Goal: Task Accomplishment & Management: Use online tool/utility

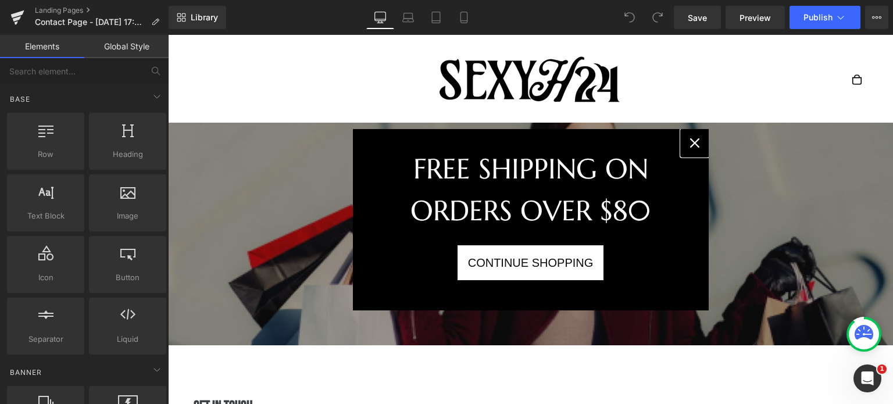
click at [695, 146] on icon "close icon" at bounding box center [694, 142] width 9 height 9
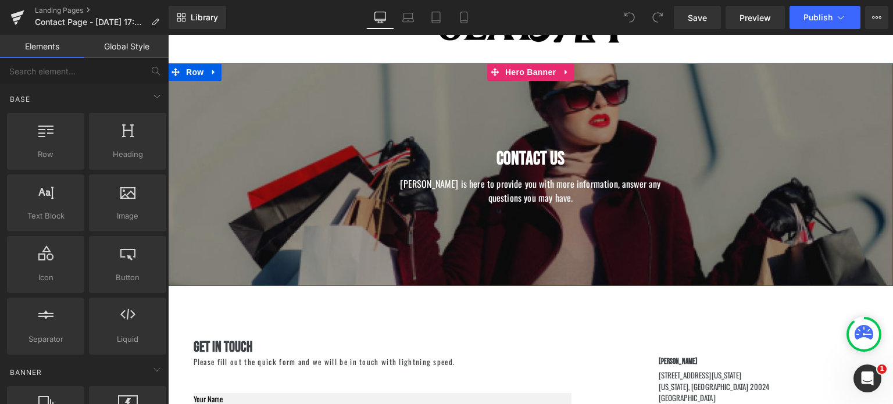
scroll to position [206, 0]
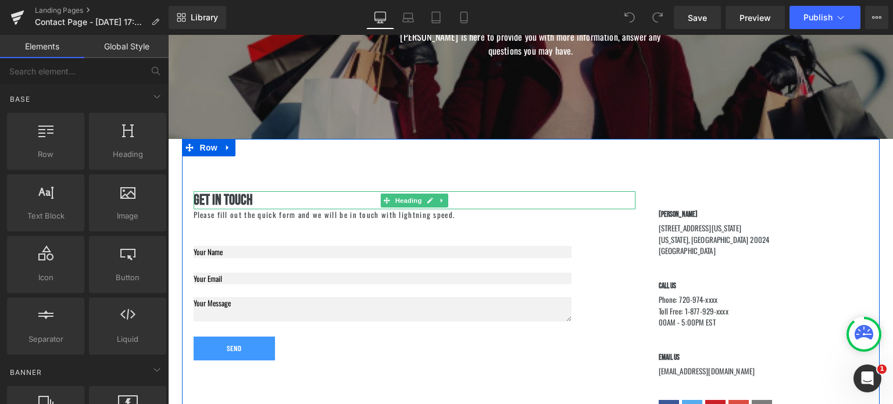
click at [254, 198] on h1 "Get In Touch" at bounding box center [415, 200] width 442 height 18
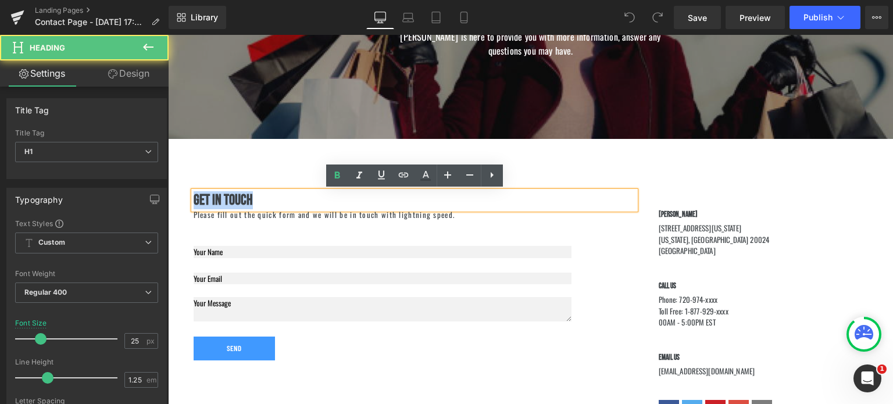
drag, startPoint x: 308, startPoint y: 202, endPoint x: 154, endPoint y: 192, distance: 154.3
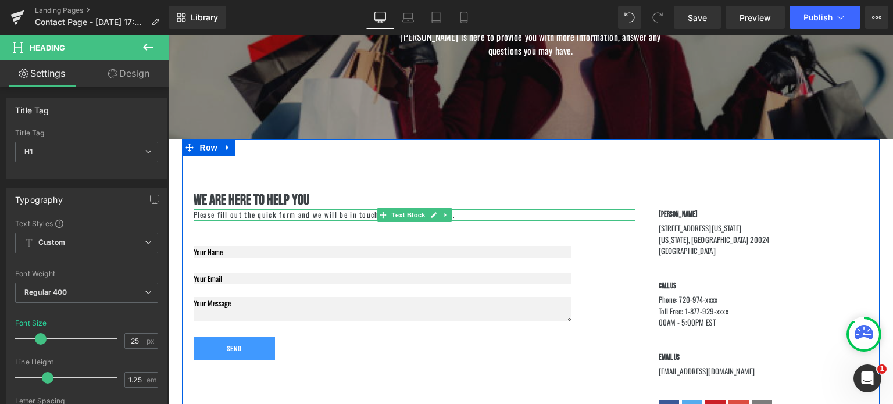
click at [337, 215] on p "Please fill out the quick form and we will be in touch with lightning speed." at bounding box center [415, 215] width 442 height 12
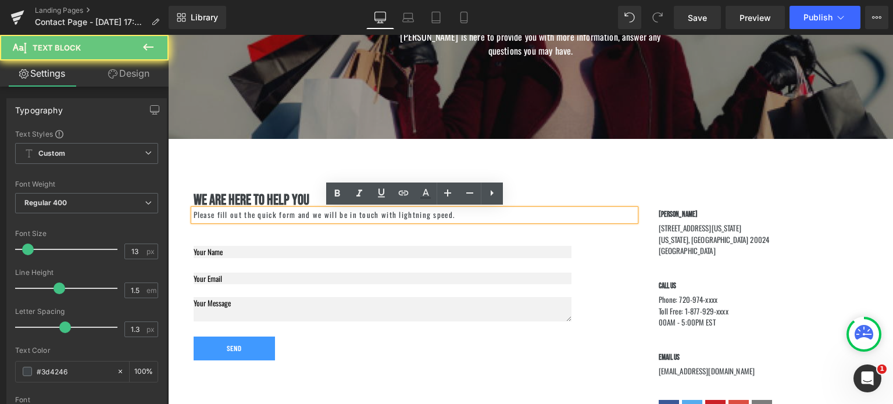
click at [337, 215] on p "Please fill out the quick form and we will be in touch with lightning speed." at bounding box center [415, 215] width 442 height 12
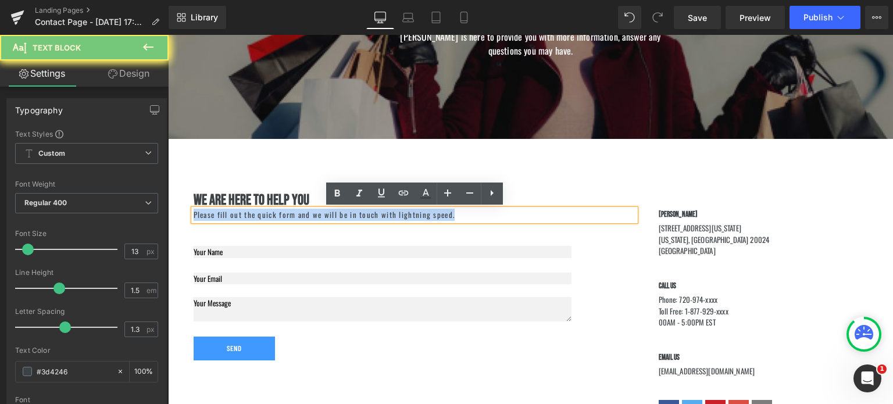
click at [337, 215] on p "Please fill out the quick form and we will be in touch with lightning speed." at bounding box center [415, 215] width 442 height 12
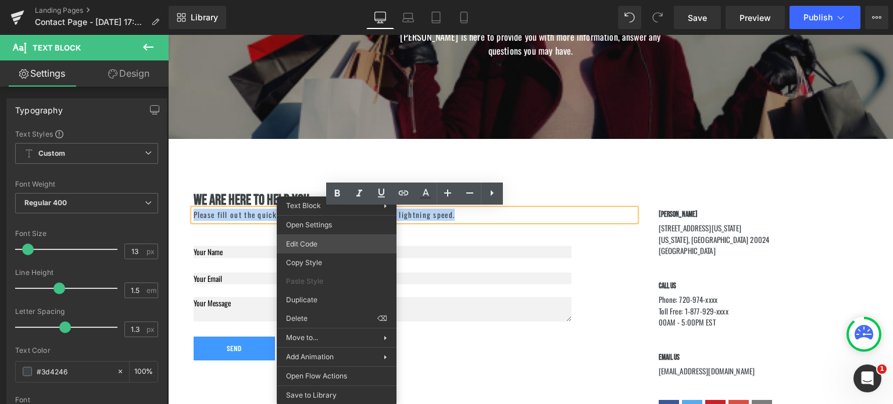
copy p "Please fill out the quick form and we will be in touch with lightning speed."
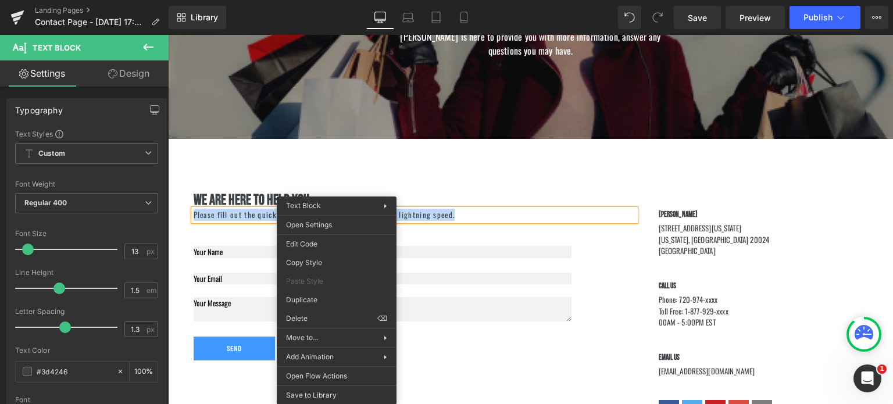
click at [469, 213] on p "Please fill out the quick form and we will be in touch with lightning speed." at bounding box center [415, 215] width 442 height 12
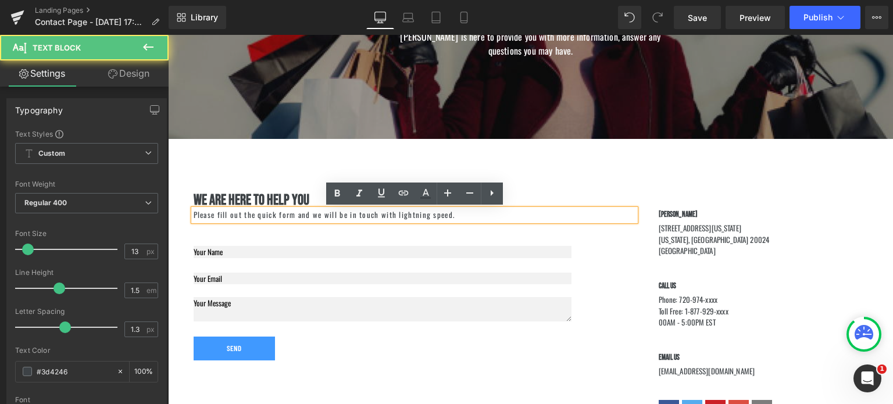
click at [469, 213] on p "Please fill out the quick form and we will be in touch with lightning speed." at bounding box center [415, 215] width 442 height 12
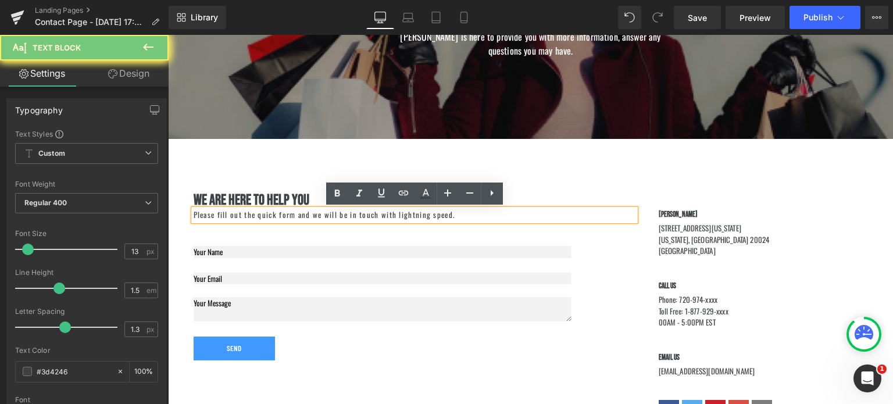
click at [469, 213] on p "Please fill out the quick form and we will be in touch with lightning speed." at bounding box center [415, 215] width 442 height 12
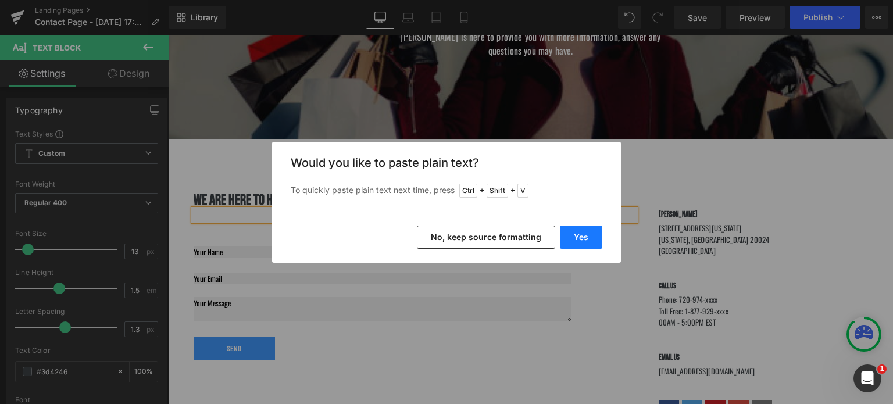
click at [568, 234] on button "Yes" at bounding box center [581, 237] width 42 height 23
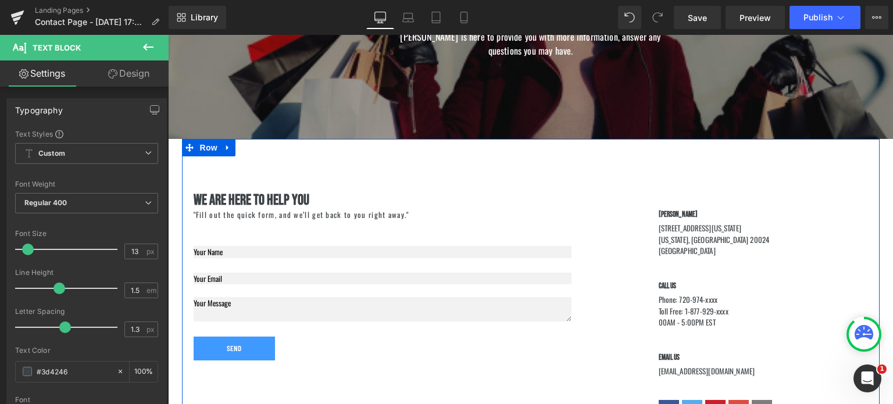
click at [404, 210] on div ""Fill out the quick form, and we’ll get back to you right away." Text Block" at bounding box center [415, 215] width 442 height 12
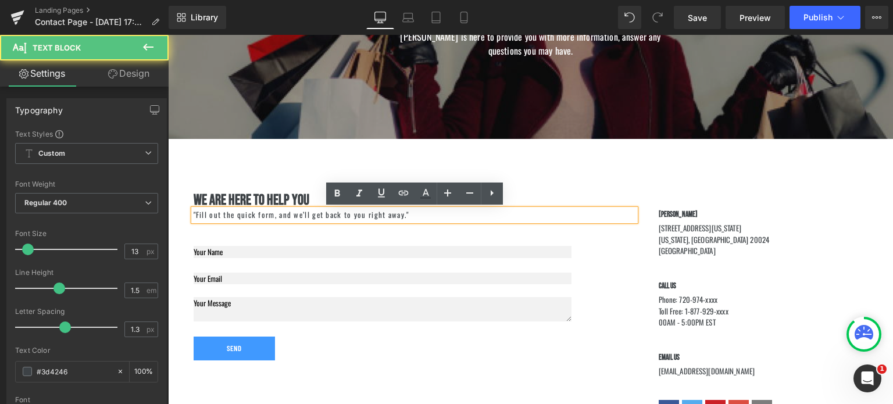
click at [429, 215] on p ""Fill out the quick form, and we’ll get back to you right away."" at bounding box center [415, 215] width 442 height 12
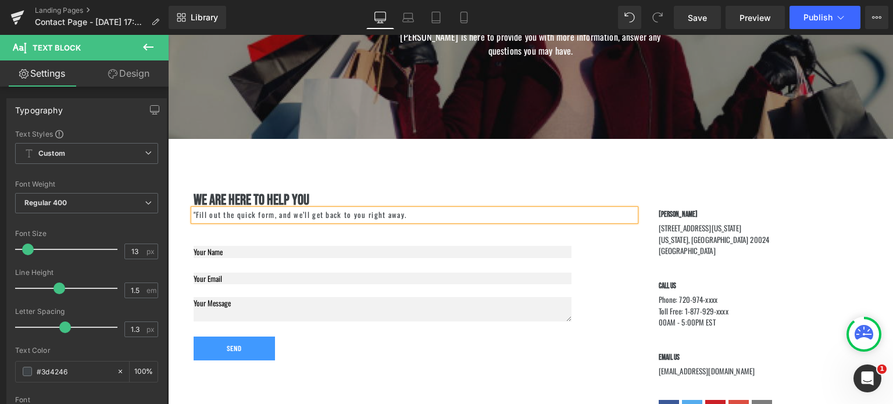
click at [194, 216] on p ""Fill out the quick form, and we’ll get back to you right away." at bounding box center [415, 215] width 442 height 12
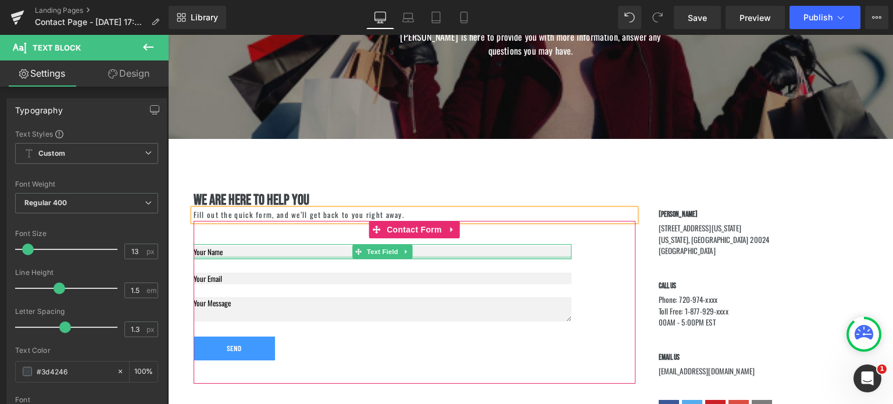
click at [248, 256] on div at bounding box center [383, 257] width 378 height 3
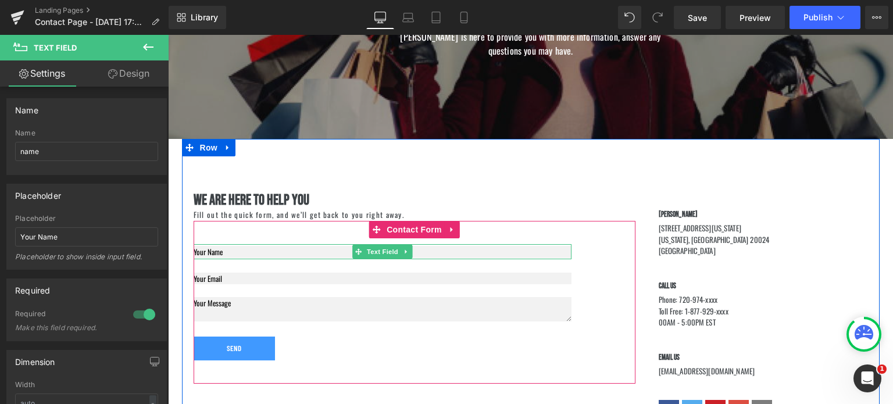
click at [258, 253] on input "text" at bounding box center [383, 252] width 378 height 12
click at [548, 259] on div "Text Field Email Field Text Area Send Submit Button" at bounding box center [383, 302] width 378 height 116
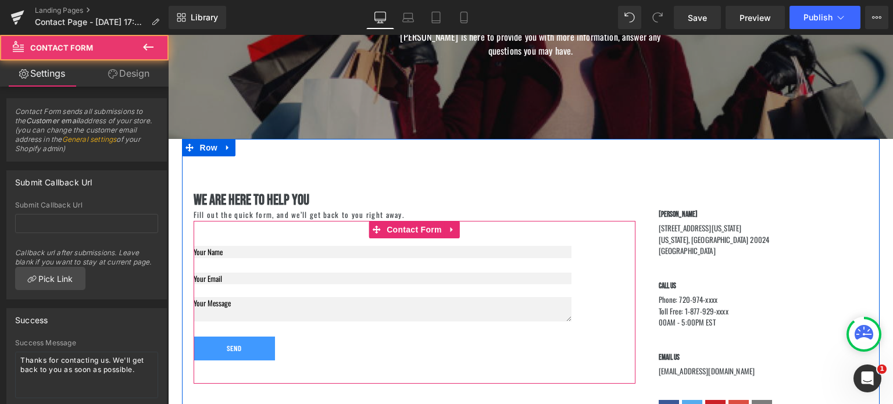
click at [548, 259] on div "Text Field Email Field Text Area Send Submit Button" at bounding box center [383, 302] width 378 height 116
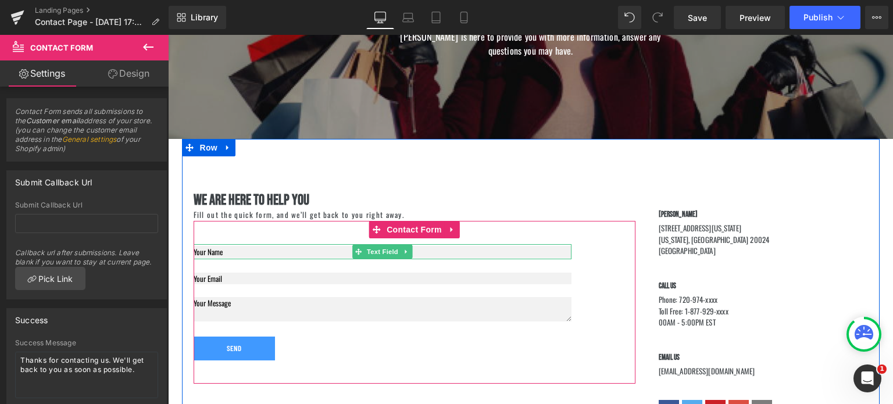
click at [277, 250] on input "text" at bounding box center [383, 252] width 378 height 12
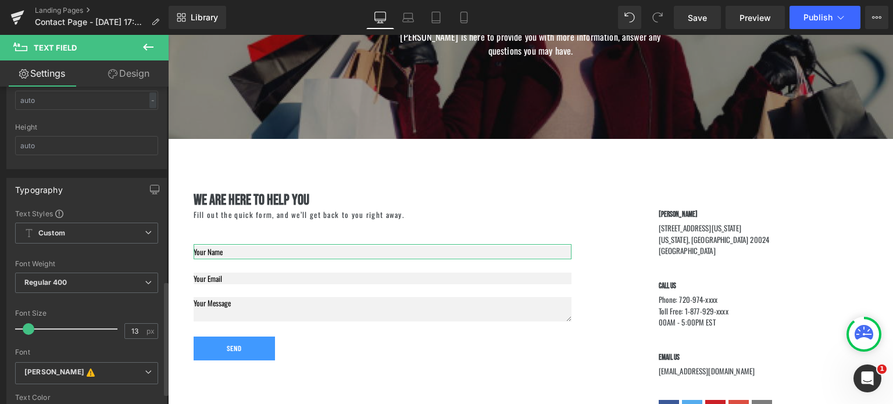
scroll to position [156, 0]
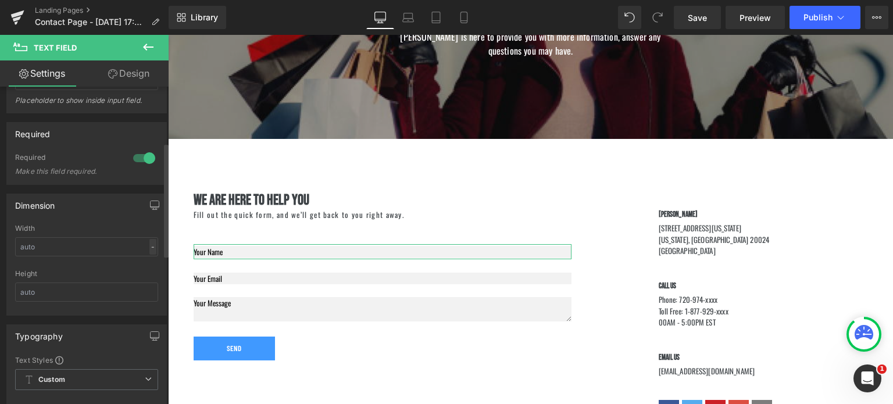
click at [151, 245] on div "-" at bounding box center [152, 247] width 7 height 16
click at [148, 266] on li "%" at bounding box center [150, 264] width 15 height 17
click at [112, 243] on input "text" at bounding box center [86, 246] width 143 height 19
type input "3"
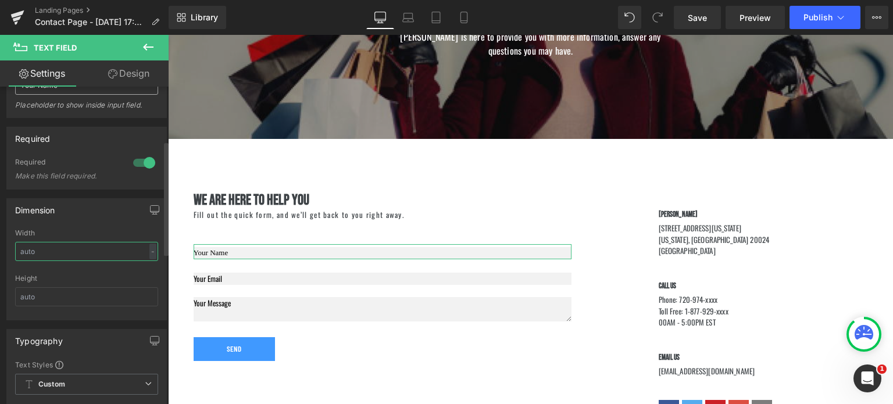
scroll to position [181, 0]
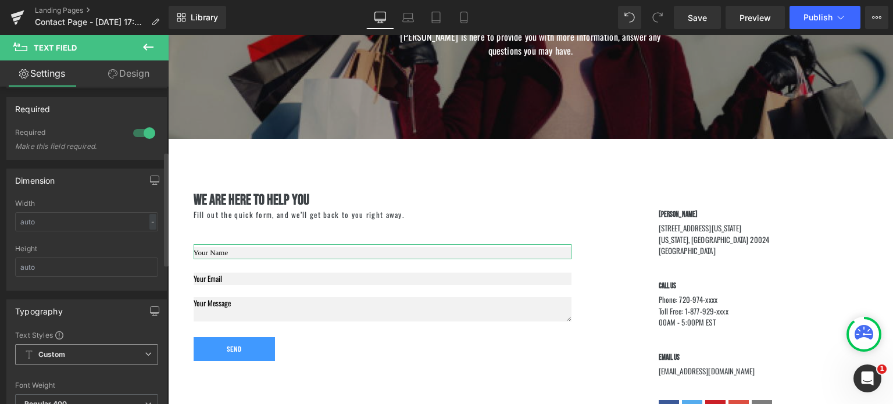
click at [87, 346] on span "Custom Setup Global Style" at bounding box center [86, 354] width 143 height 21
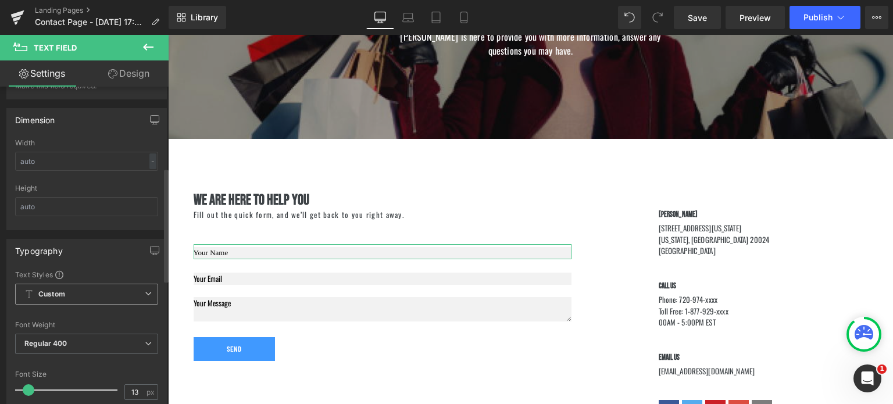
scroll to position [267, 0]
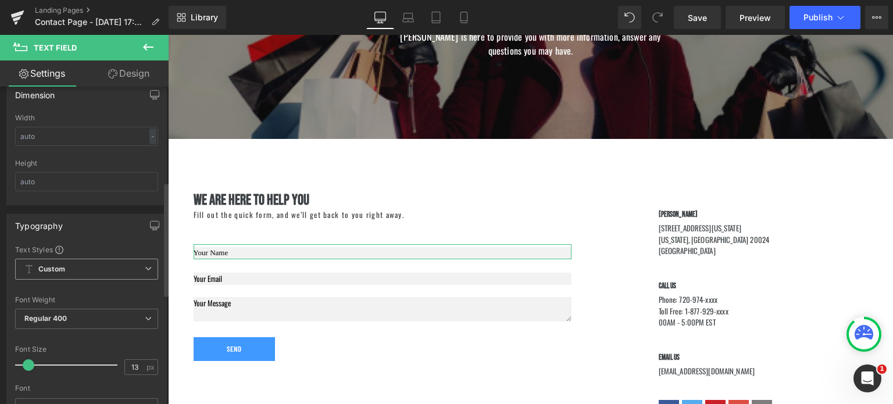
click at [106, 268] on span "Custom Setup Global Style" at bounding box center [86, 269] width 143 height 21
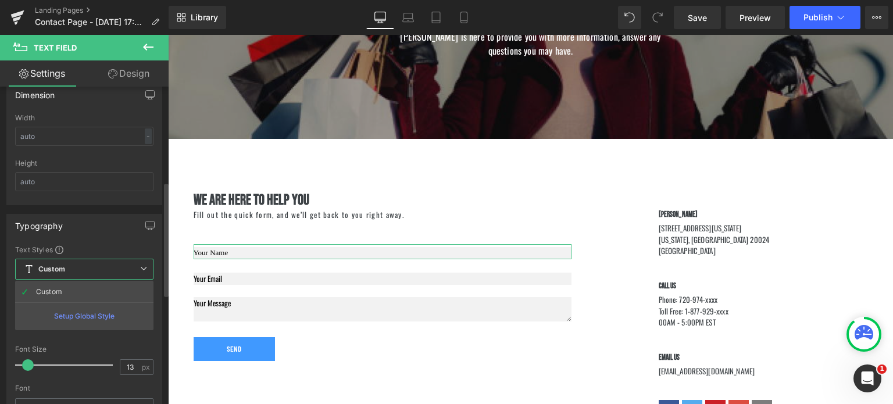
click at [81, 310] on div "Setup Global Style" at bounding box center [84, 315] width 138 height 27
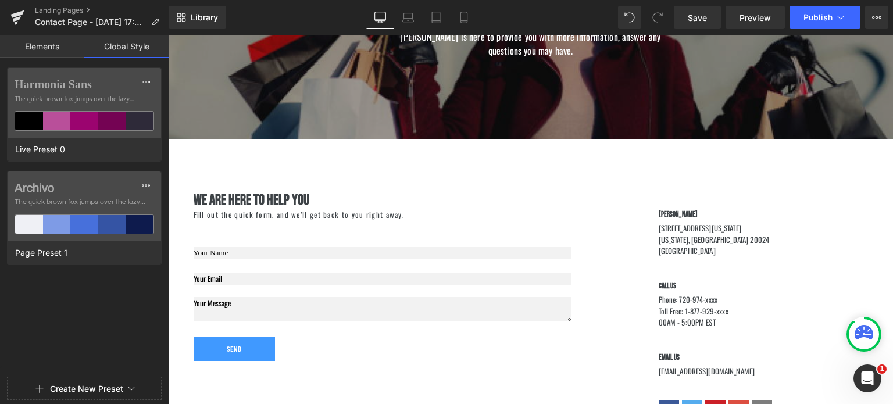
click at [61, 44] on link "Elements" at bounding box center [42, 46] width 84 height 23
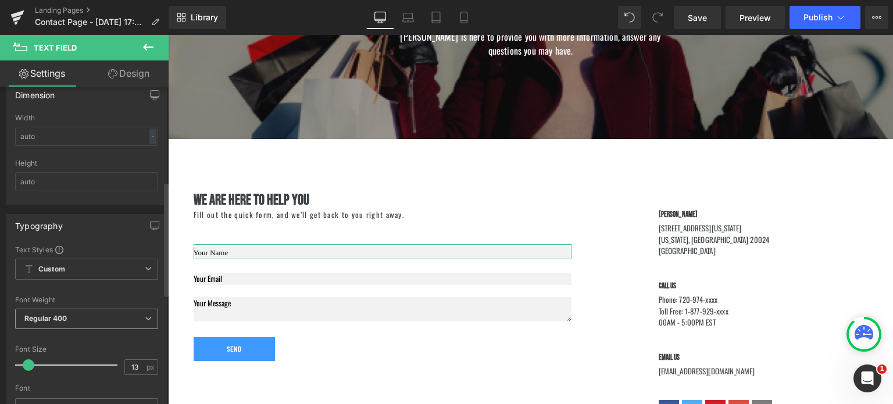
click at [85, 313] on span "Regular 400" at bounding box center [86, 319] width 143 height 20
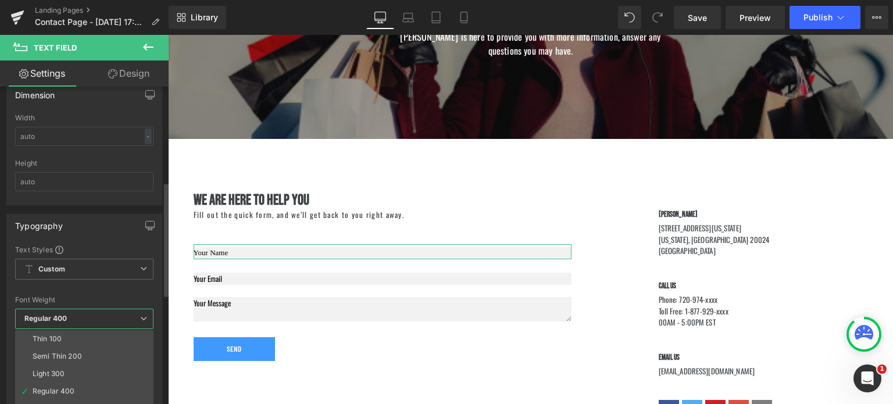
click at [85, 313] on span "Regular 400" at bounding box center [84, 319] width 138 height 20
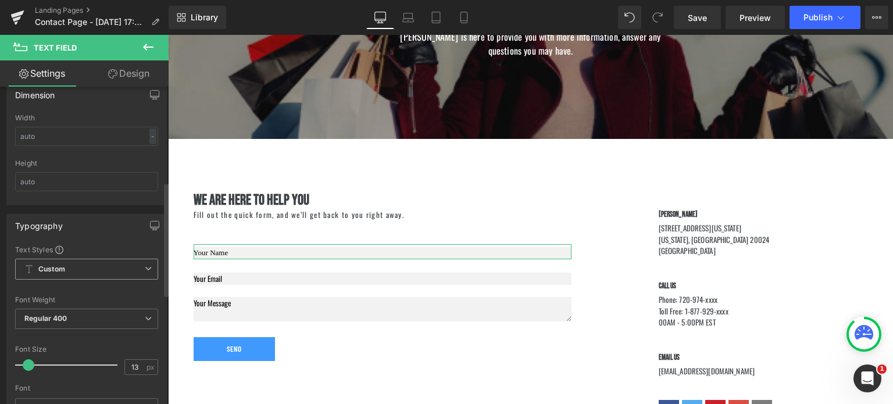
click at [87, 270] on span "Custom Setup Global Style" at bounding box center [86, 269] width 143 height 21
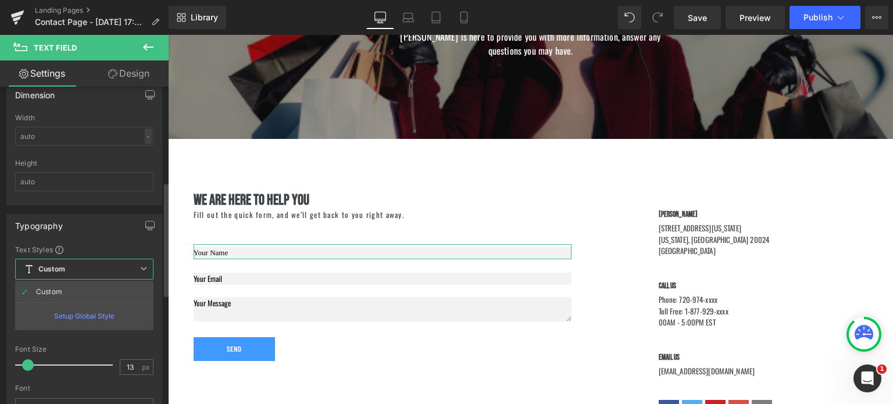
click at [77, 310] on div "Setup Global Style" at bounding box center [84, 315] width 138 height 27
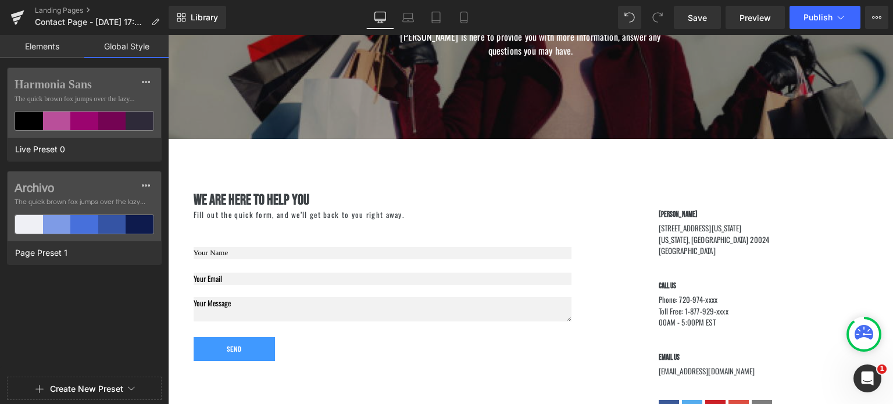
click at [46, 48] on link "Elements" at bounding box center [42, 46] width 84 height 23
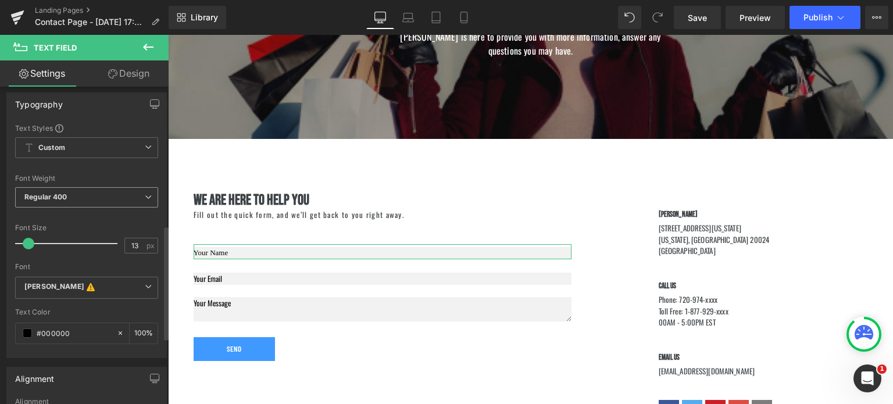
scroll to position [406, 0]
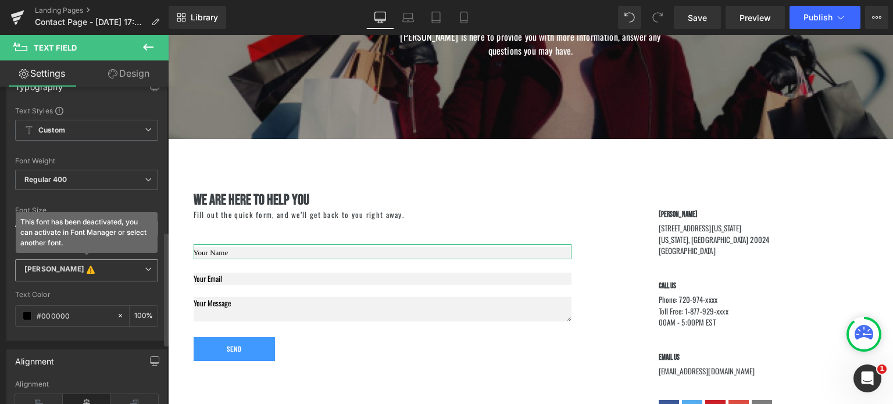
click at [87, 267] on b "[PERSON_NAME] This font has been deactivated, you can activate in Font Manager …" at bounding box center [84, 271] width 120 height 12
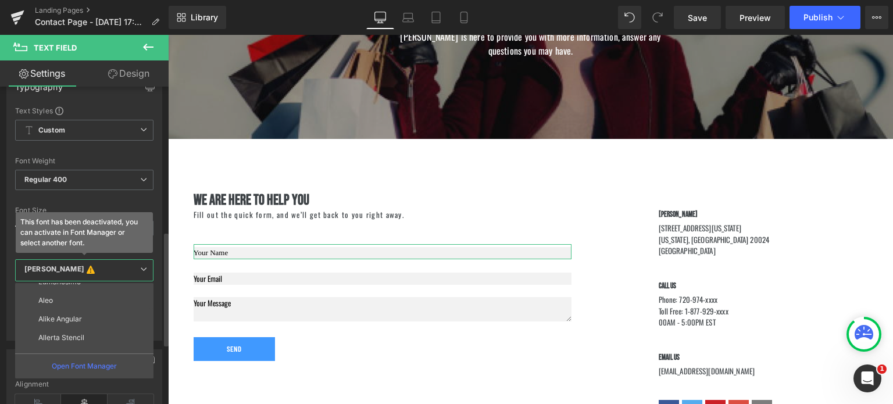
scroll to position [195, 0]
click at [70, 265] on b "[PERSON_NAME] This font has been deactivated, you can activate in Font Manager …" at bounding box center [82, 271] width 116 height 12
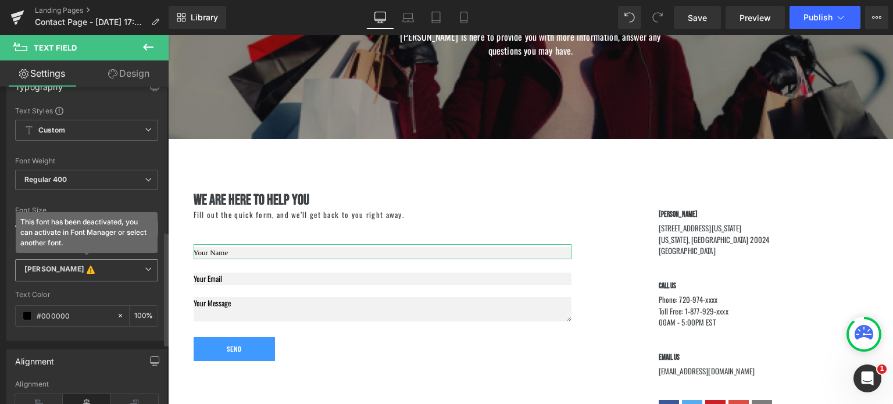
click at [70, 265] on b "[PERSON_NAME] This font has been deactivated, you can activate in Font Manager …" at bounding box center [84, 271] width 120 height 12
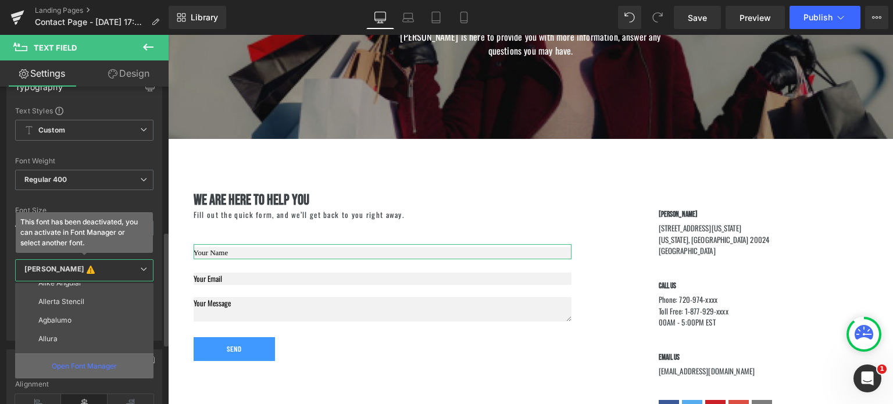
click at [80, 362] on p "Open Font Manager" at bounding box center [84, 366] width 65 height 10
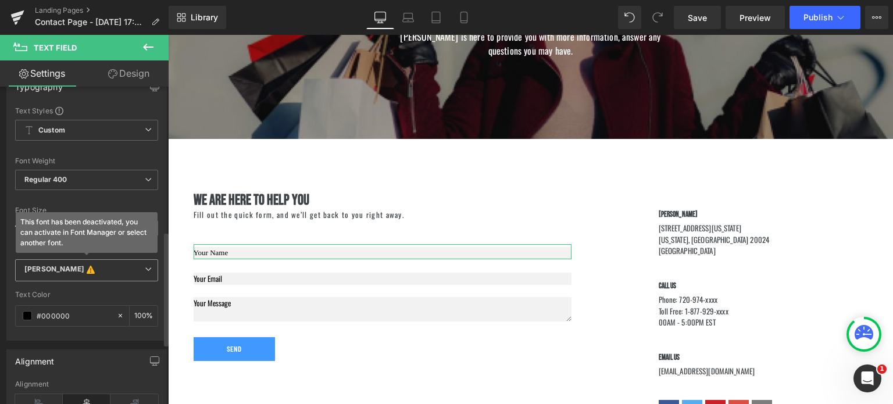
click at [100, 267] on b "[PERSON_NAME] This font has been deactivated, you can activate in Font Manager …" at bounding box center [84, 271] width 120 height 12
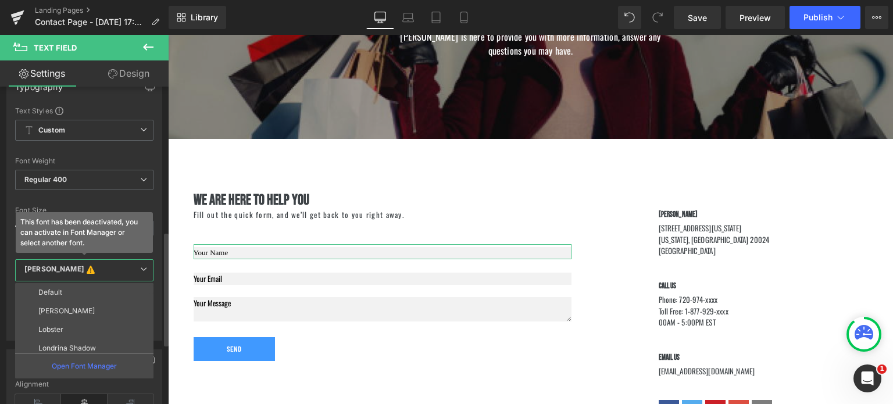
scroll to position [712, 0]
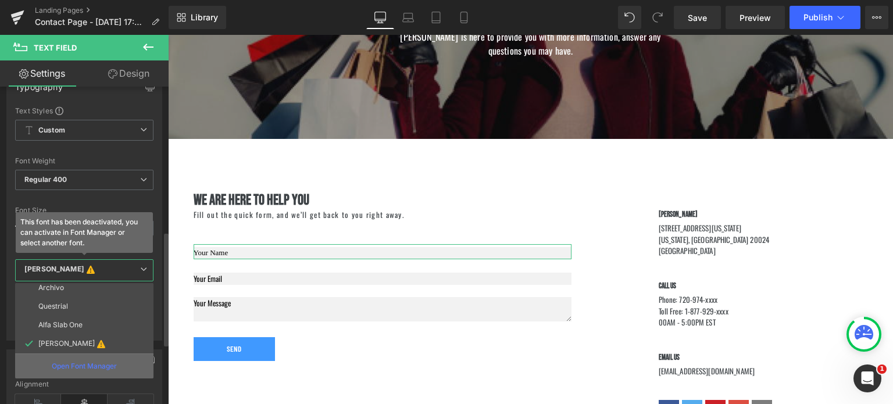
click at [82, 361] on p "Open Font Manager" at bounding box center [84, 366] width 65 height 10
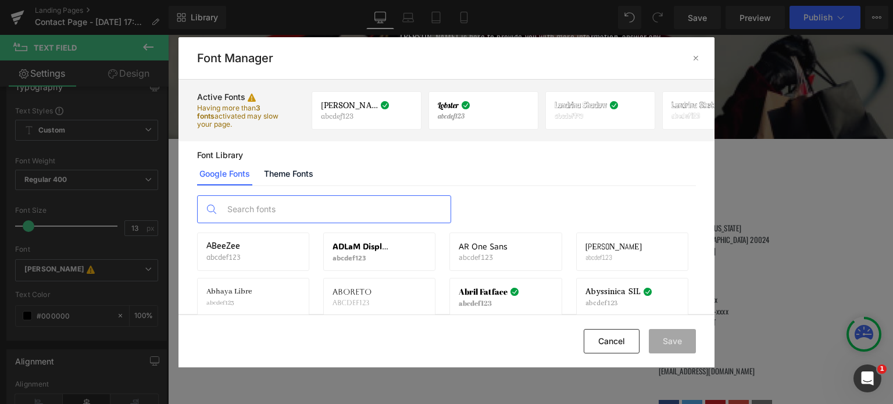
click at [294, 211] on input "text" at bounding box center [336, 209] width 230 height 27
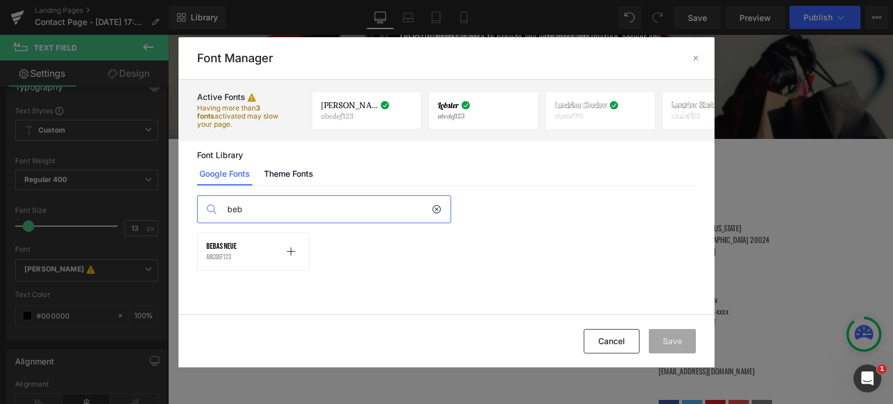
type input "beb"
click at [235, 248] on span "Bebas Neue" at bounding box center [221, 246] width 30 height 9
click at [288, 251] on icon at bounding box center [290, 251] width 9 height 9
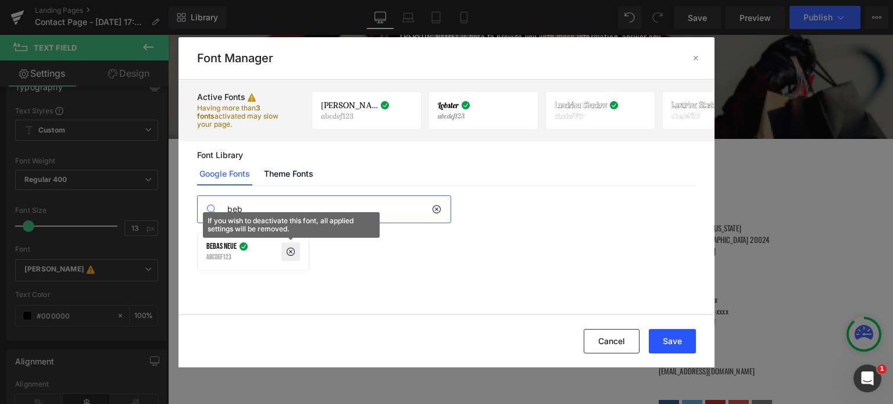
click at [682, 350] on button "Save" at bounding box center [672, 341] width 47 height 24
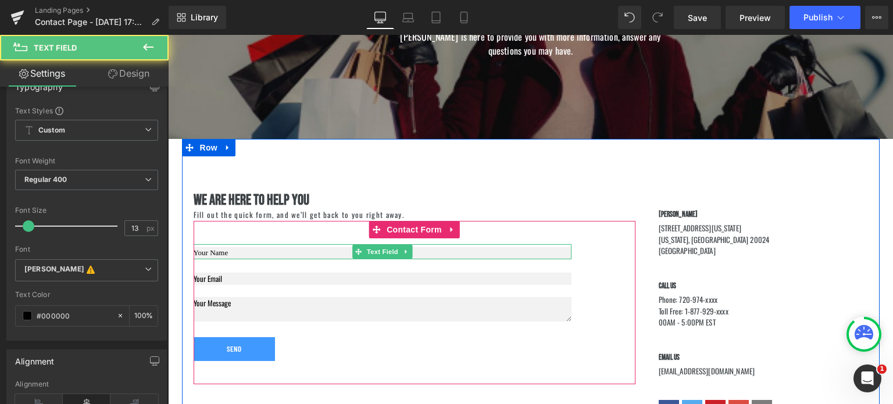
click at [235, 256] on input "text" at bounding box center [383, 253] width 378 height 12
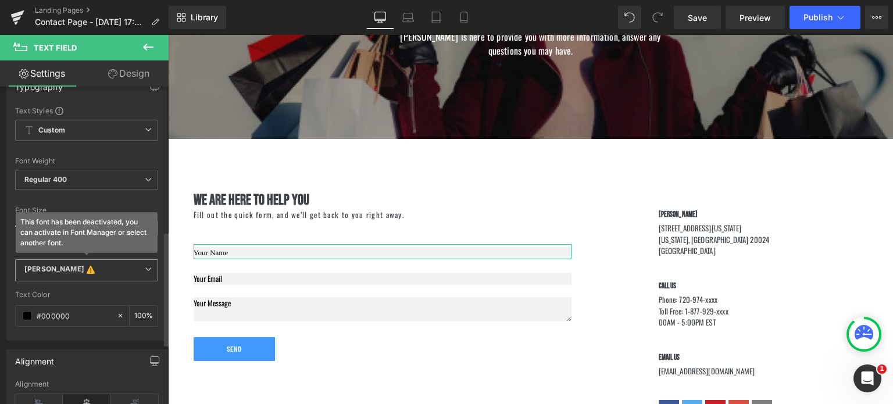
click at [92, 259] on span "[PERSON_NAME] This font has been deactivated, you can activate in Font Manager …" at bounding box center [86, 270] width 143 height 22
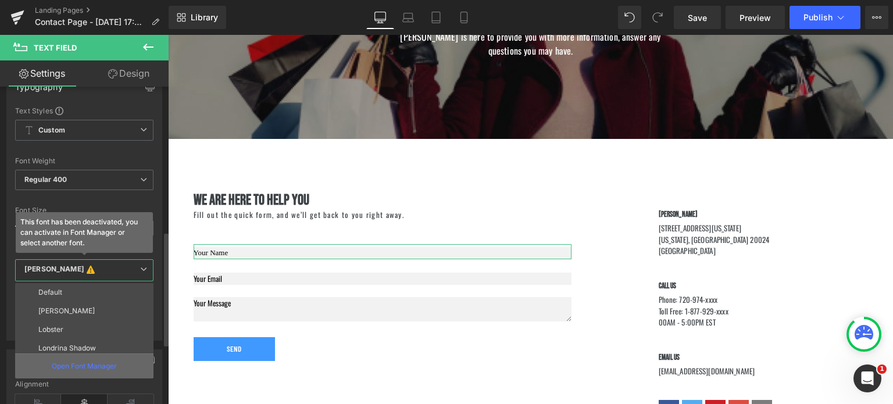
click at [89, 361] on p "Open Font Manager" at bounding box center [84, 366] width 65 height 10
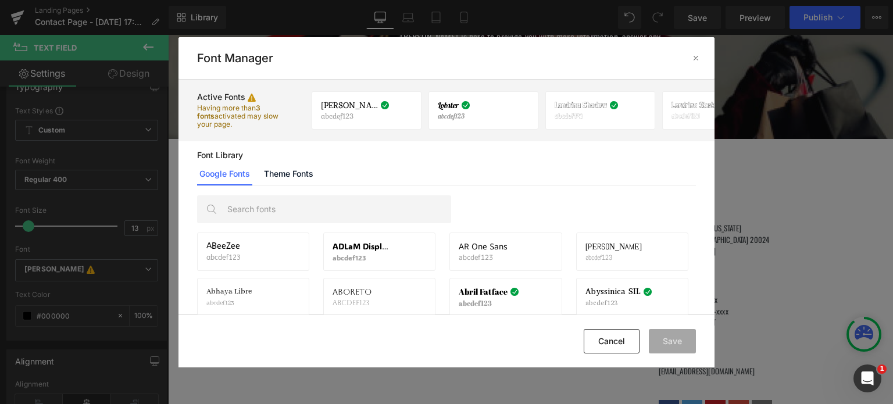
click at [355, 224] on div "ABeeZee abcdef123 Activate font [PERSON_NAME] Display abcdef123 Activate font A…" at bounding box center [446, 250] width 536 height 128
click at [355, 215] on input "text" at bounding box center [336, 209] width 230 height 27
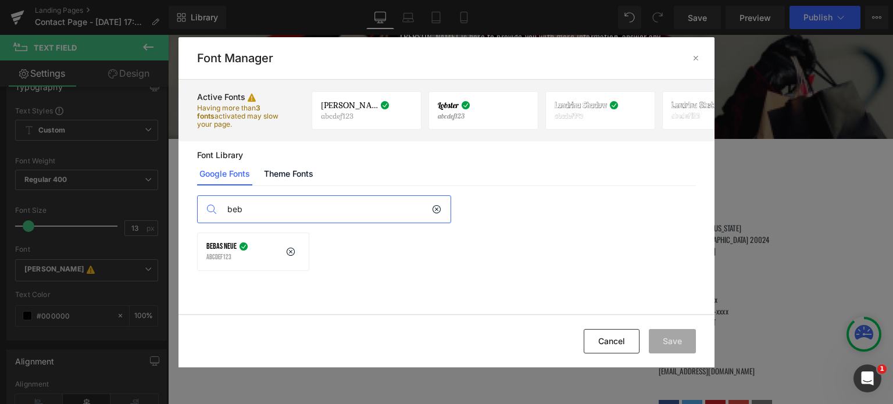
type input "beb"
click at [274, 246] on div "Bebas Neue abcdef123 If you wish to deactivate this font, all applied settings …" at bounding box center [253, 252] width 94 height 20
click at [213, 236] on div "Bebas Neue abcdef123 If you wish to deactivate this font, all applied settings …" at bounding box center [253, 252] width 112 height 38
click at [227, 246] on span "Bebas Neue" at bounding box center [221, 246] width 30 height 9
drag, startPoint x: 698, startPoint y: 53, endPoint x: 530, endPoint y: 18, distance: 172.2
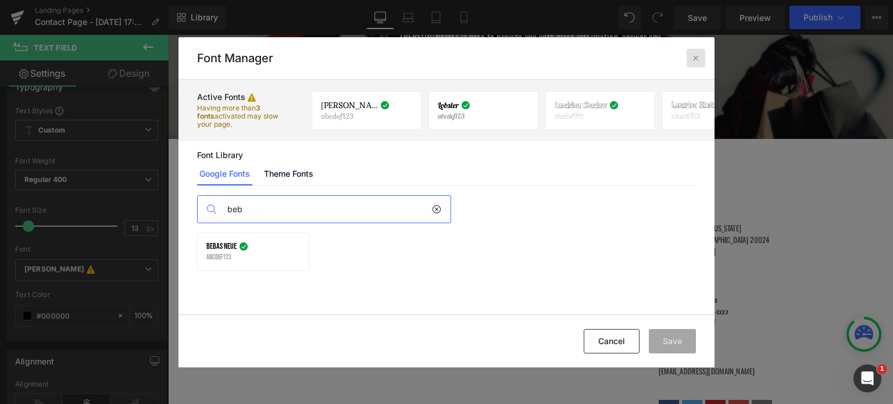
click at [698, 53] on icon at bounding box center [695, 57] width 9 height 9
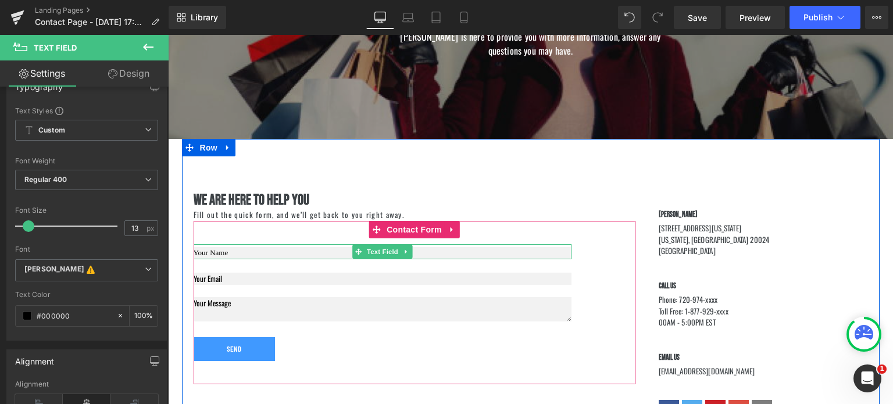
click at [286, 251] on input "text" at bounding box center [383, 253] width 378 height 12
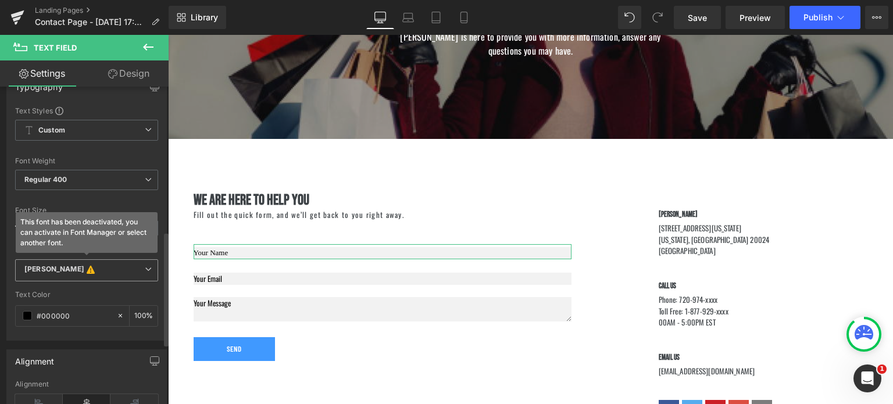
click at [115, 267] on b "[PERSON_NAME] This font has been deactivated, you can activate in Font Manager …" at bounding box center [84, 271] width 120 height 12
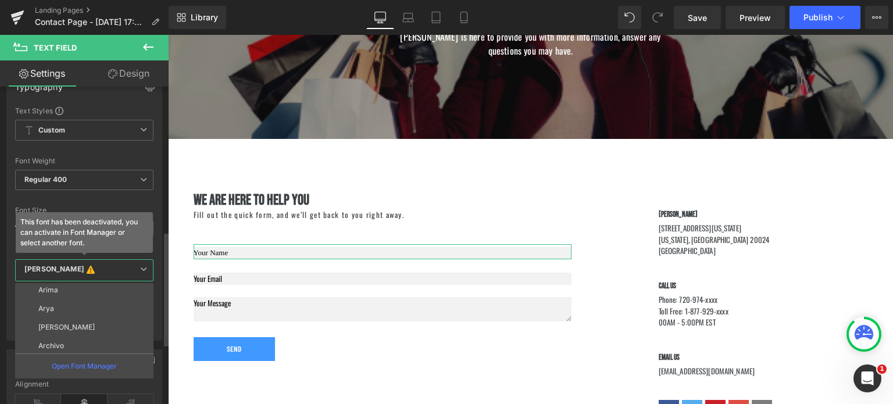
scroll to position [730, 0]
click at [108, 316] on li "Bebas Neue" at bounding box center [87, 325] width 144 height 19
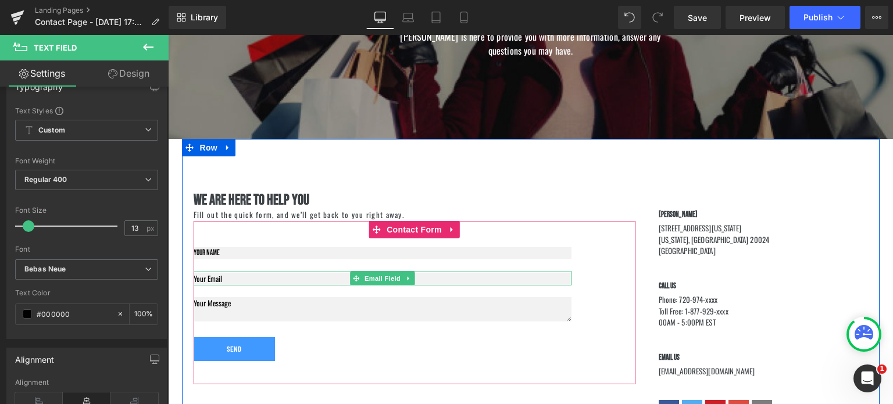
click at [219, 277] on input "email" at bounding box center [383, 279] width 378 height 12
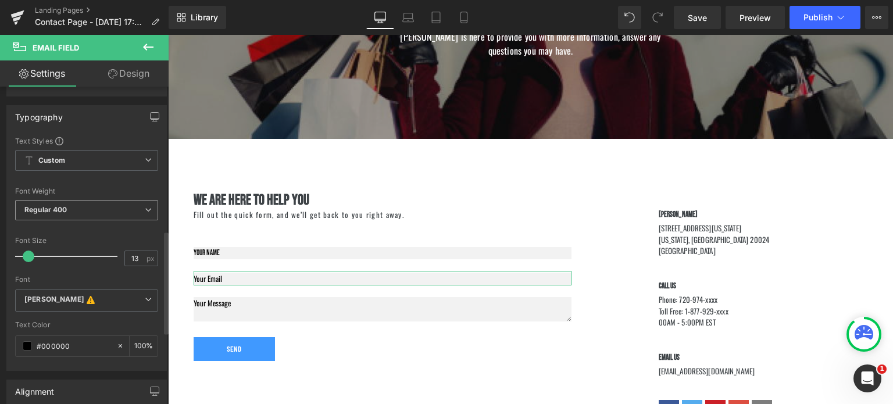
scroll to position [448, 0]
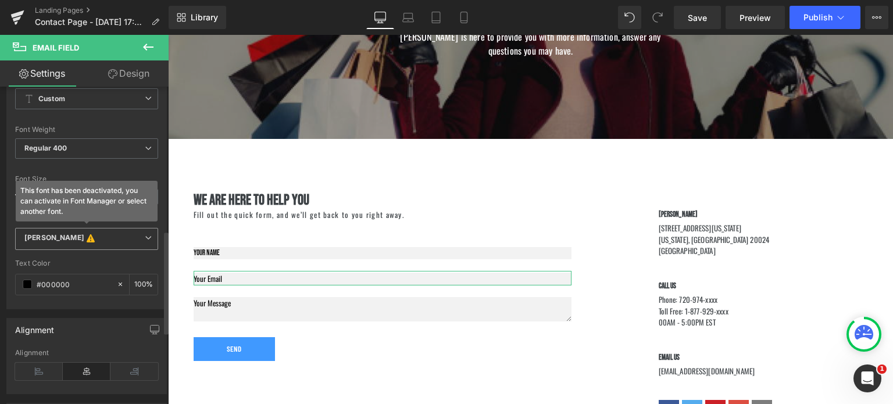
click at [115, 238] on b "[PERSON_NAME] This font has been deactivated, you can activate in Font Manager …" at bounding box center [84, 239] width 120 height 12
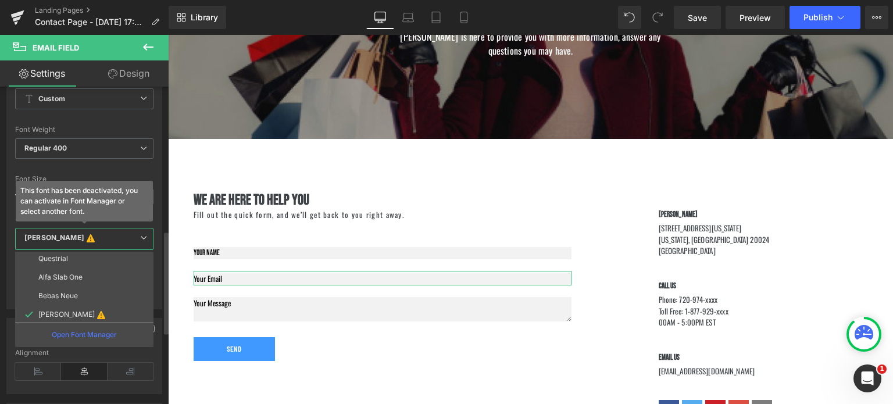
scroll to position [730, 0]
click at [102, 287] on li "Bebas Neue" at bounding box center [87, 293] width 144 height 19
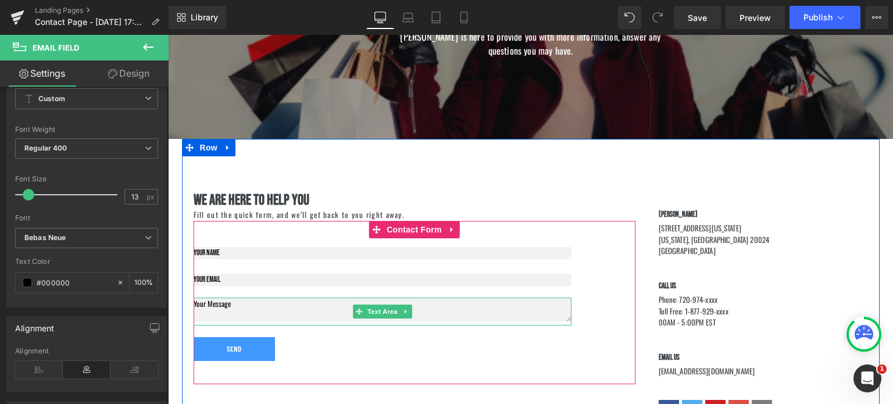
click at [218, 300] on div at bounding box center [383, 299] width 378 height 3
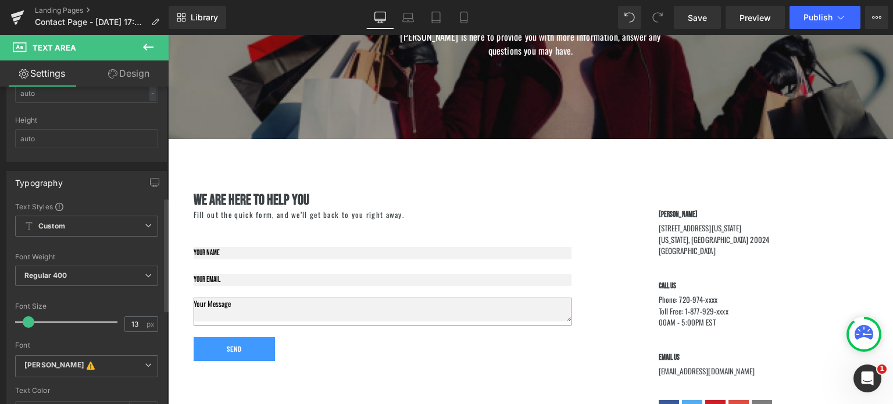
scroll to position [443, 0]
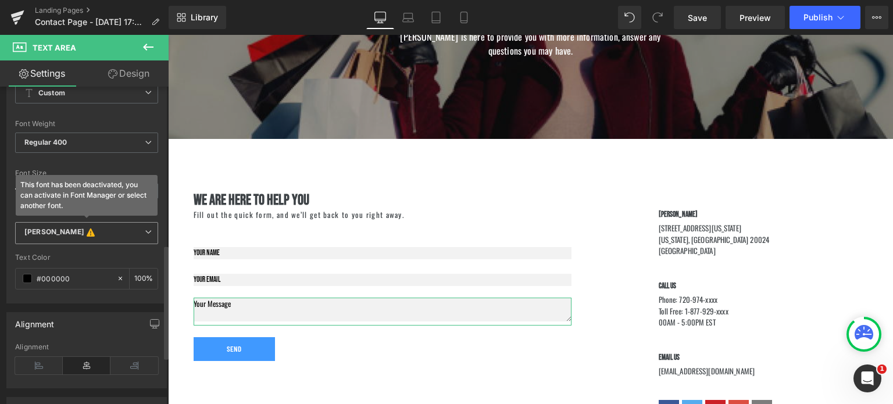
click at [127, 228] on b "[PERSON_NAME] This font has been deactivated, you can activate in Font Manager …" at bounding box center [84, 233] width 120 height 12
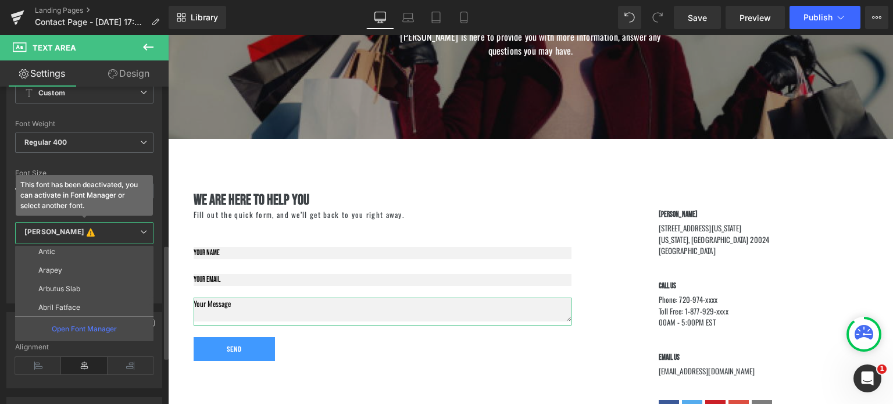
scroll to position [730, 0]
click at [98, 284] on li "Bebas Neue" at bounding box center [87, 287] width 144 height 19
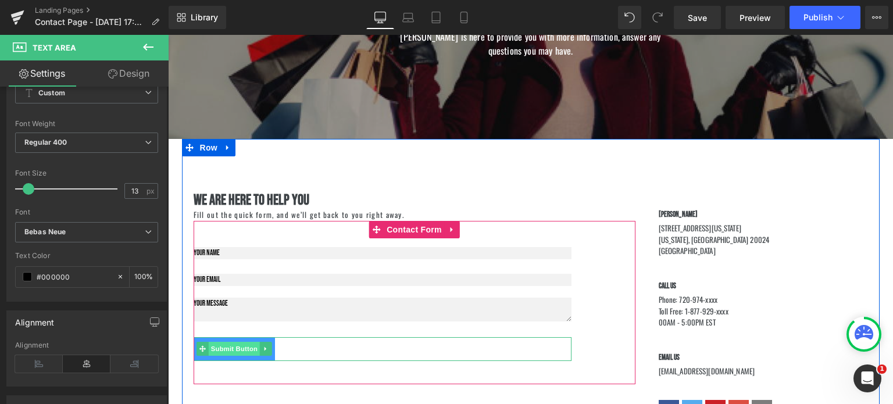
click at [227, 348] on div "Send Submit Button" at bounding box center [383, 349] width 378 height 24
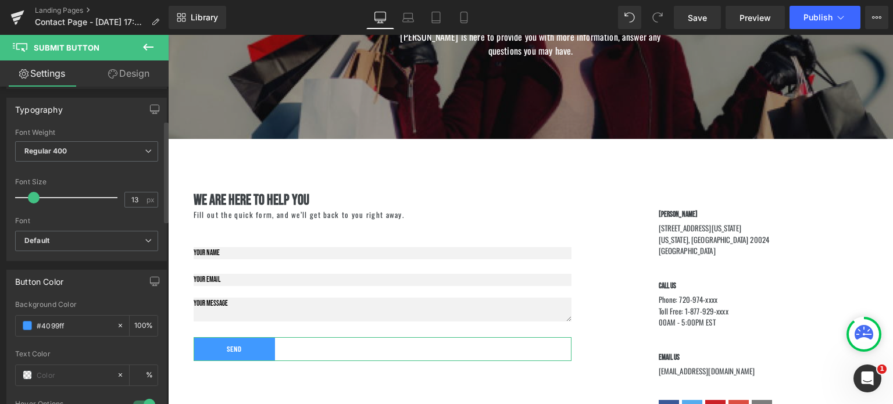
scroll to position [209, 0]
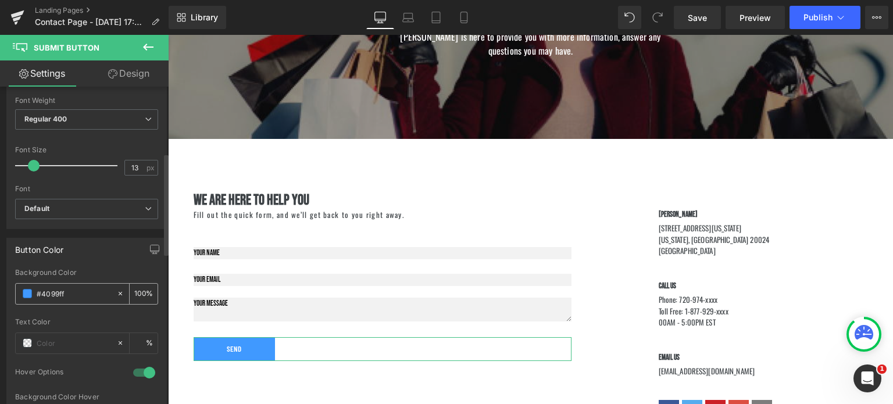
click at [26, 291] on span at bounding box center [27, 293] width 9 height 9
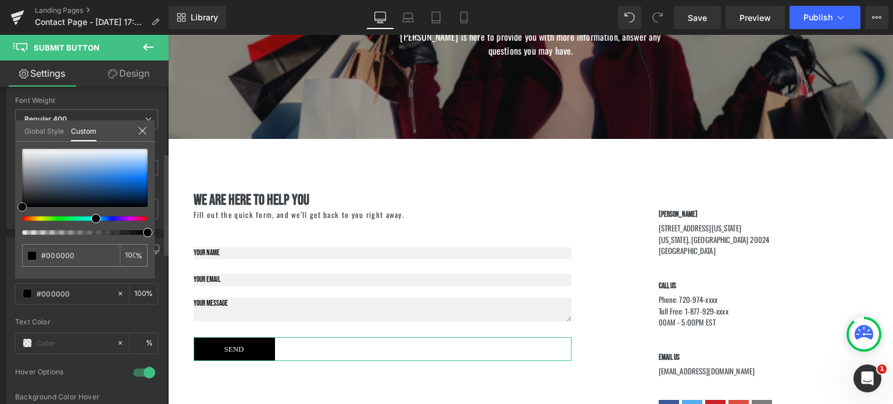
drag, startPoint x: 41, startPoint y: 190, endPoint x: 19, endPoint y: 221, distance: 38.7
click at [19, 221] on div "#4099ff 100 %" at bounding box center [85, 214] width 140 height 130
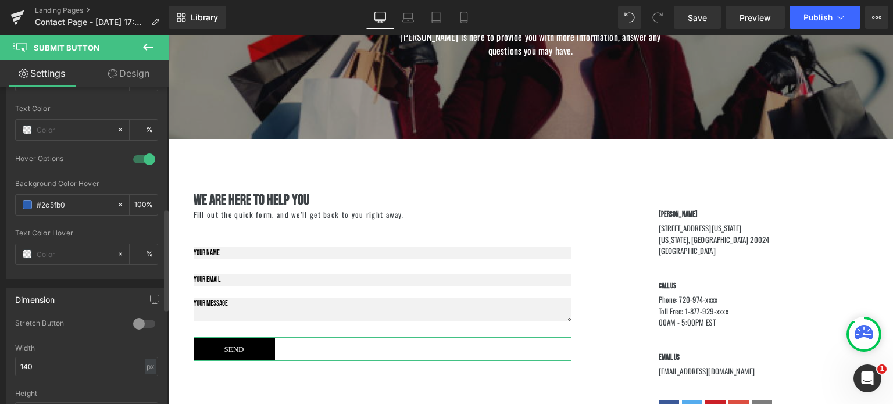
scroll to position [432, 0]
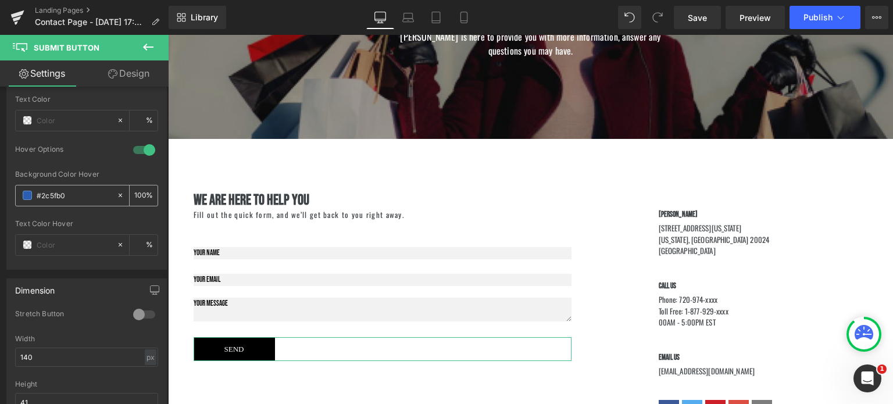
click at [119, 194] on icon at bounding box center [120, 195] width 3 height 3
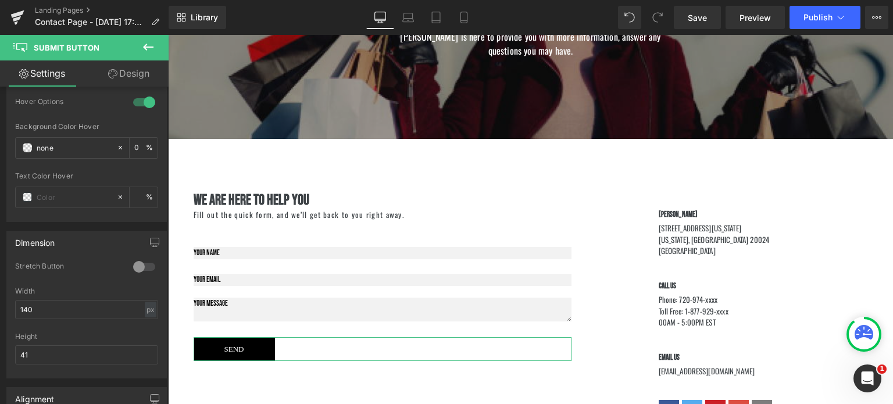
scroll to position [488, 0]
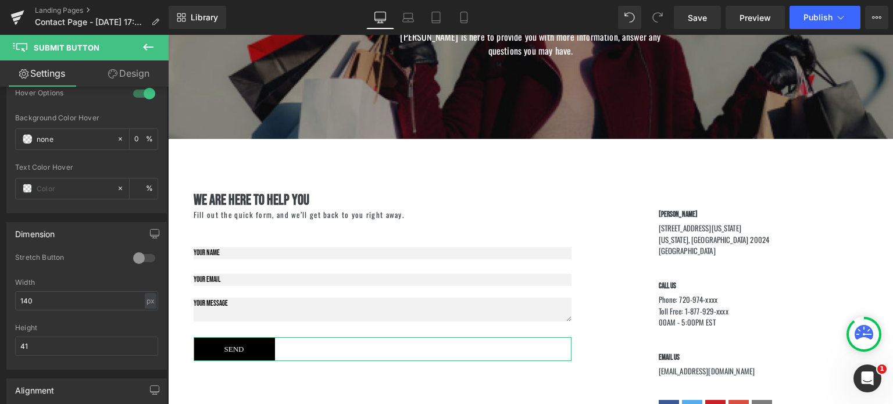
click at [137, 256] on div at bounding box center [144, 258] width 28 height 19
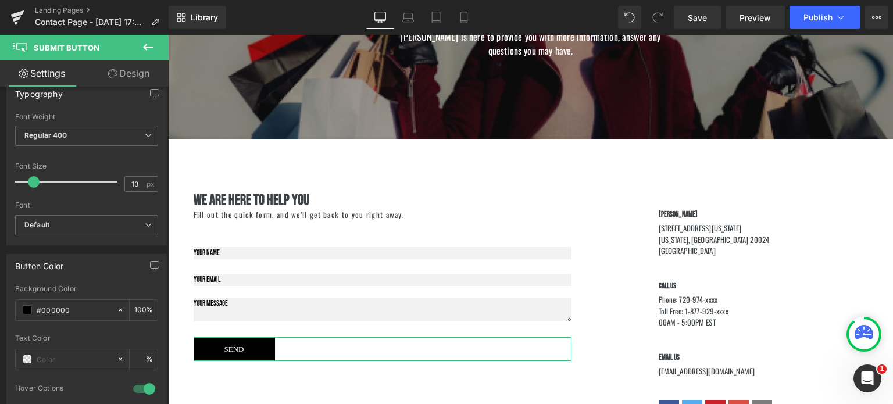
scroll to position [191, 0]
click at [80, 231] on span "Default" at bounding box center [86, 227] width 143 height 20
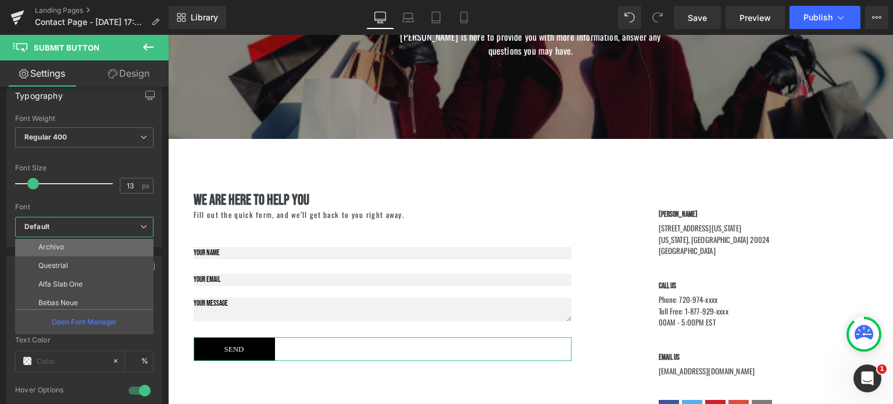
scroll to position [730, 0]
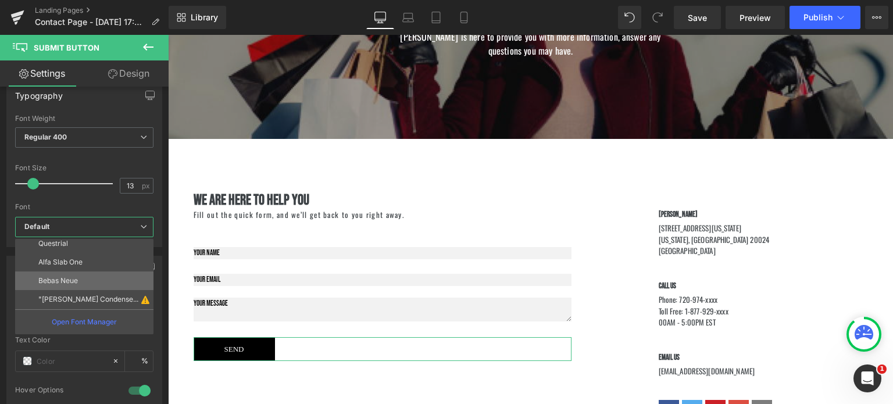
click at [75, 281] on p "Bebas Neue" at bounding box center [58, 281] width 40 height 8
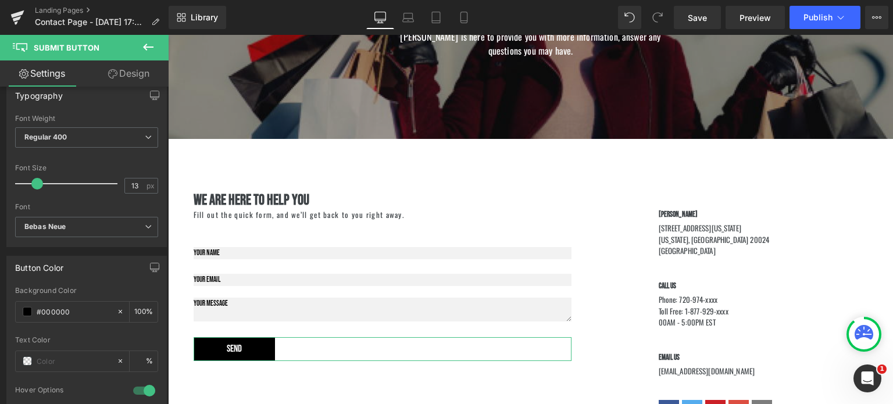
click at [34, 186] on span at bounding box center [37, 184] width 12 height 12
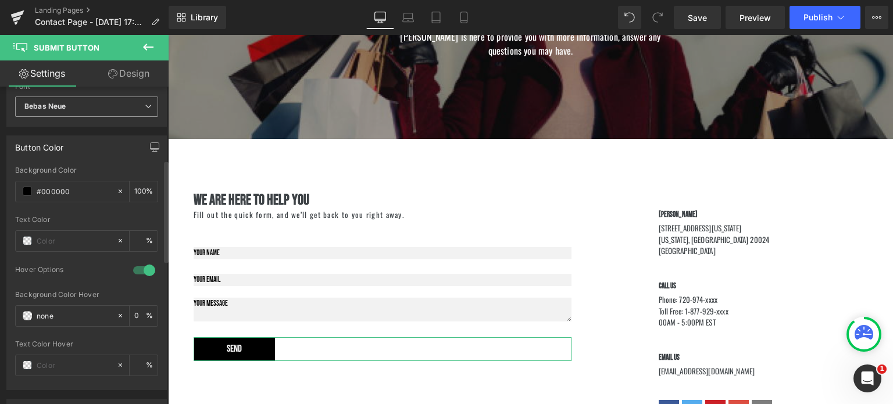
scroll to position [326, 0]
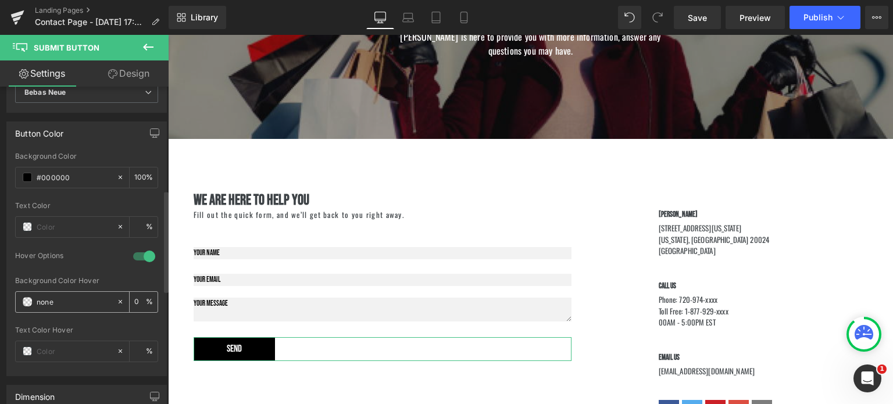
click at [29, 297] on span at bounding box center [27, 301] width 9 height 9
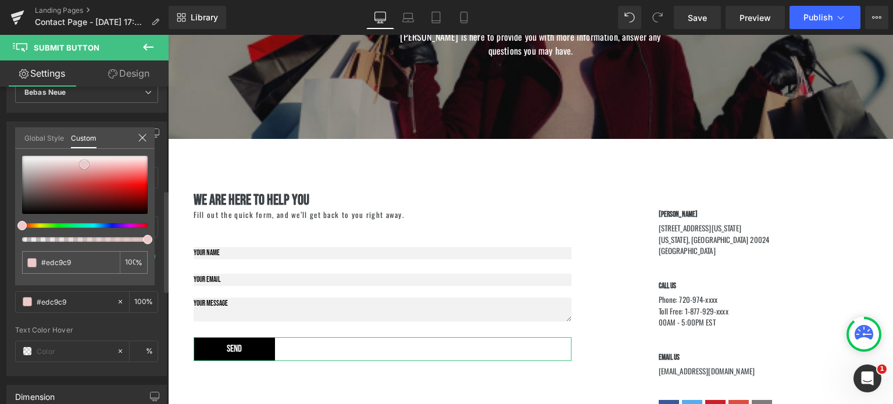
click at [84, 164] on div at bounding box center [85, 185] width 126 height 58
drag, startPoint x: 81, startPoint y: 163, endPoint x: 89, endPoint y: 215, distance: 52.4
click at [89, 215] on span at bounding box center [91, 213] width 9 height 9
drag, startPoint x: 89, startPoint y: 215, endPoint x: 11, endPoint y: 213, distance: 77.9
click at [0, 148] on div "Button Color #4099ff Background Color #4099ff 100 % Text Color % 1 Hover Option…" at bounding box center [87, 244] width 174 height 263
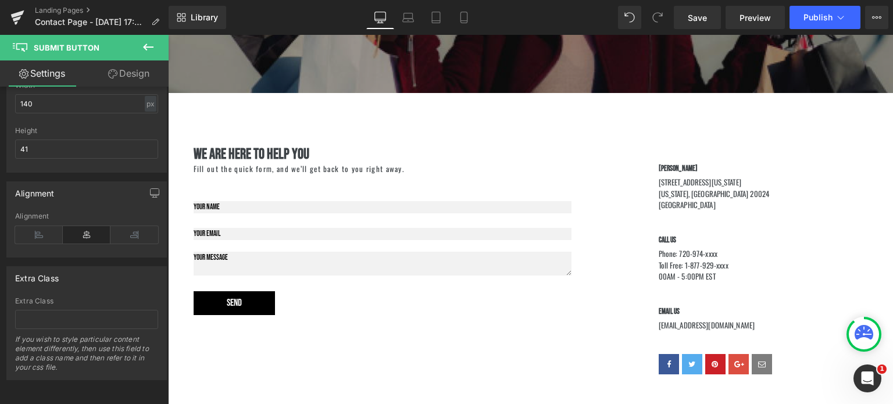
scroll to position [253, 0]
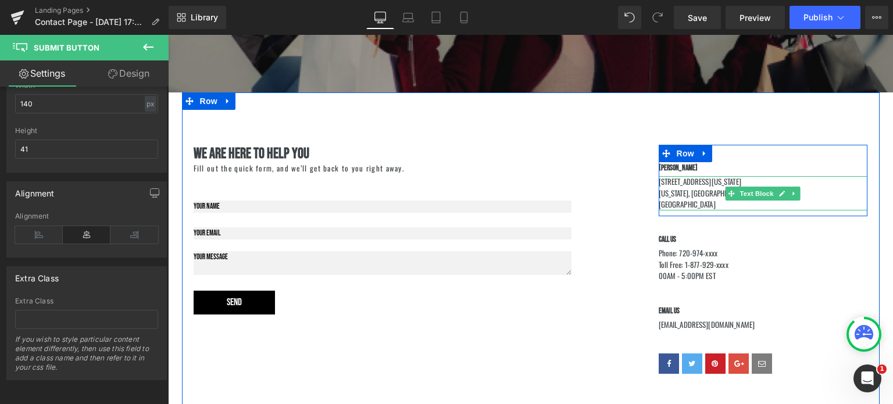
click at [680, 191] on p "[US_STATE], [GEOGRAPHIC_DATA] 20024" at bounding box center [763, 194] width 209 height 12
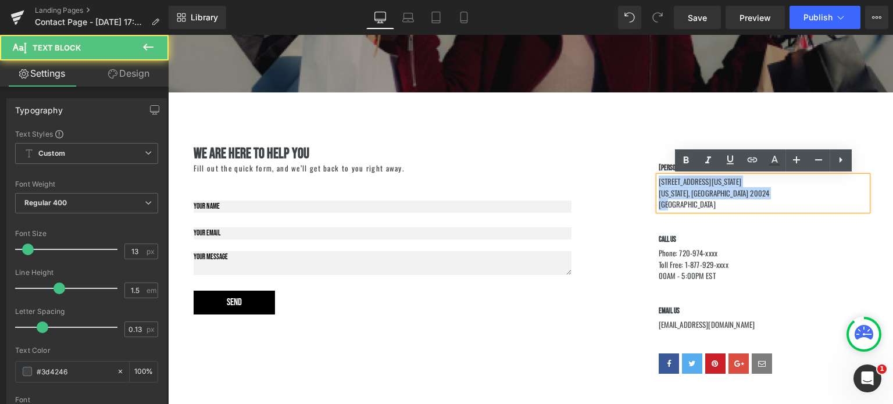
drag, startPoint x: 677, startPoint y: 203, endPoint x: 637, endPoint y: 141, distance: 74.0
click at [648, 159] on div "[PERSON_NAME] Heading [STREET_ADDRESS][US_STATE][US_STATE] Text Block Row CALL …" at bounding box center [763, 268] width 233 height 246
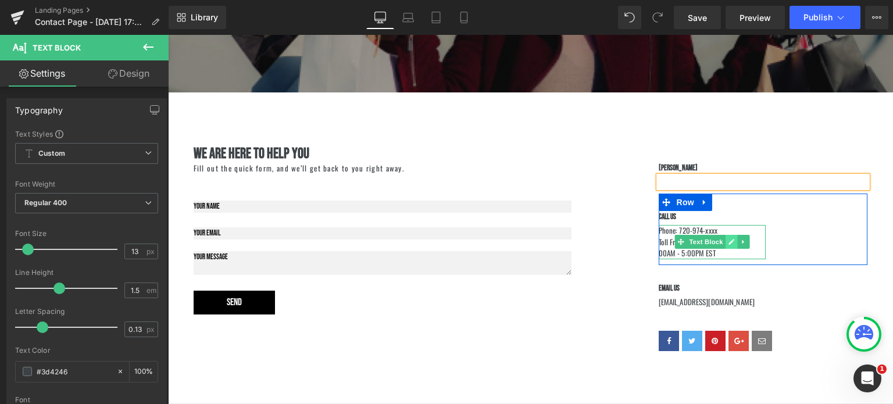
click at [725, 240] on link at bounding box center [731, 242] width 12 height 14
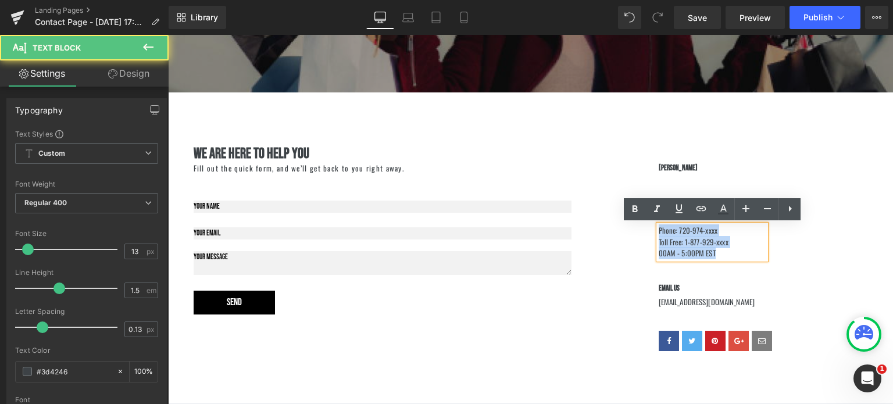
drag, startPoint x: 624, startPoint y: 213, endPoint x: 666, endPoint y: 221, distance: 43.3
click at [646, 226] on div "we are here to help you Heading Fill out the quick form, and we’ll get back to …" at bounding box center [531, 247] width 698 height 311
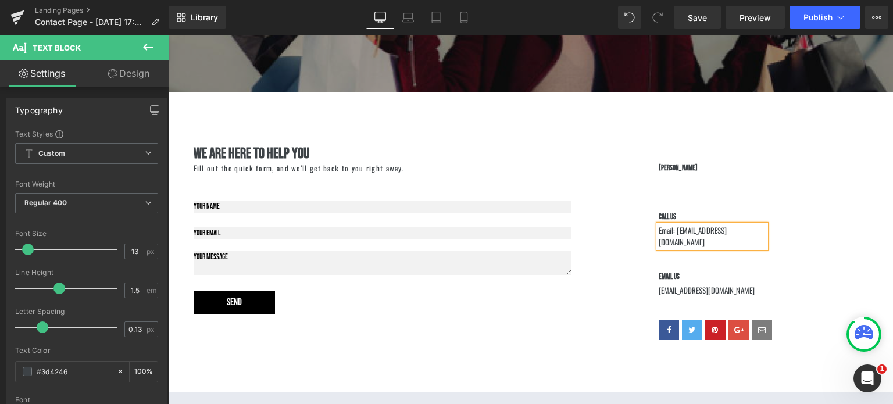
click at [848, 211] on div "CALL US Heading Email: [EMAIL_ADDRESS][DOMAIN_NAME] Text Block Row" at bounding box center [763, 224] width 209 height 60
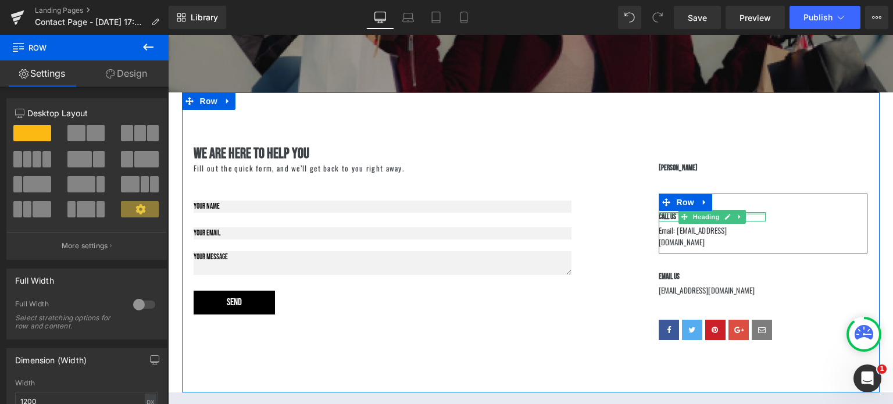
click at [662, 214] on div at bounding box center [713, 213] width 108 height 3
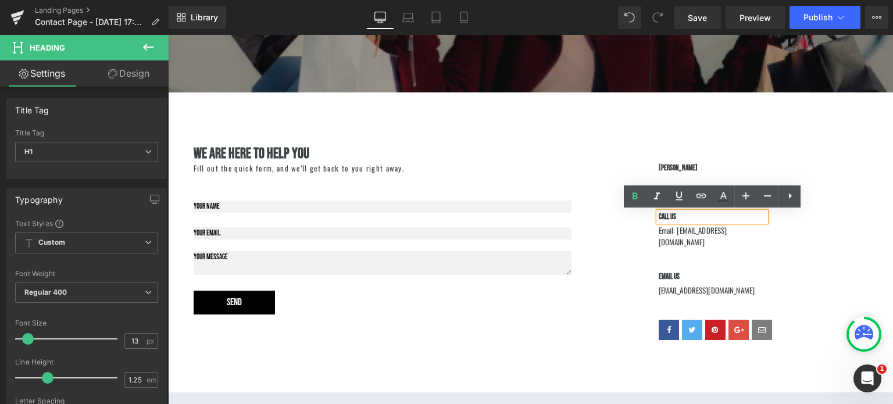
click at [670, 219] on b "CALL US" at bounding box center [668, 216] width 18 height 9
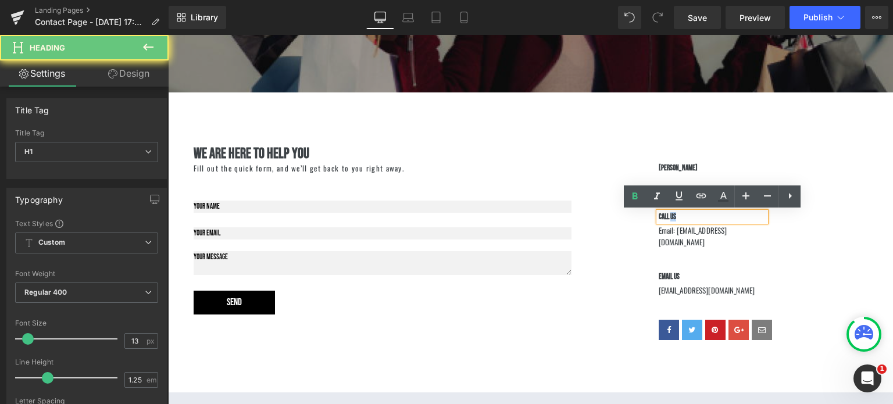
click at [670, 219] on b "CALL US" at bounding box center [668, 216] width 18 height 9
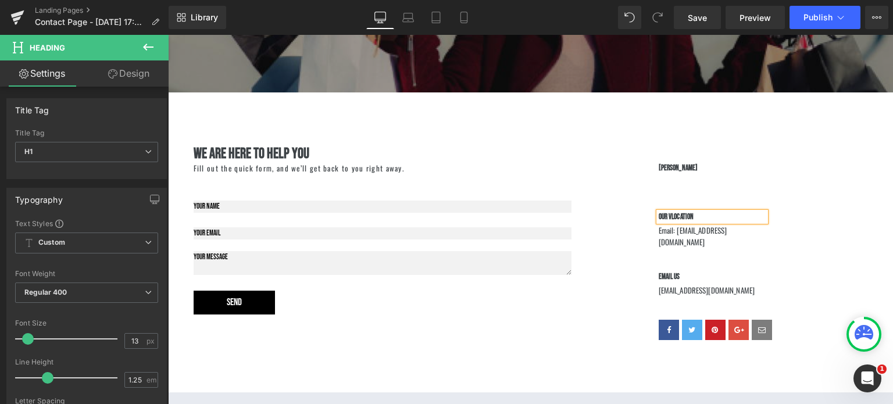
click at [670, 219] on b "our vlocation" at bounding box center [676, 216] width 35 height 9
click at [703, 234] on div "Email: [EMAIL_ADDRESS][DOMAIN_NAME] Text Block" at bounding box center [713, 236] width 108 height 23
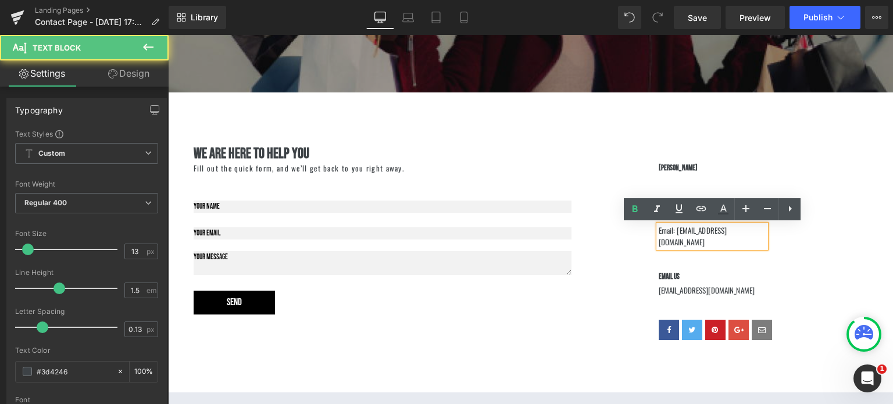
click at [697, 233] on div "Email: [EMAIL_ADDRESS][DOMAIN_NAME] Text Block" at bounding box center [713, 236] width 108 height 23
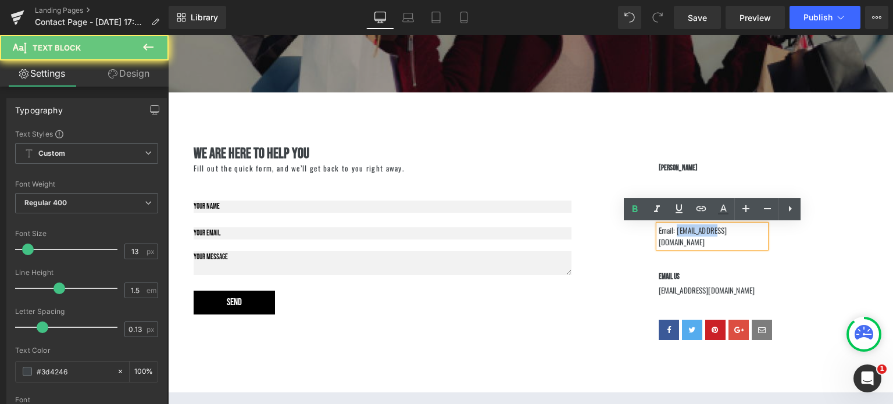
click at [697, 233] on div "Email: [EMAIL_ADDRESS][DOMAIN_NAME]" at bounding box center [713, 236] width 108 height 23
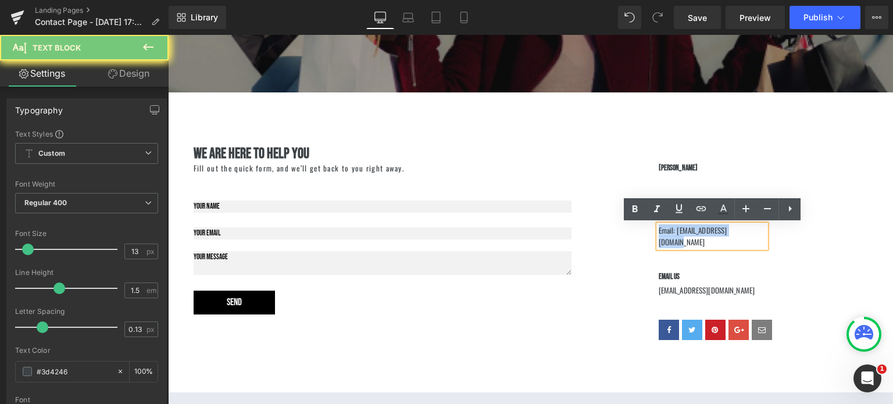
click at [697, 233] on div "Email: [EMAIL_ADDRESS][DOMAIN_NAME]" at bounding box center [713, 236] width 108 height 23
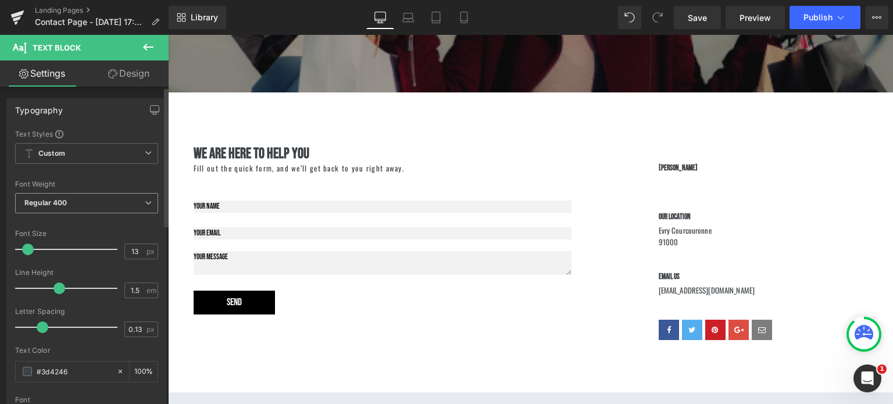
click at [124, 198] on span "Regular 400" at bounding box center [86, 203] width 143 height 20
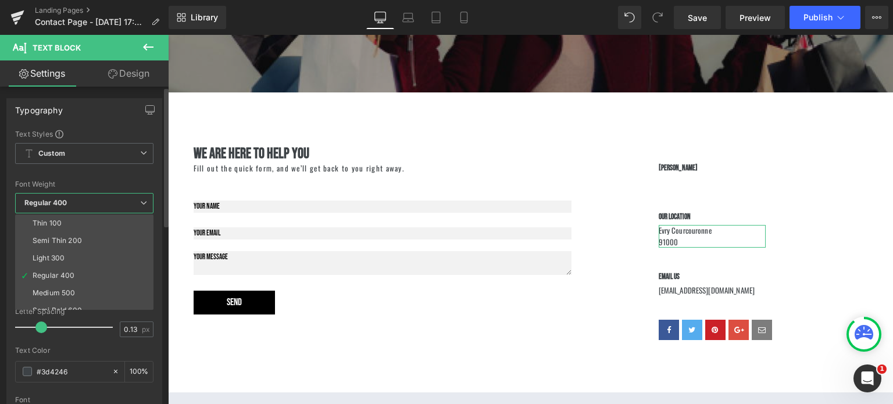
click at [96, 202] on span "Regular 400" at bounding box center [84, 203] width 138 height 20
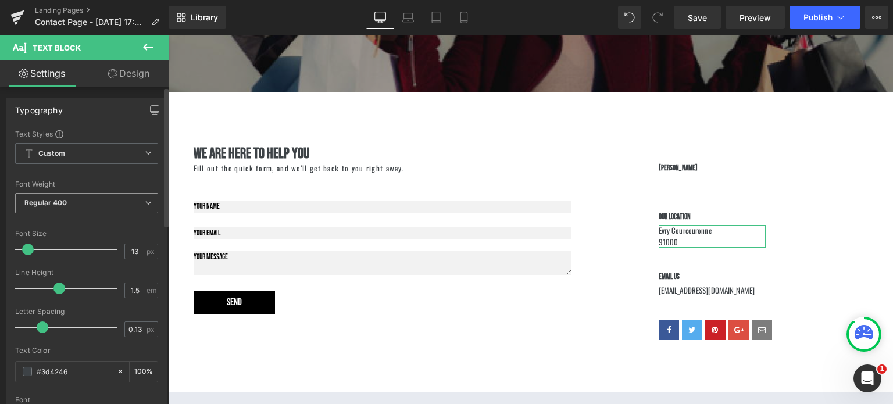
click at [96, 202] on span "Regular 400" at bounding box center [86, 203] width 143 height 20
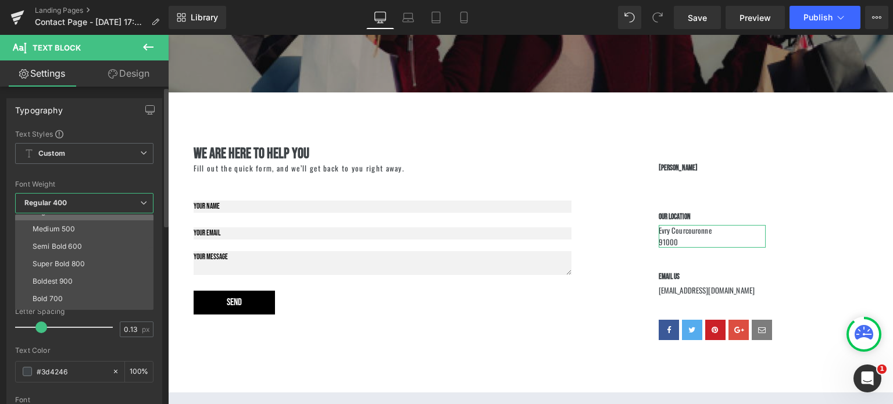
scroll to position [65, 0]
click at [74, 242] on div "Semi Bold 600" at bounding box center [57, 246] width 49 height 8
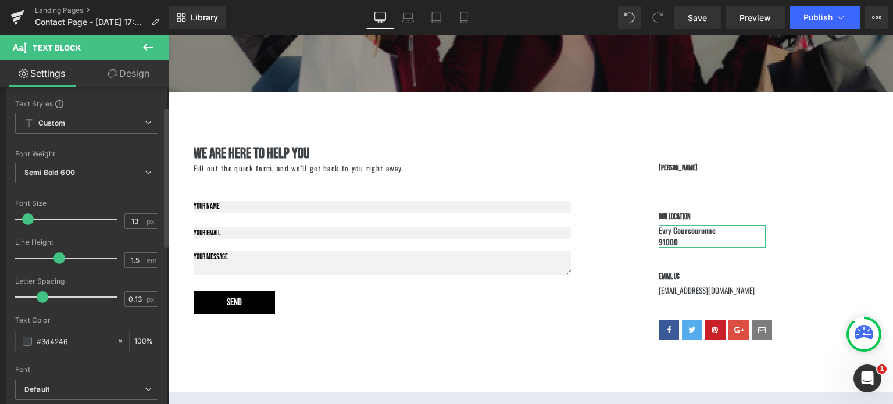
scroll to position [151, 0]
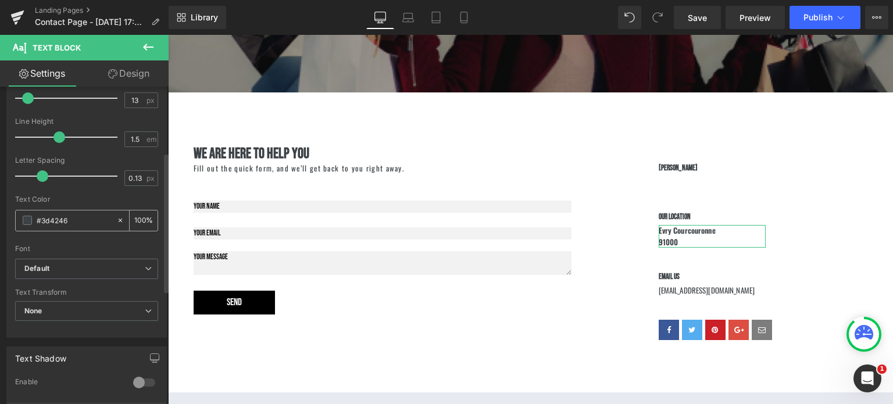
click at [28, 221] on span at bounding box center [27, 220] width 9 height 9
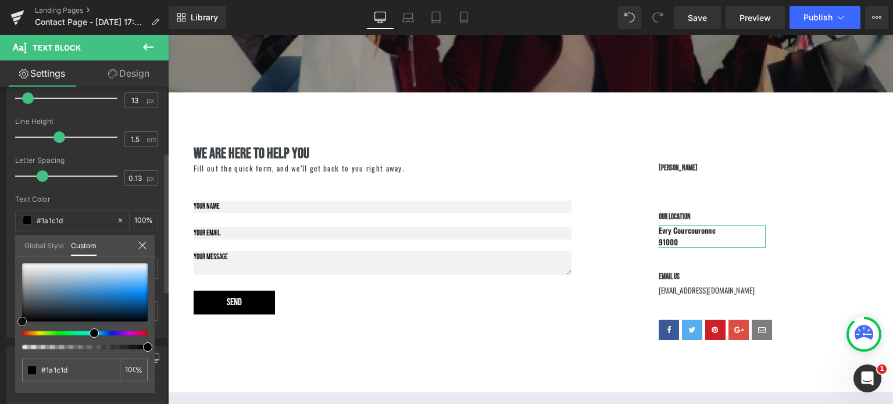
drag, startPoint x: 22, startPoint y: 320, endPoint x: 3, endPoint y: 301, distance: 27.1
click at [5, 332] on div "Typography Text Styles Custom Custom Setup Global Style Custom Setup Global Sty…" at bounding box center [87, 137] width 174 height 399
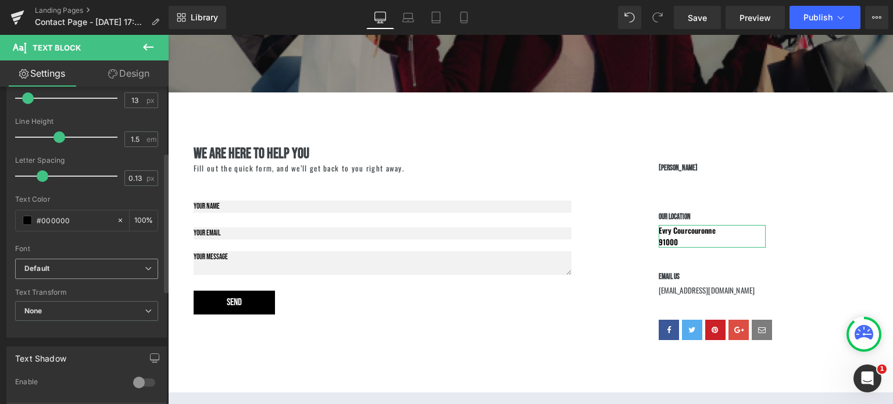
click at [69, 264] on b "Default" at bounding box center [84, 269] width 120 height 10
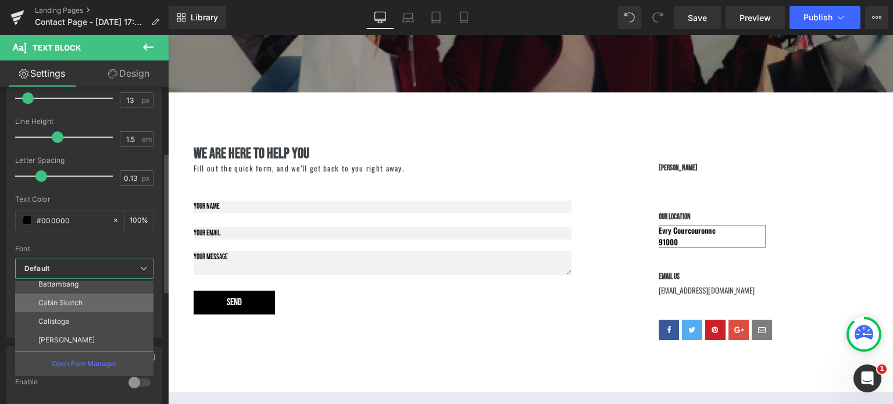
scroll to position [712, 0]
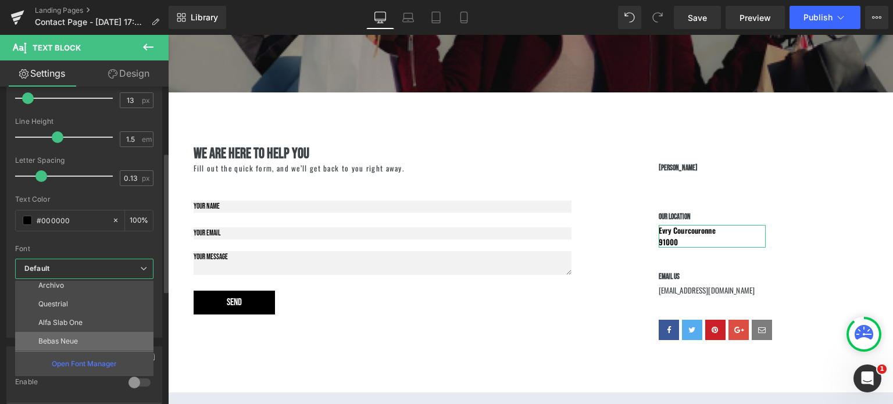
click at [76, 340] on p "Bebas Neue" at bounding box center [58, 341] width 40 height 8
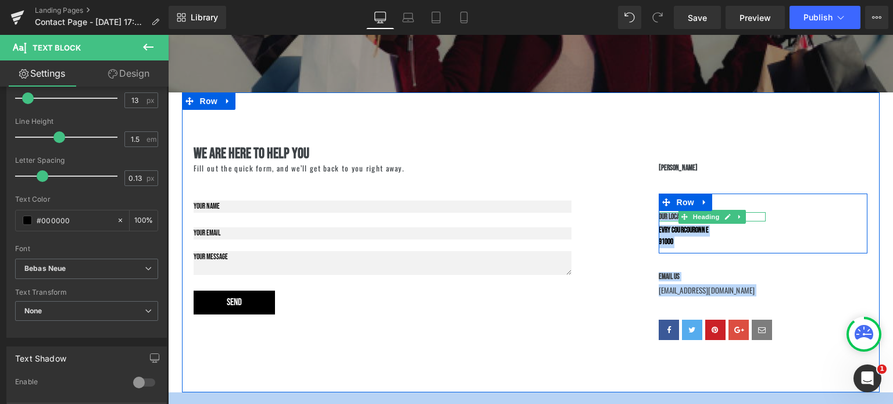
click at [670, 217] on b "our location" at bounding box center [675, 216] width 33 height 9
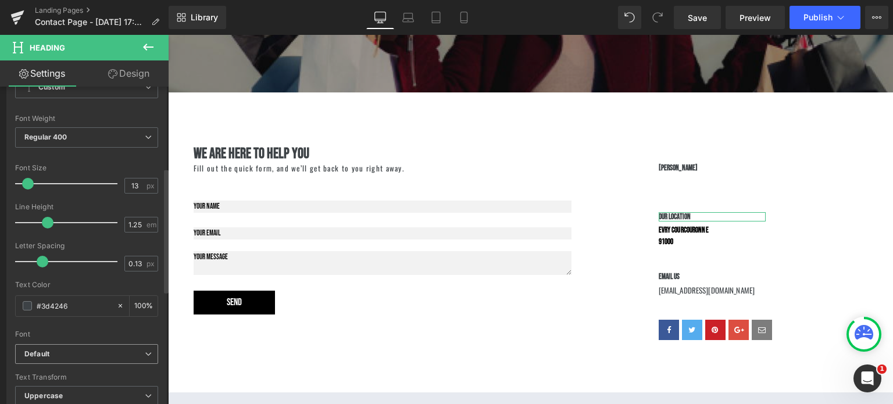
scroll to position [209, 0]
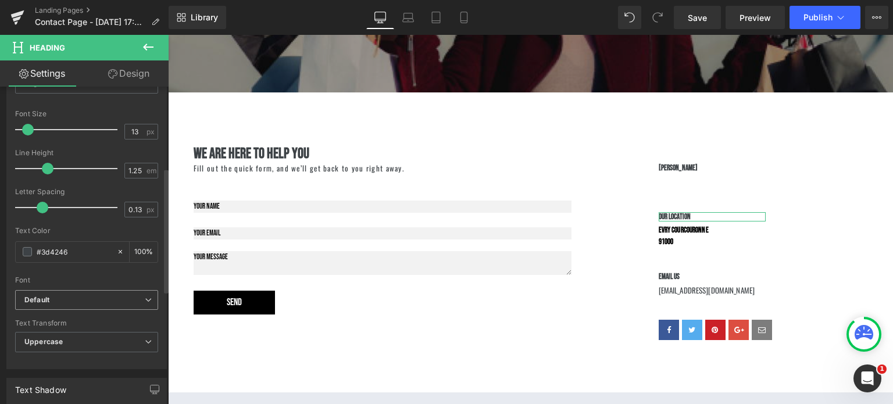
click at [71, 295] on b "Default" at bounding box center [84, 300] width 120 height 10
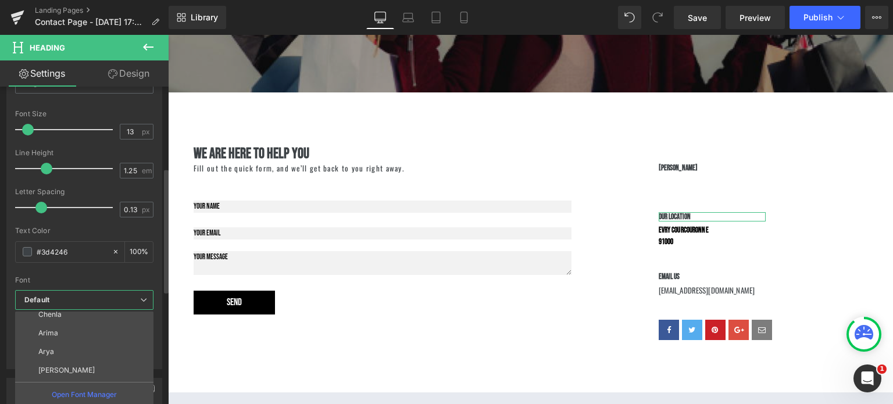
scroll to position [712, 0]
click at [53, 366] on li "Bebas Neue" at bounding box center [87, 372] width 144 height 19
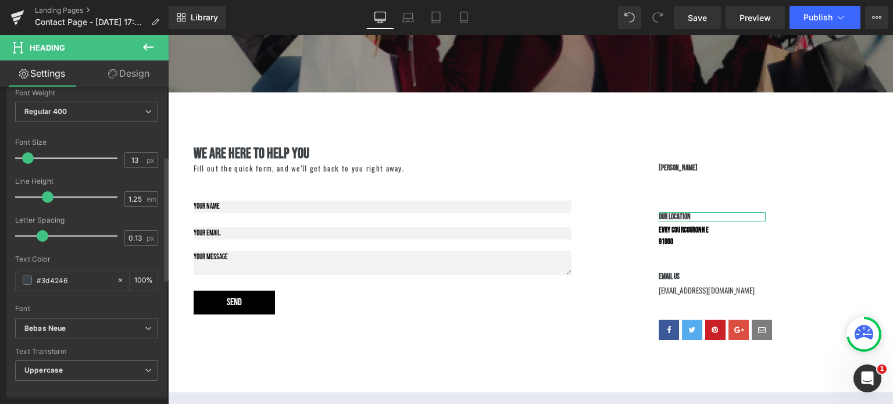
scroll to position [178, 0]
click at [30, 278] on span at bounding box center [27, 282] width 9 height 9
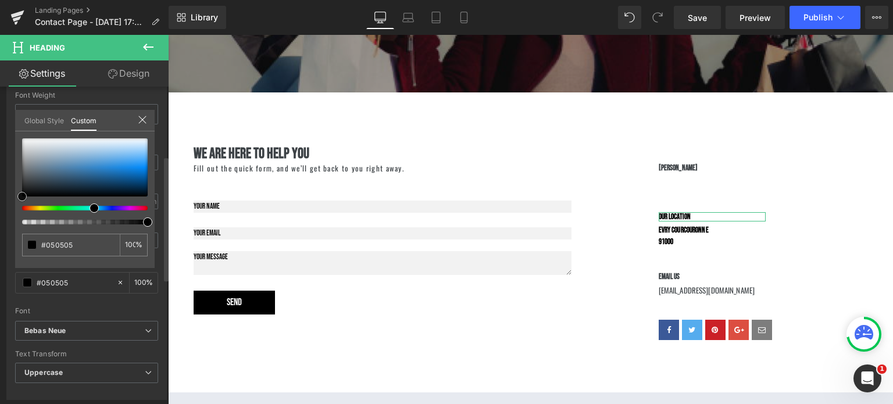
drag, startPoint x: 28, startPoint y: 184, endPoint x: 12, endPoint y: 206, distance: 27.4
click at [12, 206] on div "Typography Text Styles Custom Custom Setup Global Style Custom Setup Global Sty…" at bounding box center [87, 200] width 174 height 399
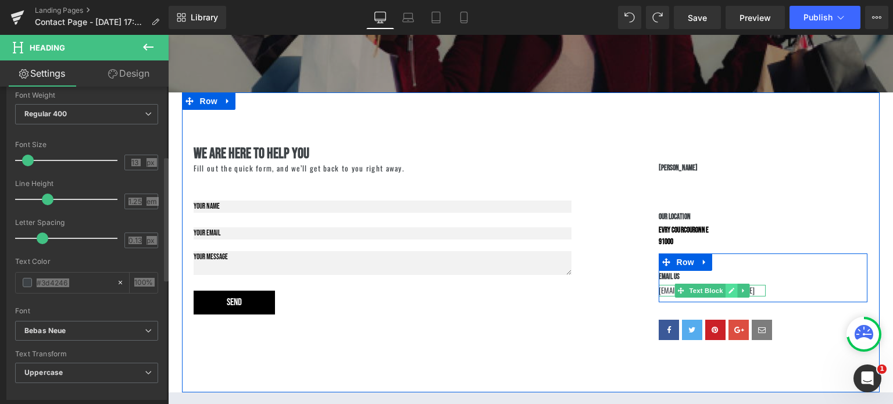
click at [731, 292] on icon at bounding box center [731, 290] width 6 height 7
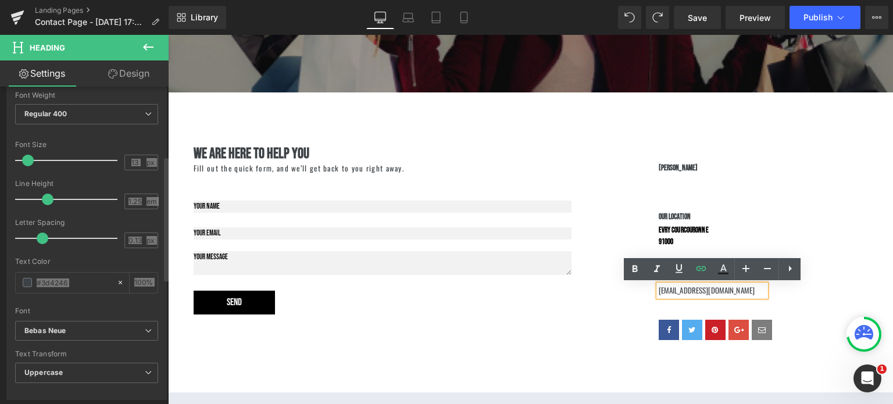
click at [692, 293] on p "[EMAIL_ADDRESS][DOMAIN_NAME]" at bounding box center [713, 291] width 108 height 12
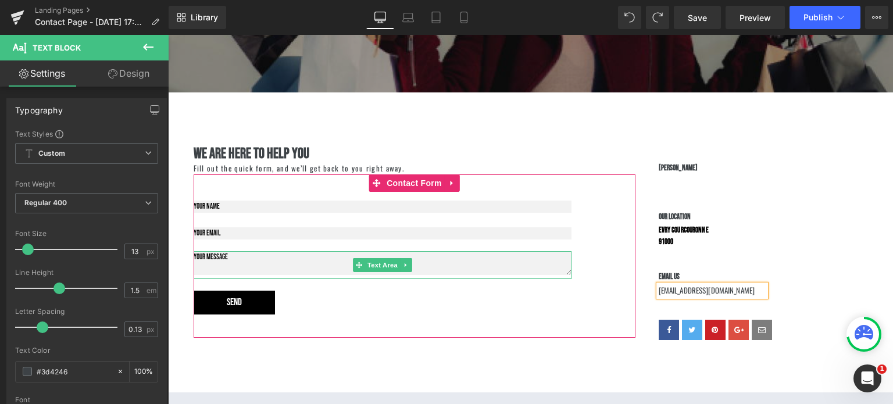
click at [230, 263] on textarea at bounding box center [383, 263] width 378 height 24
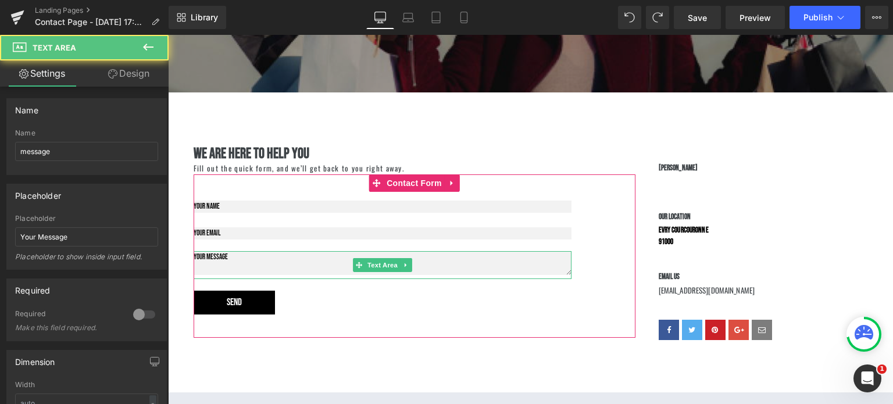
click at [226, 263] on textarea at bounding box center [383, 263] width 378 height 24
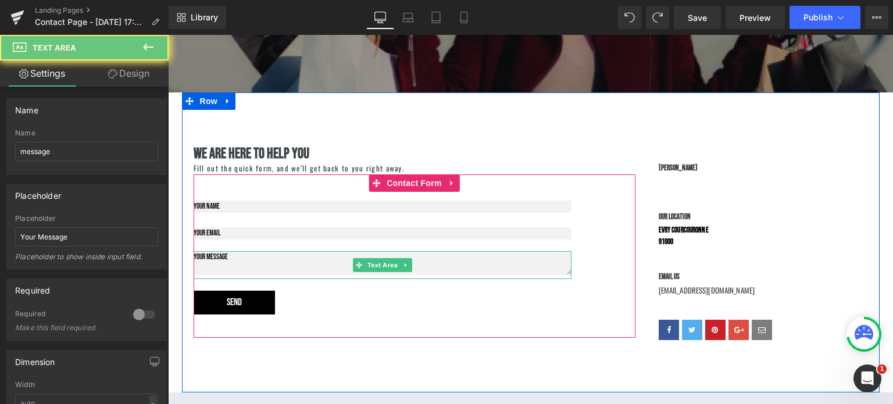
click at [226, 263] on textarea at bounding box center [383, 263] width 378 height 24
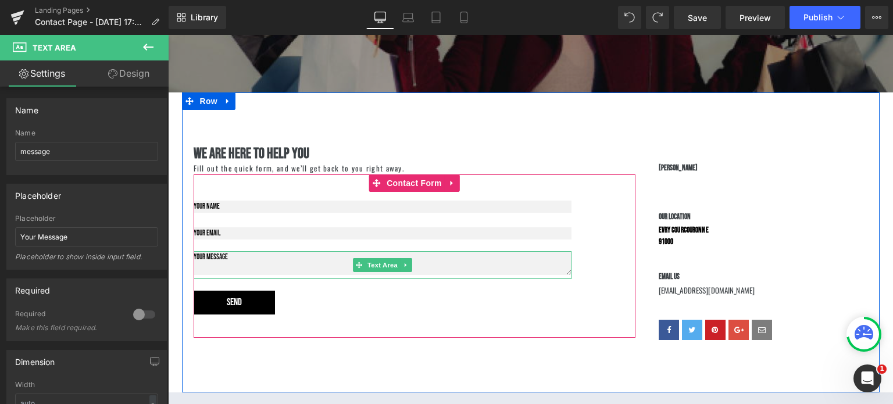
click at [231, 261] on textarea at bounding box center [383, 263] width 378 height 24
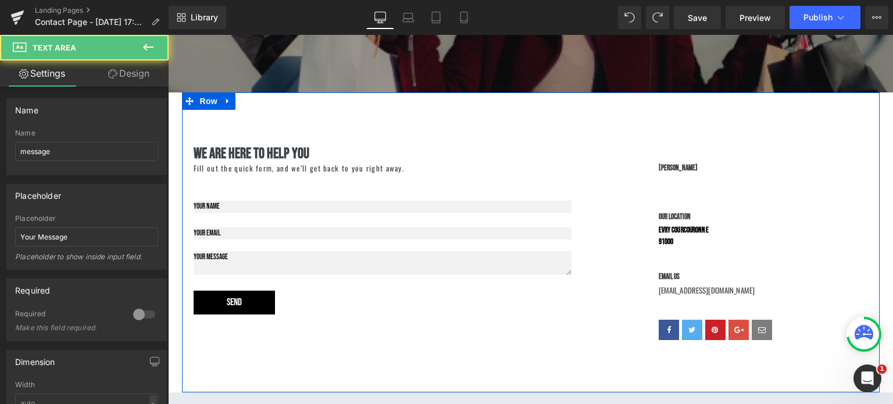
drag, startPoint x: 236, startPoint y: 259, endPoint x: 190, endPoint y: 256, distance: 46.6
click at [189, 256] on div "we are here to help you Heading Fill out the quick form, and we’ll get back to …" at bounding box center [414, 241] width 465 height 193
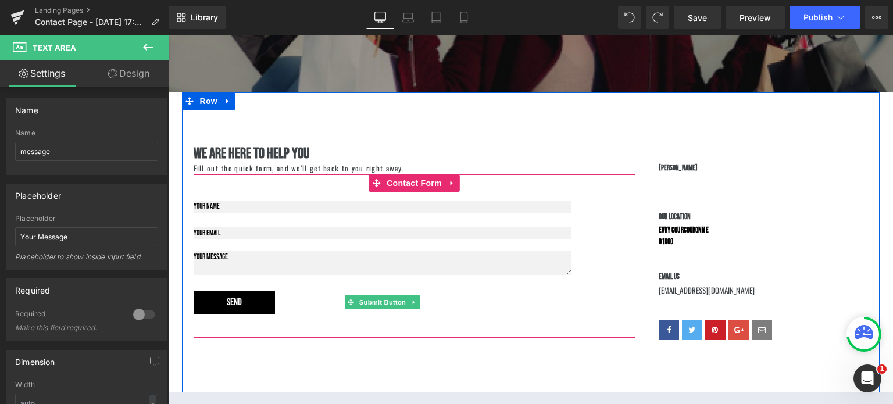
click at [421, 298] on div "Send" at bounding box center [383, 303] width 378 height 24
click at [394, 266] on div "Text Area" at bounding box center [383, 265] width 378 height 28
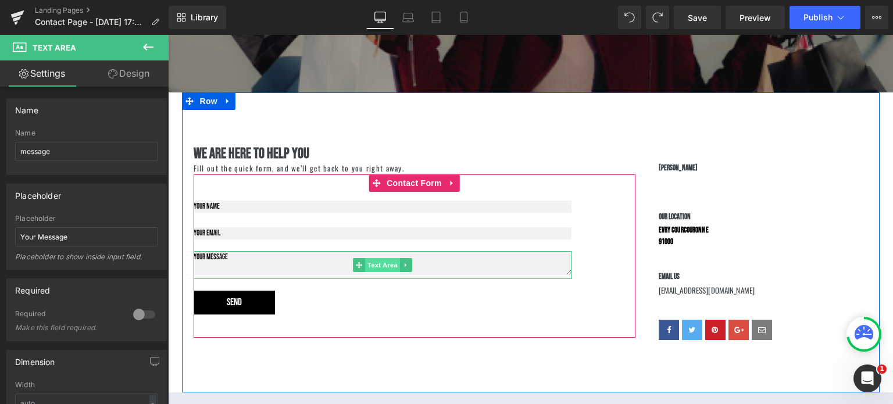
click at [388, 267] on link "Text Area" at bounding box center [376, 265] width 47 height 14
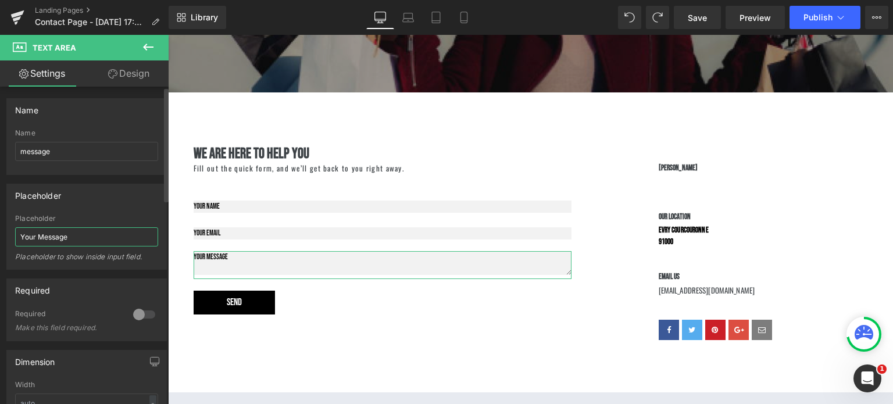
click at [125, 244] on input "Your Message" at bounding box center [86, 236] width 143 height 19
type input "w"
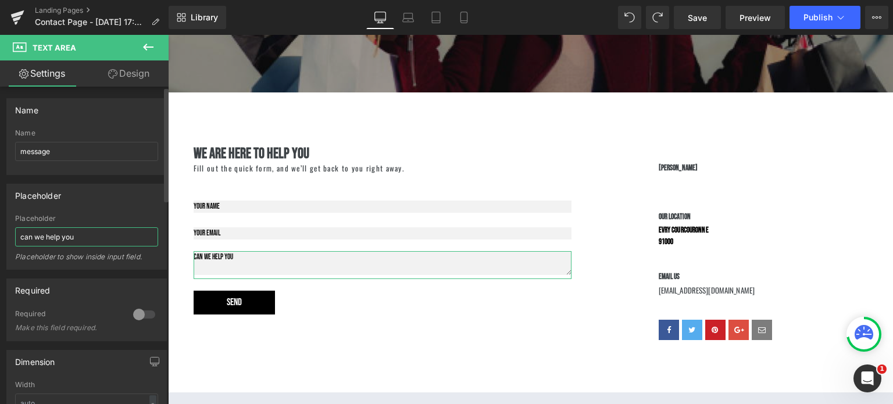
drag, startPoint x: 94, startPoint y: 237, endPoint x: 0, endPoint y: 222, distance: 94.8
click at [0, 223] on div "Placeholder Your Message Placeholder can we help you Placeholder to show inside…" at bounding box center [87, 222] width 174 height 95
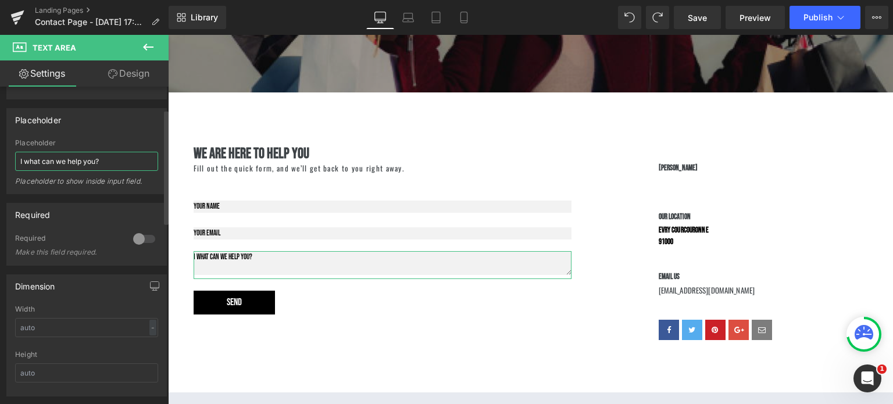
scroll to position [134, 0]
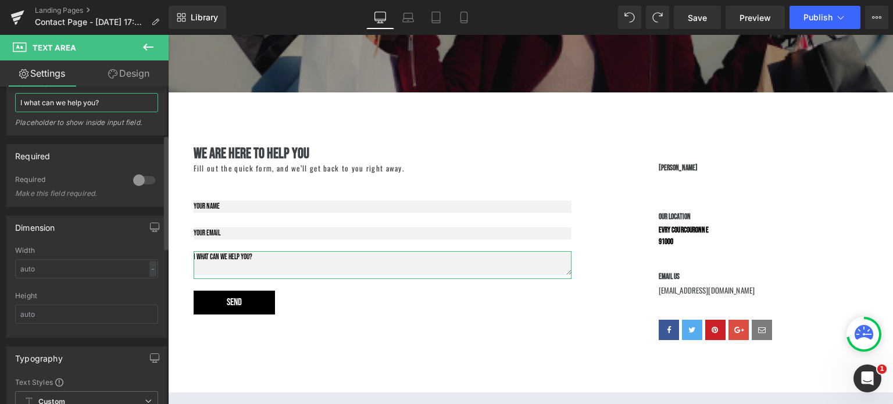
type input "I what can we help you?="
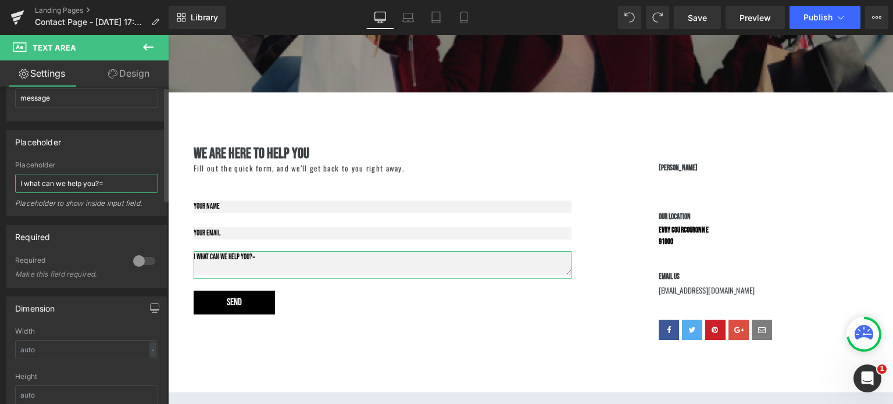
scroll to position [0, 0]
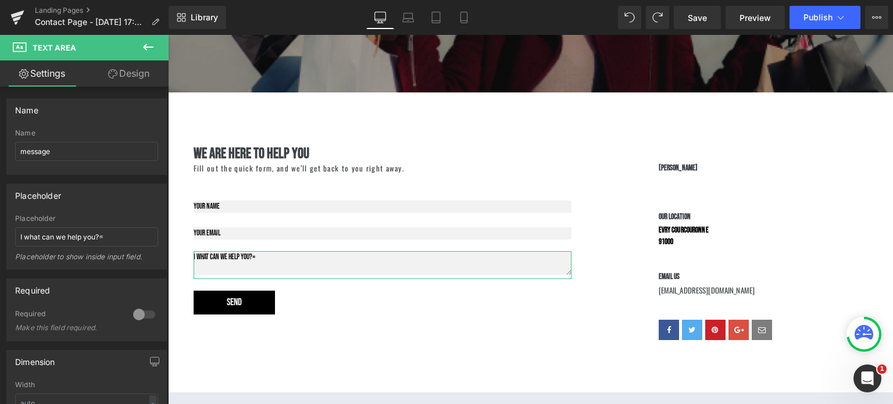
click at [135, 75] on link "Design" at bounding box center [129, 73] width 84 height 26
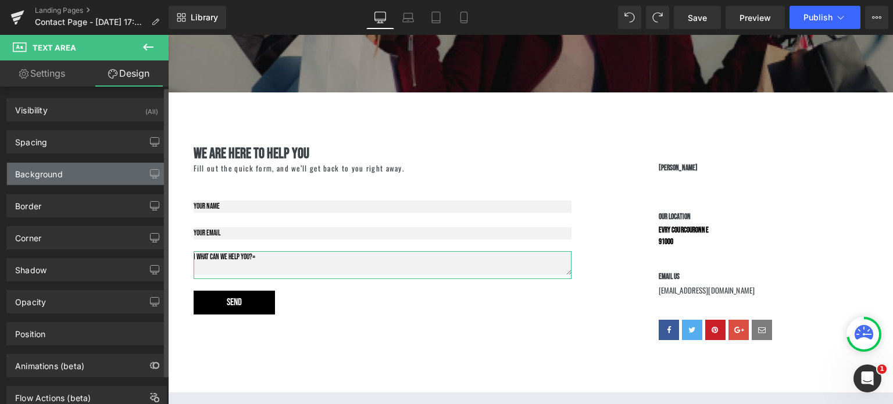
click at [91, 171] on div "Background" at bounding box center [86, 174] width 159 height 22
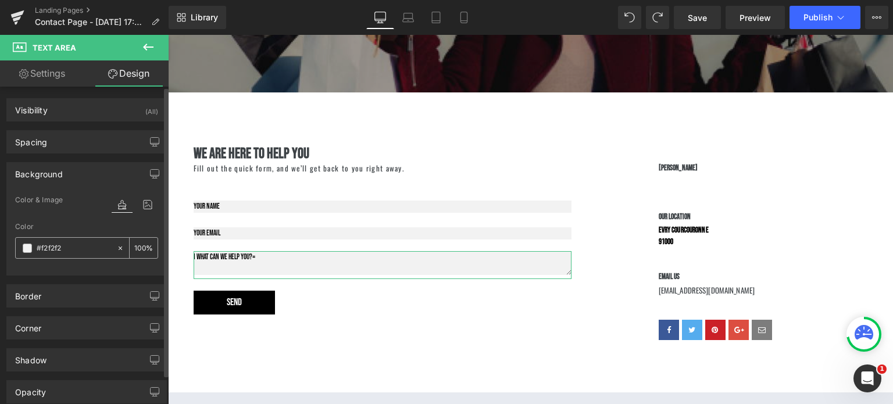
click at [26, 249] on span at bounding box center [27, 248] width 9 height 9
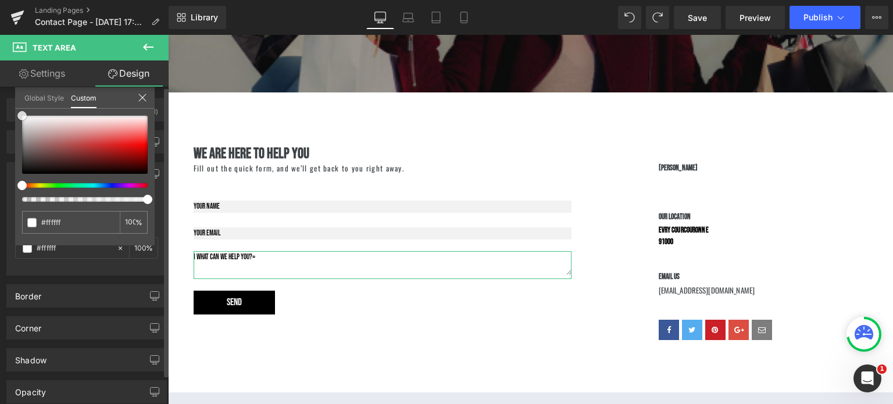
drag, startPoint x: 23, startPoint y: 119, endPoint x: 16, endPoint y: 97, distance: 22.8
click at [16, 97] on div "Global Style Custom Setup Global Style #f2f2f2 100 %" at bounding box center [85, 104] width 140 height 35
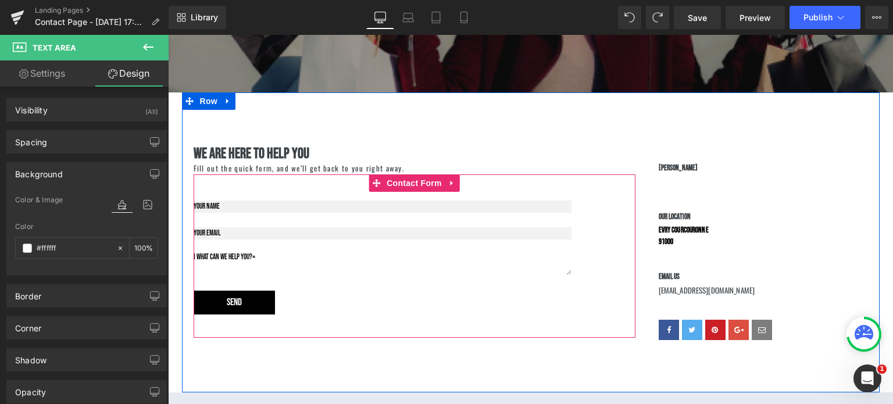
click at [263, 263] on textarea at bounding box center [383, 263] width 378 height 24
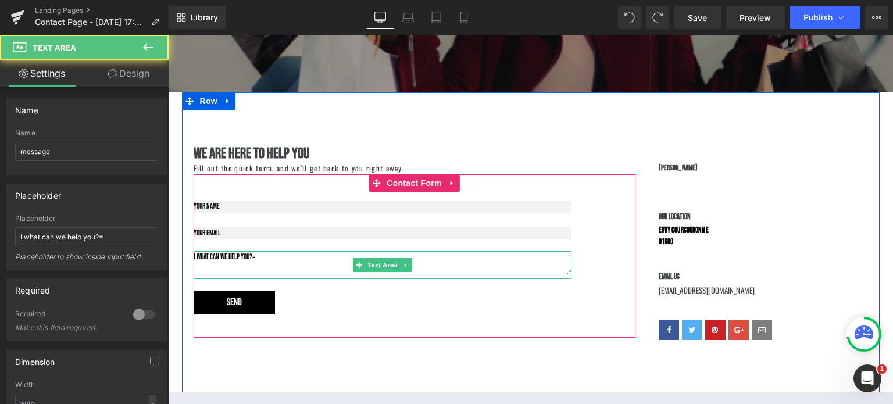
click at [263, 263] on textarea at bounding box center [383, 263] width 378 height 24
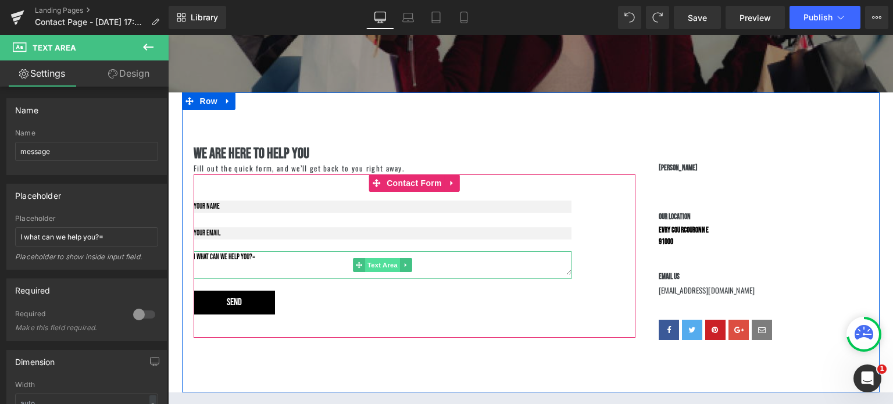
click at [390, 270] on link "Text Area" at bounding box center [376, 265] width 47 height 14
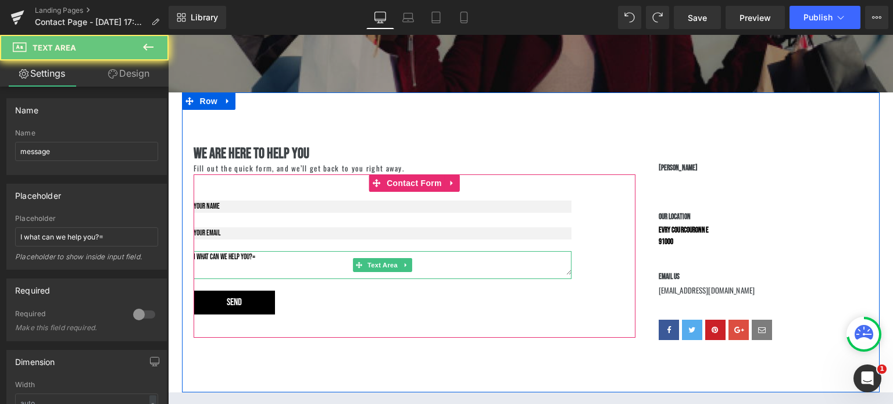
click at [302, 265] on textarea at bounding box center [383, 263] width 378 height 24
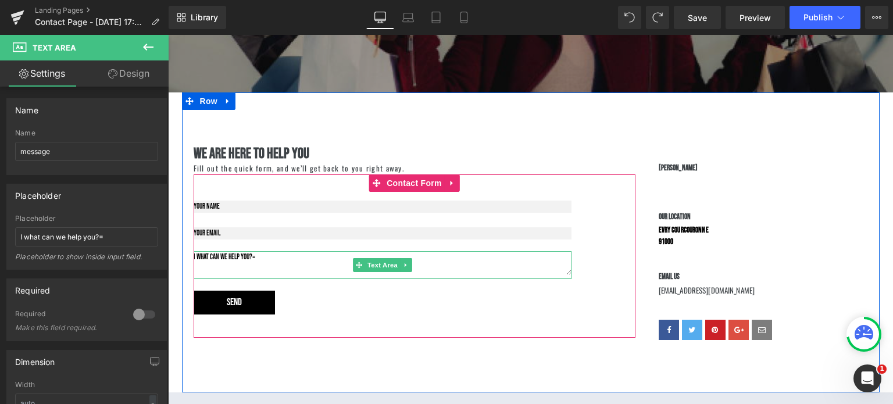
click at [373, 263] on div "Text Area" at bounding box center [383, 265] width 378 height 28
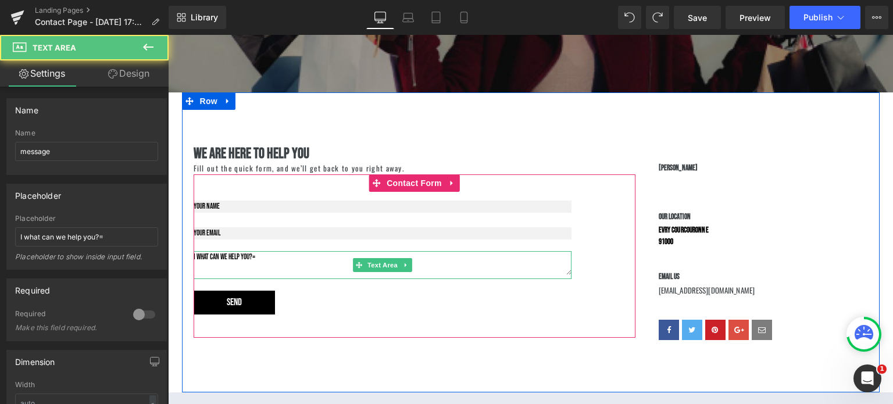
click at [271, 263] on textarea at bounding box center [383, 263] width 378 height 24
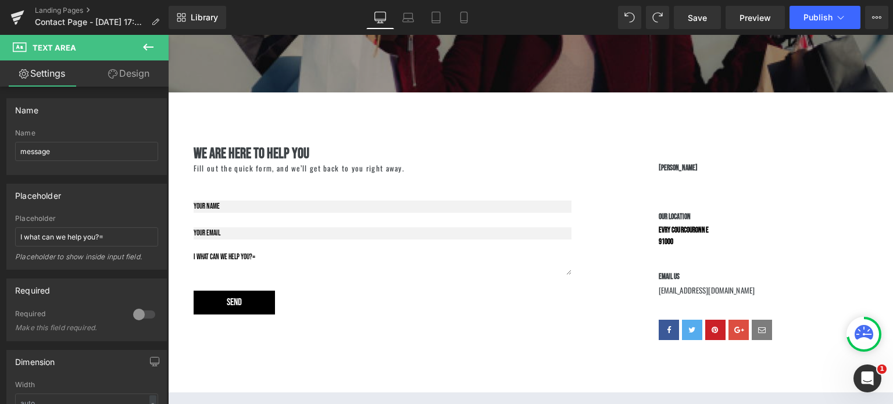
click at [153, 50] on icon at bounding box center [148, 47] width 14 height 14
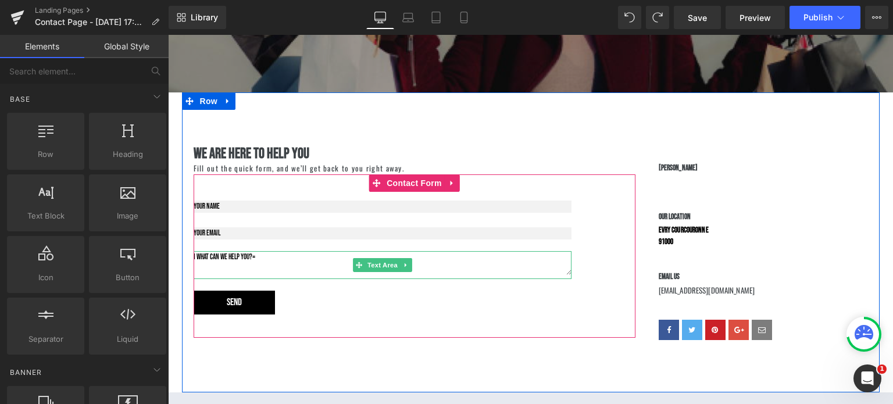
click at [244, 265] on textarea at bounding box center [383, 263] width 378 height 24
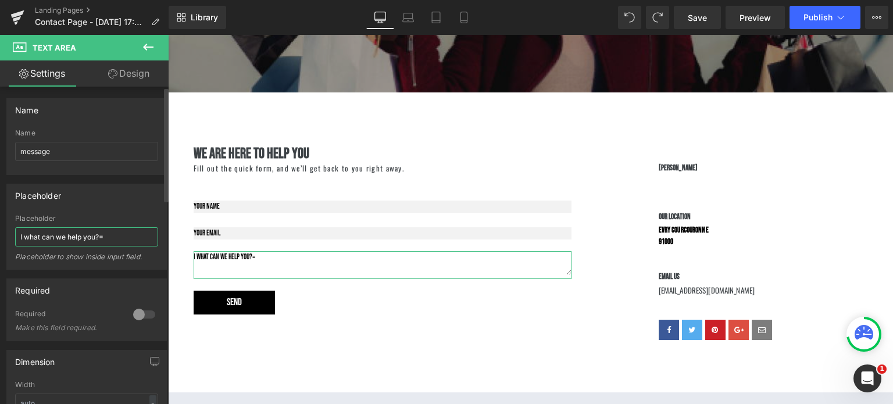
click at [112, 235] on input "I what can we help you?=" at bounding box center [86, 236] width 143 height 19
type input "I what can we help you?"
click at [152, 308] on div at bounding box center [144, 314] width 28 height 19
click at [145, 314] on div at bounding box center [144, 314] width 28 height 19
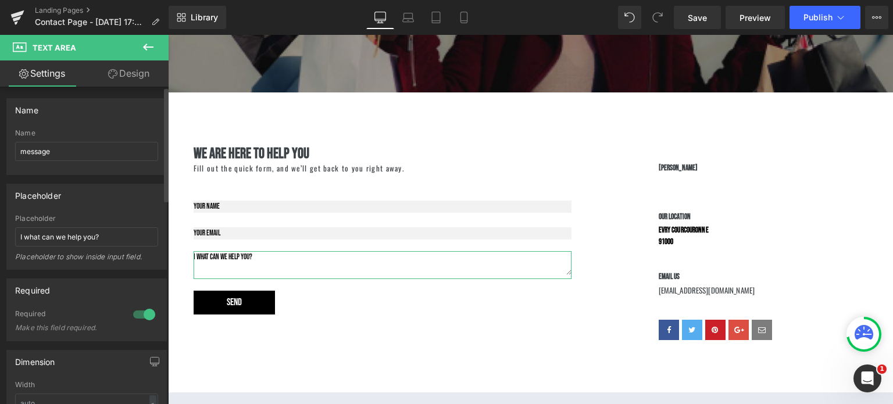
click at [145, 314] on div at bounding box center [144, 314] width 28 height 19
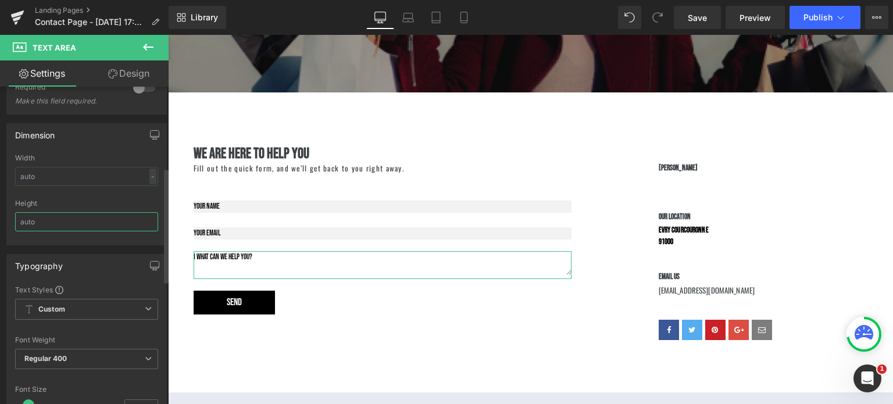
click at [95, 228] on input "text" at bounding box center [86, 221] width 143 height 19
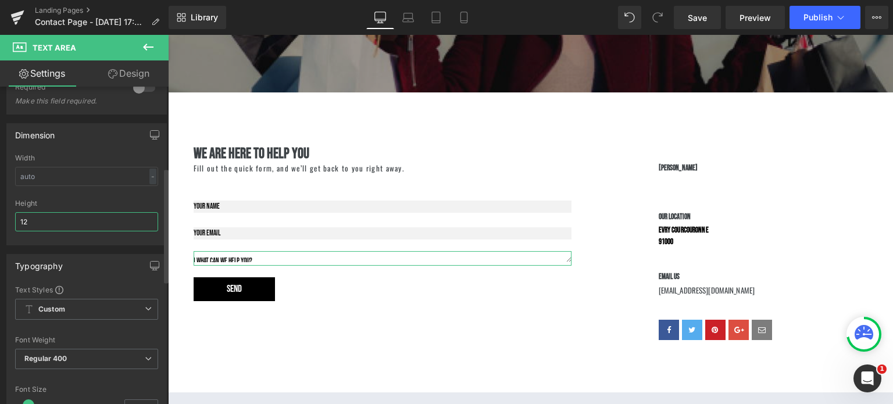
type input "1"
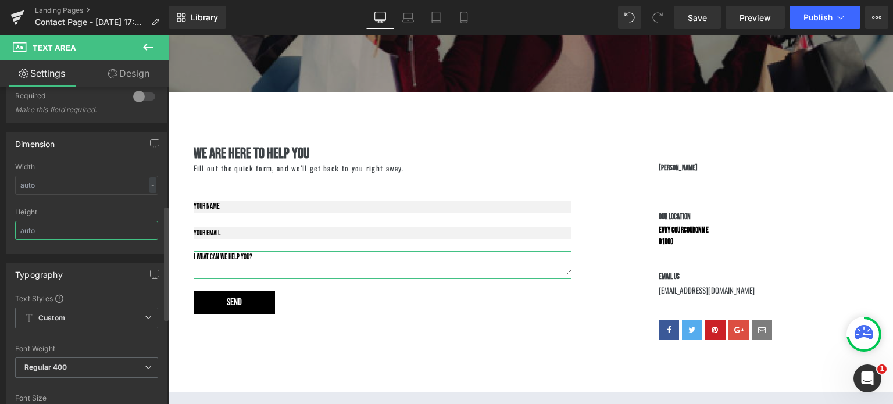
scroll to position [332, 0]
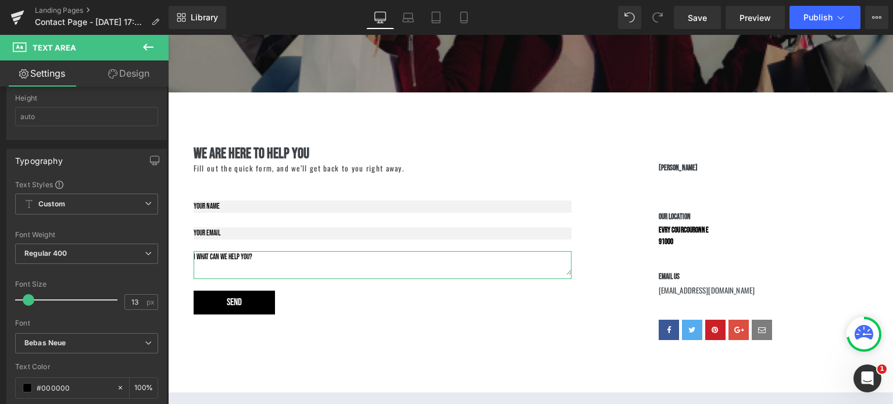
click at [112, 76] on icon at bounding box center [112, 73] width 9 height 9
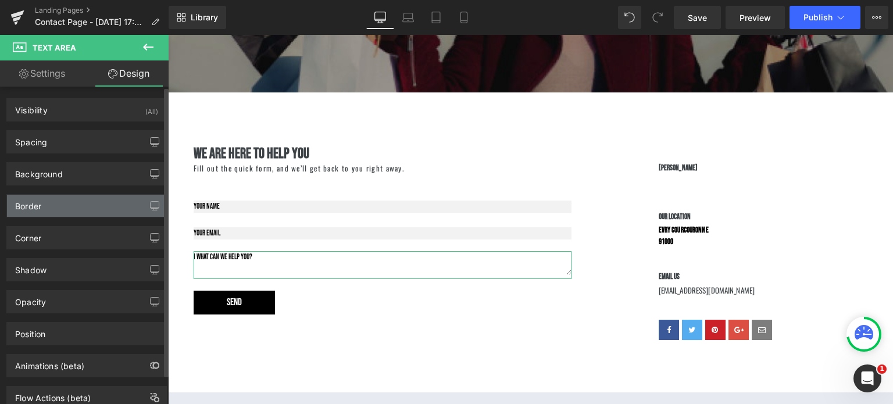
click at [62, 213] on div "Border" at bounding box center [86, 206] width 159 height 22
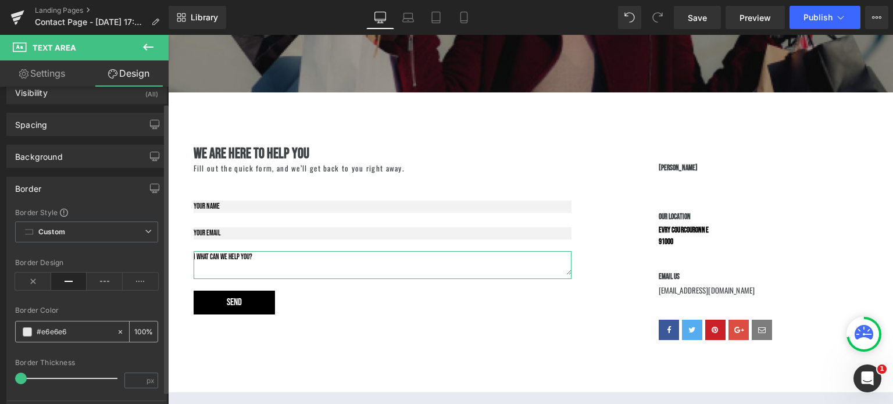
scroll to position [18, 0]
click at [24, 375] on span at bounding box center [23, 378] width 12 height 12
click at [21, 331] on div at bounding box center [66, 331] width 101 height 20
click at [25, 334] on span at bounding box center [27, 331] width 9 height 9
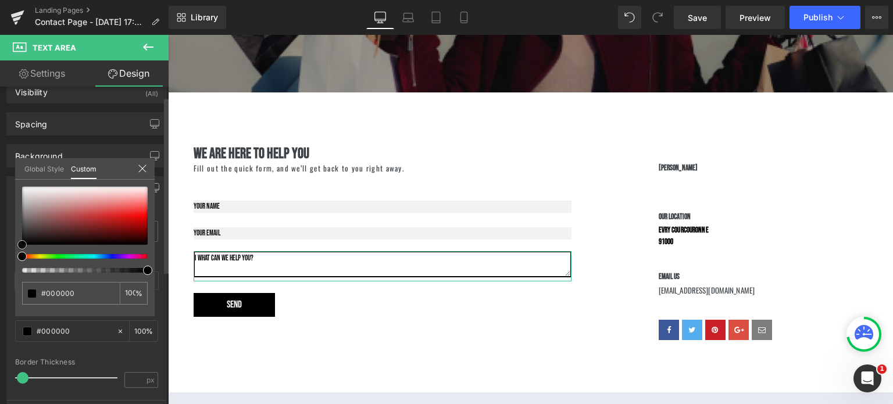
drag, startPoint x: 24, startPoint y: 241, endPoint x: 10, endPoint y: 271, distance: 33.1
click at [11, 271] on div "Border Border Style Custom Custom Setup Global Style Custom Setup Global Style …" at bounding box center [87, 297] width 174 height 260
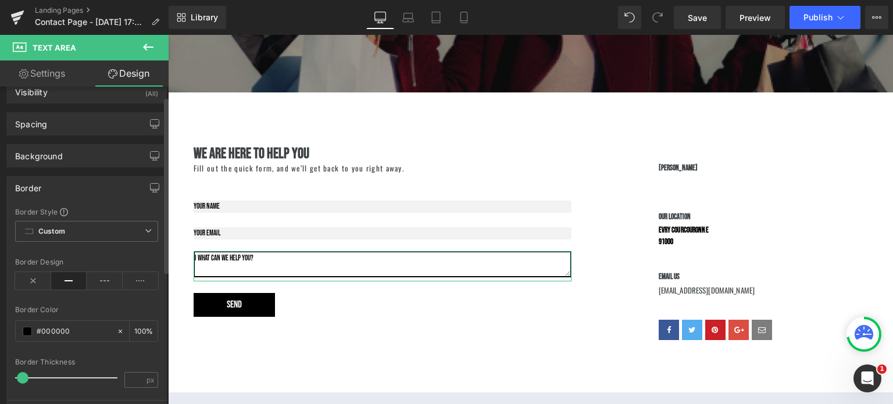
click at [3, 302] on div "Border Border Style Custom Custom Setup Global Style Custom Setup Global Style …" at bounding box center [87, 297] width 174 height 260
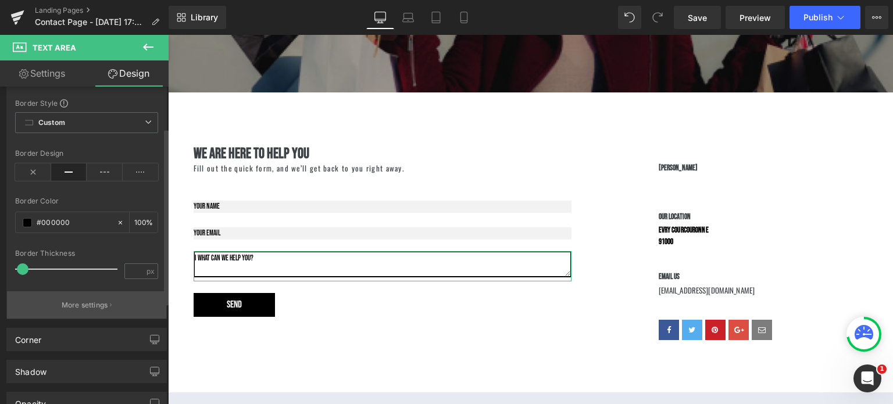
scroll to position [185, 0]
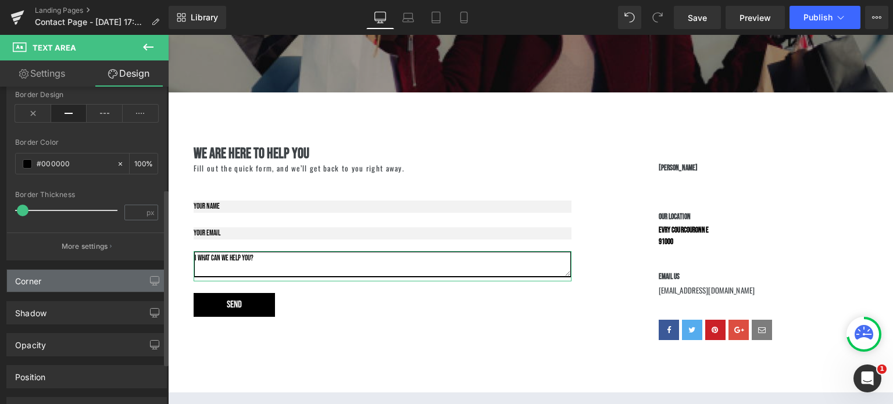
click at [65, 277] on div "Corner" at bounding box center [86, 281] width 159 height 22
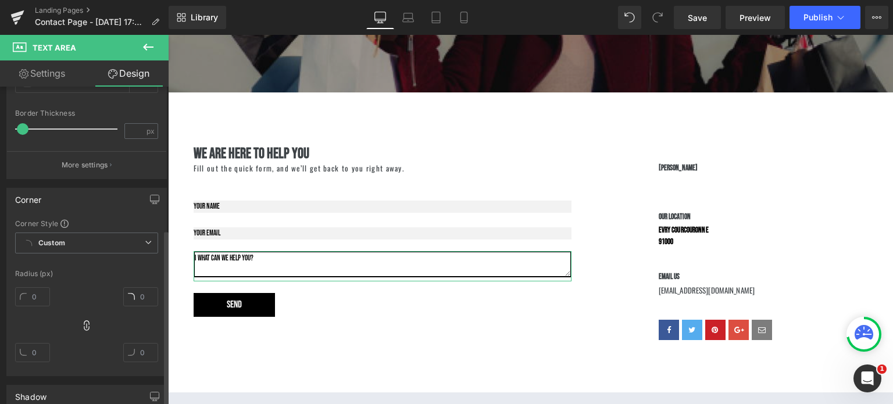
scroll to position [270, 0]
click at [37, 295] on input "text" at bounding box center [32, 293] width 35 height 19
type input "1"
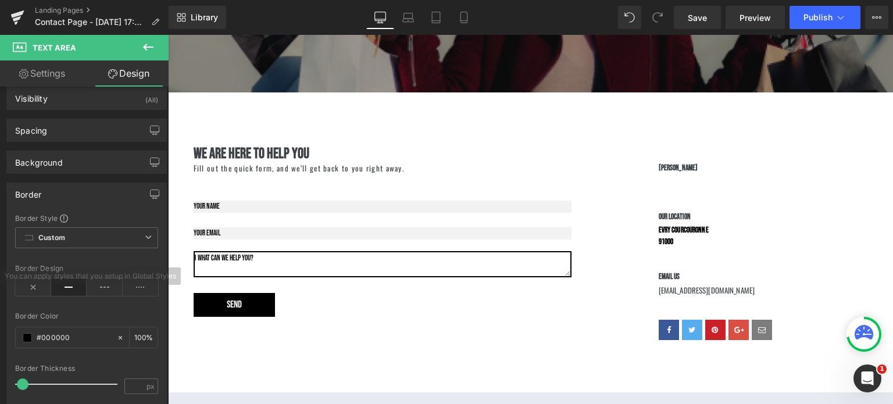
scroll to position [0, 0]
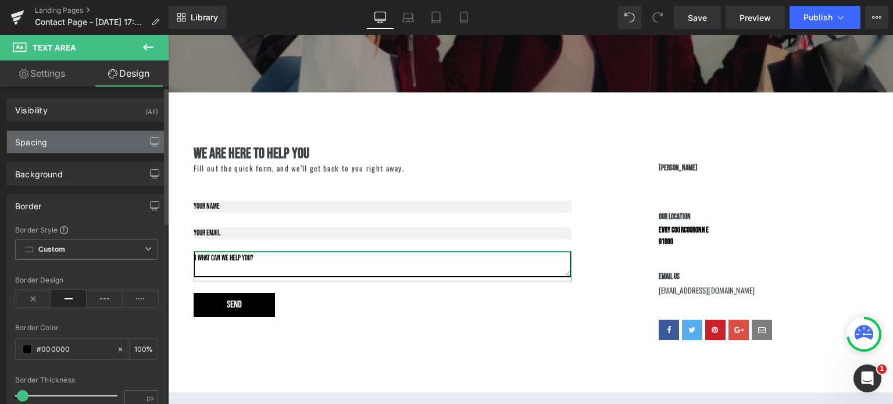
click at [81, 136] on div "Spacing" at bounding box center [86, 142] width 159 height 22
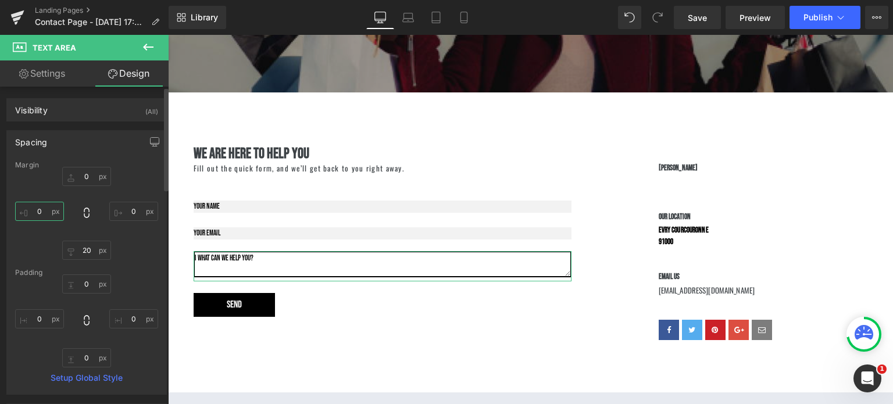
click at [38, 213] on input "text" at bounding box center [39, 211] width 49 height 19
type input "10"
click at [37, 213] on input "10" at bounding box center [39, 211] width 49 height 19
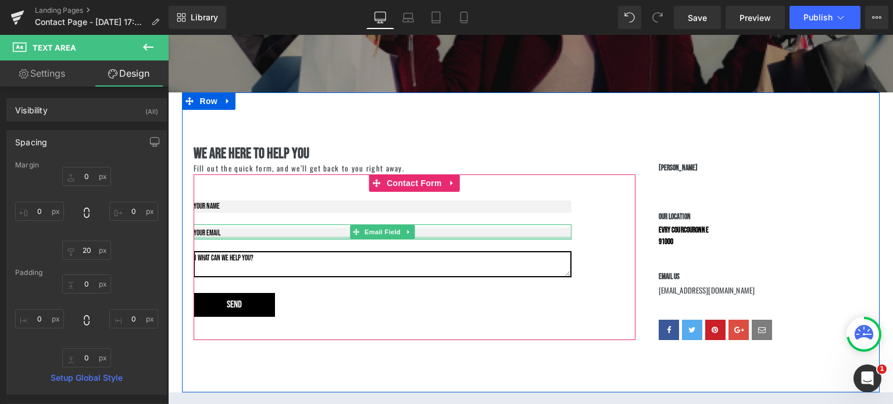
click at [257, 238] on div at bounding box center [383, 238] width 378 height 3
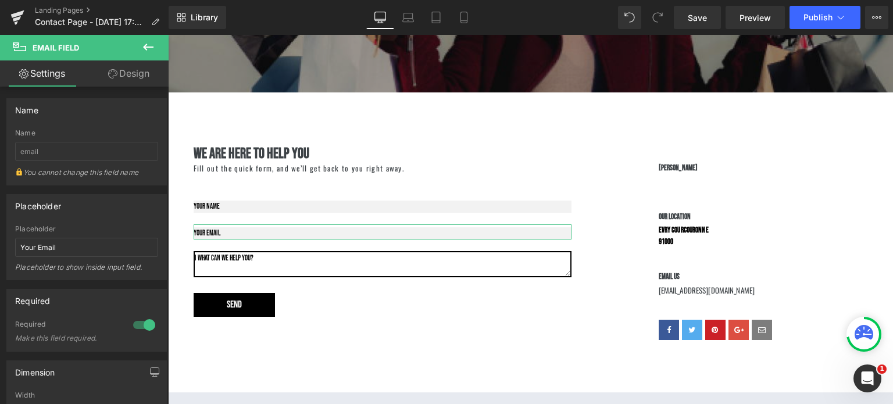
click at [128, 69] on link "Design" at bounding box center [129, 73] width 84 height 26
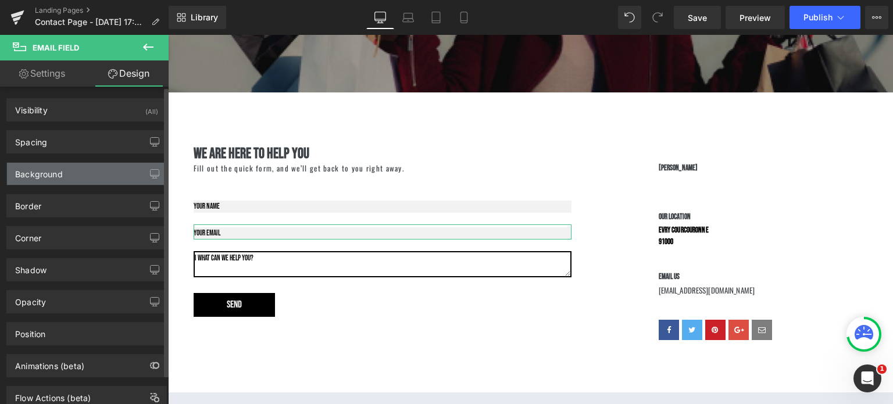
click at [85, 177] on div "Background" at bounding box center [86, 174] width 159 height 22
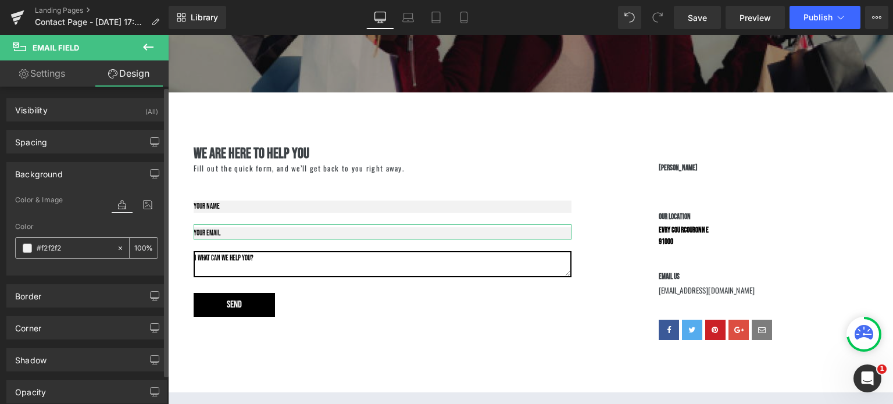
click at [118, 249] on icon at bounding box center [120, 248] width 8 height 8
click at [28, 248] on span at bounding box center [27, 248] width 9 height 9
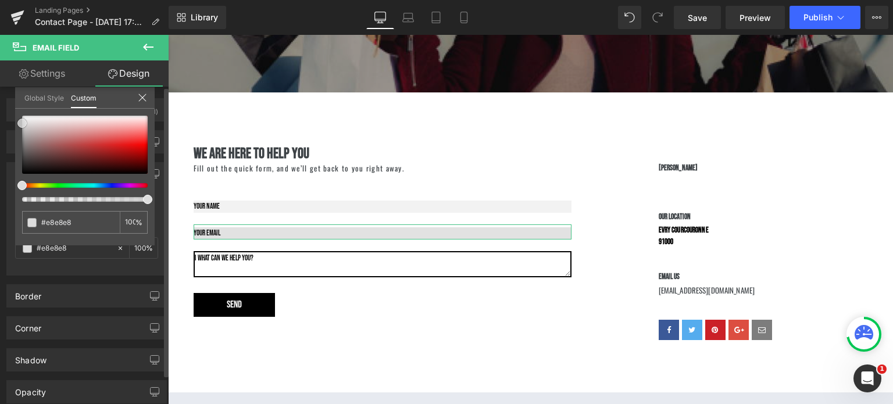
drag, startPoint x: 40, startPoint y: 160, endPoint x: 2, endPoint y: 121, distance: 53.4
click at [2, 153] on div "Background Color & Image color Color #f2f2f2 100 % Image Replace Image Upload i…" at bounding box center [87, 214] width 174 height 122
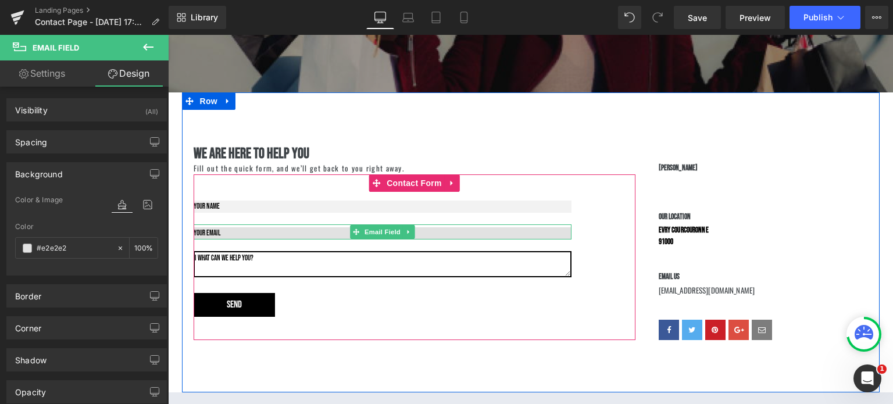
click at [233, 234] on input "email" at bounding box center [383, 233] width 378 height 12
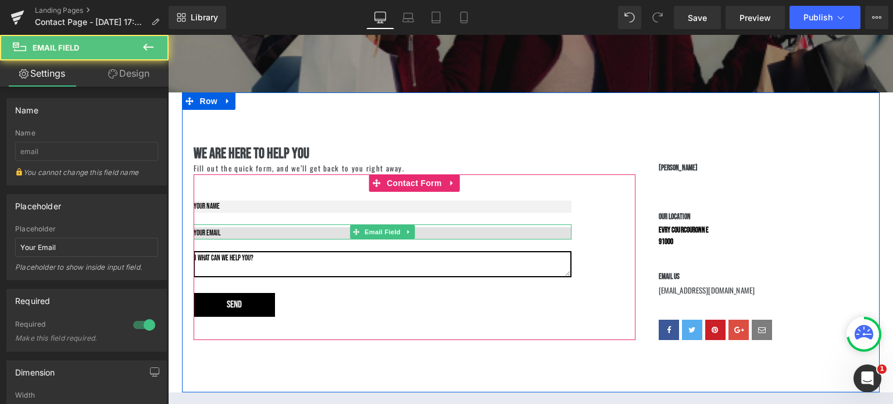
click at [233, 234] on input "email" at bounding box center [383, 233] width 378 height 12
type input "g"
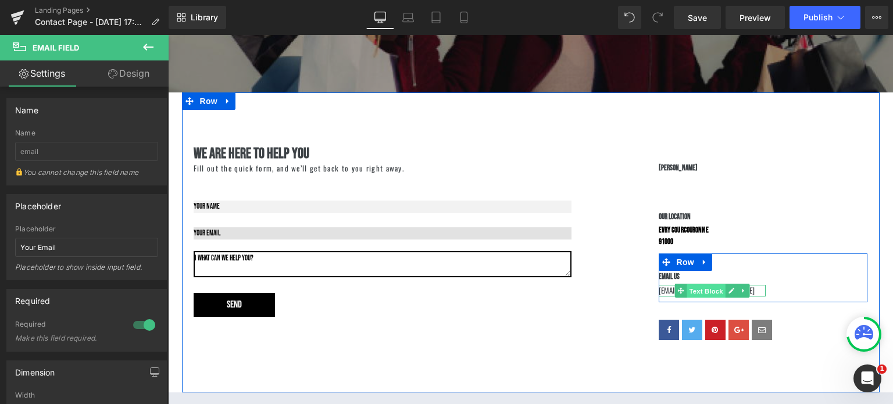
click at [692, 290] on div "[EMAIL_ADDRESS][DOMAIN_NAME] Text Block" at bounding box center [713, 291] width 108 height 12
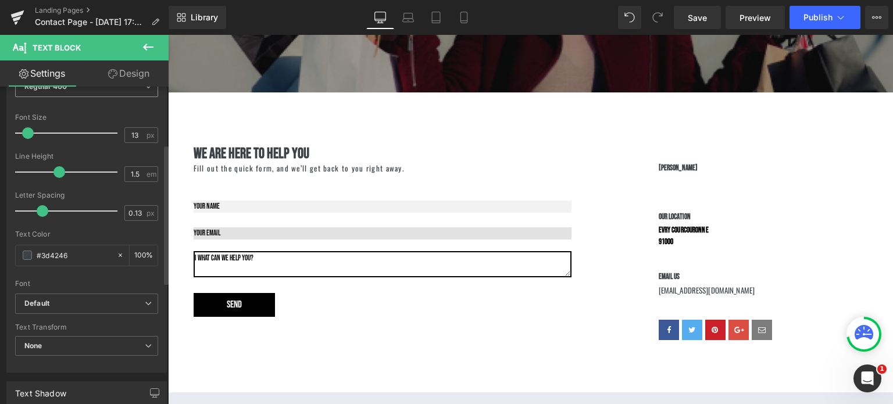
scroll to position [133, 0]
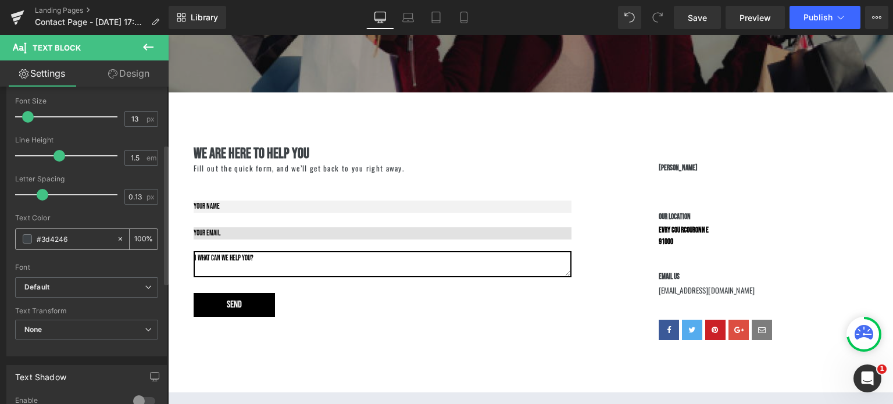
click at [24, 242] on span at bounding box center [27, 238] width 9 height 9
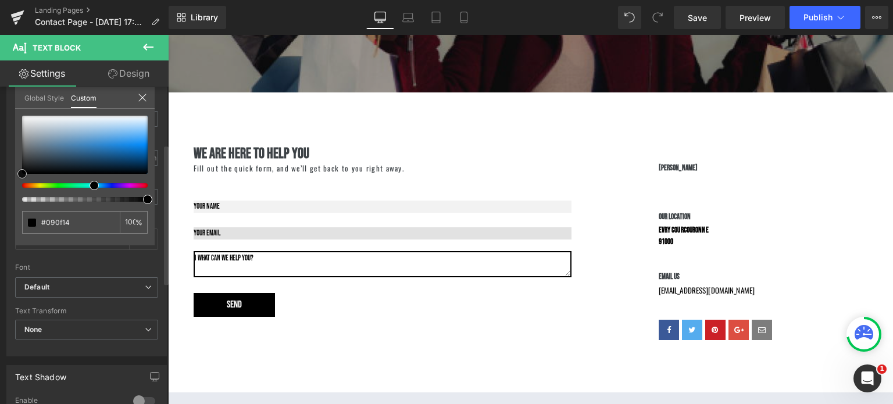
drag, startPoint x: 0, startPoint y: 176, endPoint x: 0, endPoint y: 189, distance: 12.8
click at [0, 186] on div "Typography Text Styles Custom Custom Setup Global Style Custom Setup Global Sty…" at bounding box center [87, 156] width 174 height 399
drag, startPoint x: 19, startPoint y: 255, endPoint x: 23, endPoint y: 262, distance: 8.6
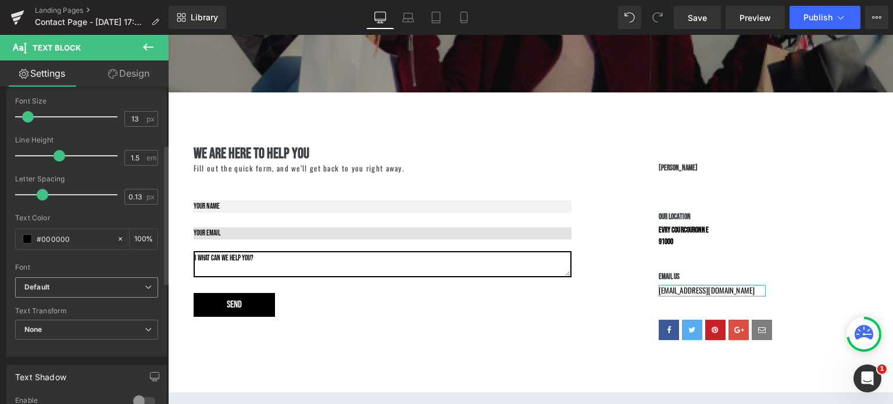
click at [39, 292] on span "Default" at bounding box center [86, 287] width 143 height 20
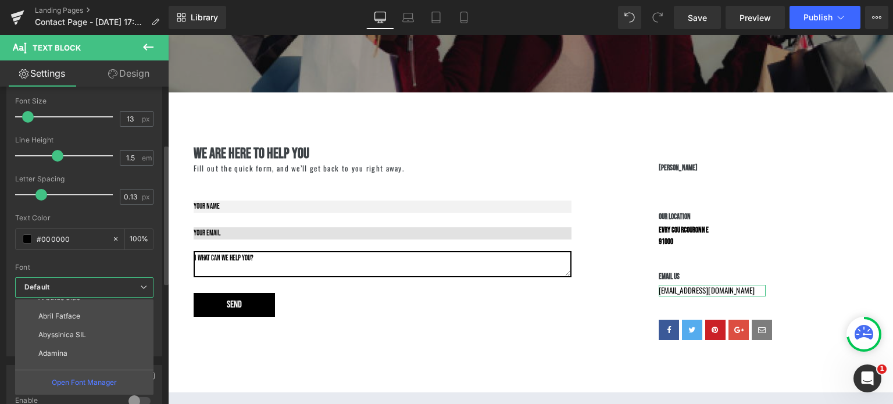
scroll to position [712, 0]
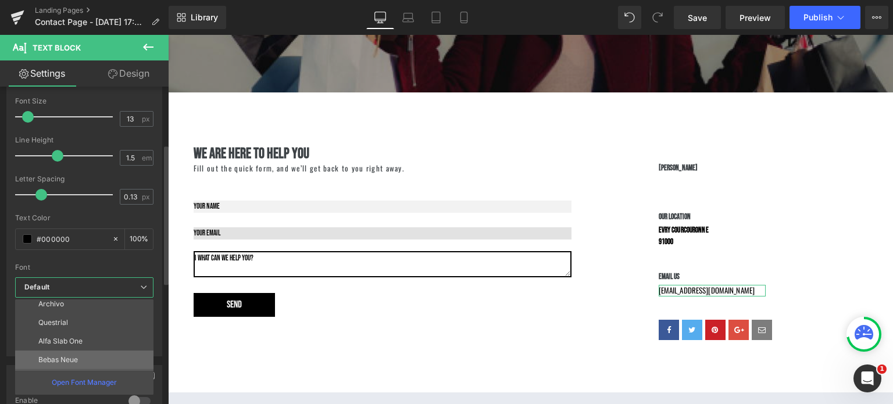
click at [46, 358] on p "Bebas Neue" at bounding box center [58, 360] width 40 height 8
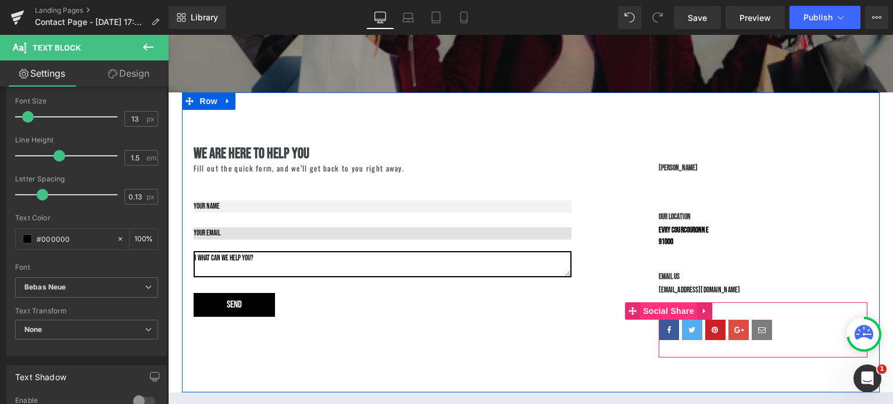
click at [664, 306] on span "Social Share" at bounding box center [668, 310] width 57 height 17
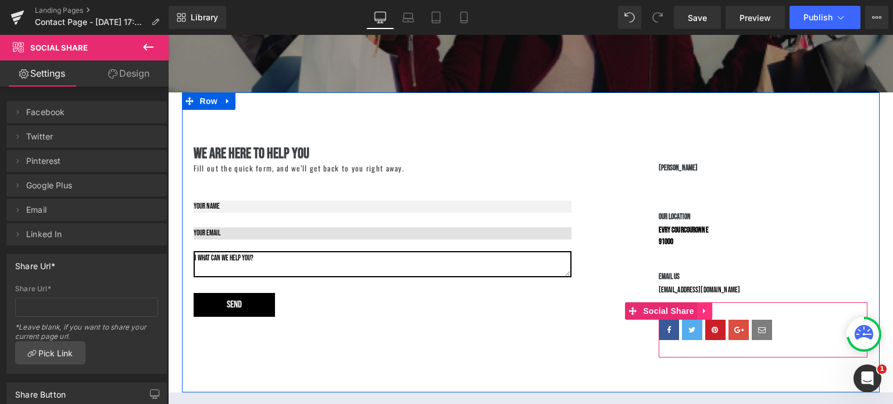
click at [703, 305] on link at bounding box center [704, 310] width 15 height 17
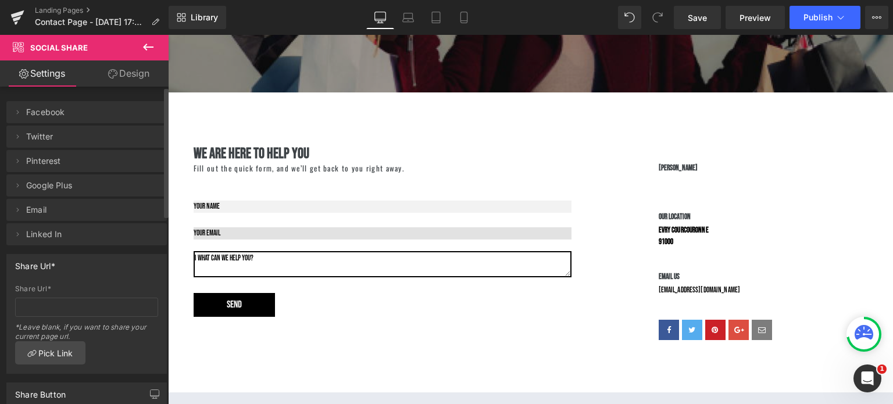
click at [77, 111] on span "Facebook" at bounding box center [75, 112] width 98 height 22
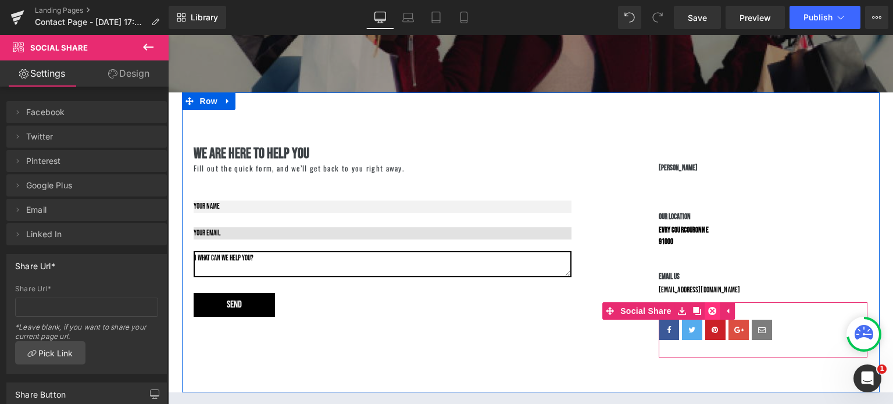
click at [709, 314] on icon at bounding box center [712, 311] width 8 height 8
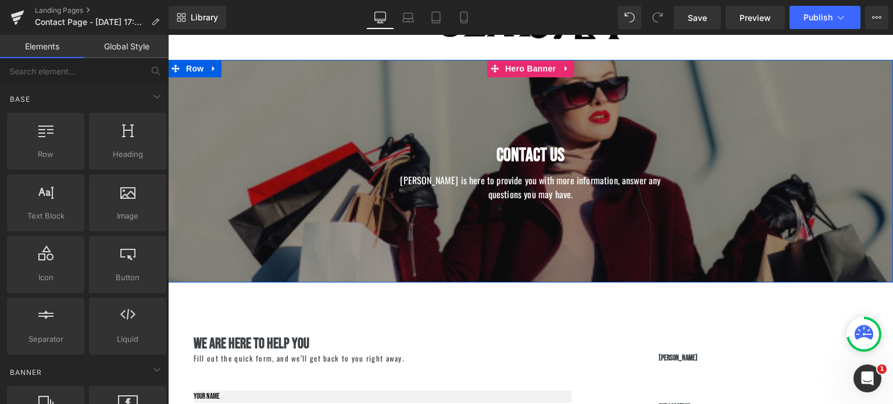
scroll to position [156, 0]
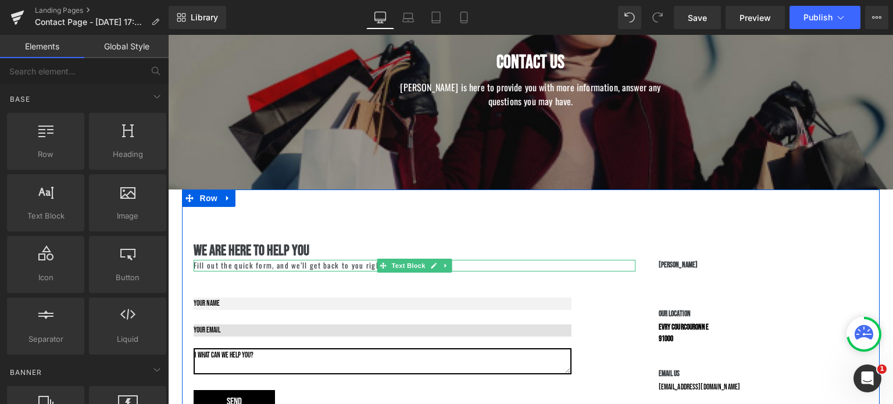
click at [338, 263] on p "Fill out the quick form, and we’ll get back to you right away." at bounding box center [415, 266] width 442 height 12
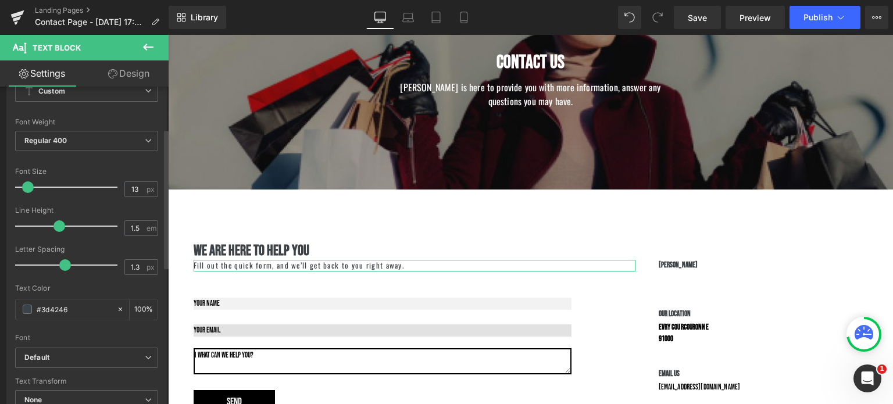
scroll to position [104, 0]
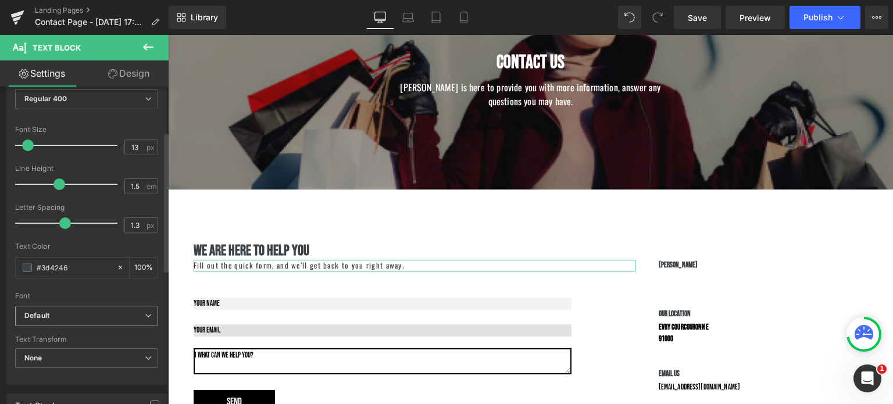
click at [66, 314] on b "Default" at bounding box center [84, 316] width 120 height 10
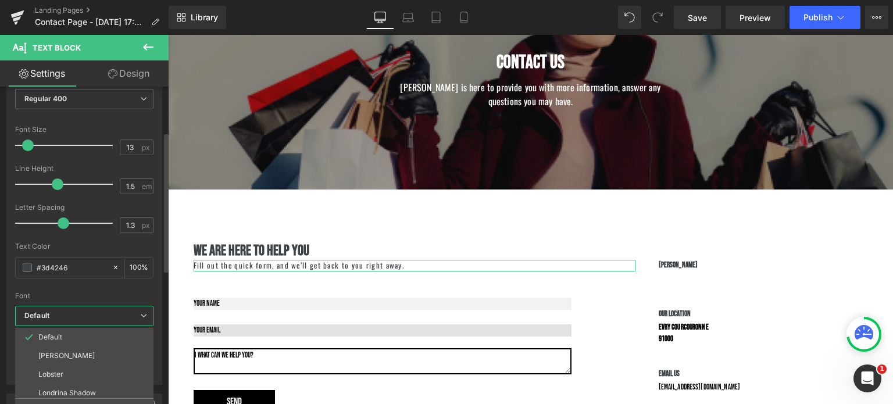
scroll to position [712, 0]
click at [63, 384] on p "Bebas Neue" at bounding box center [58, 388] width 40 height 8
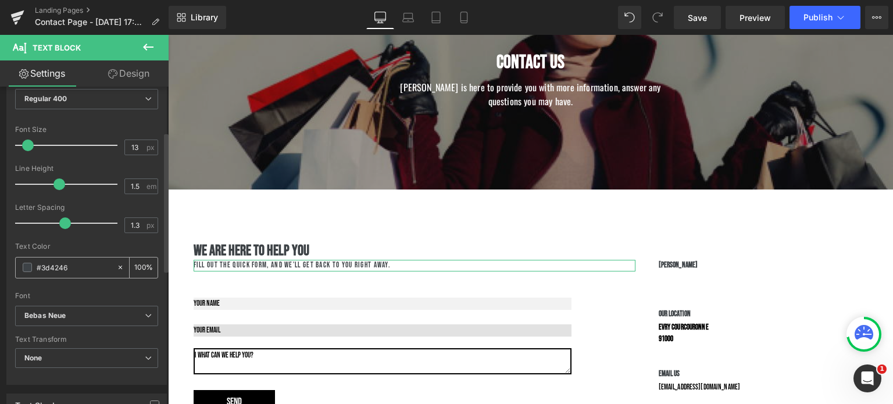
click at [25, 266] on span at bounding box center [27, 267] width 9 height 9
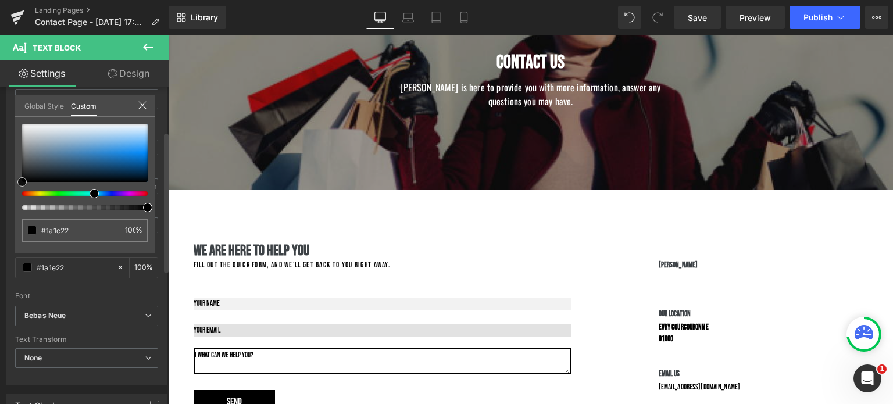
drag, startPoint x: 40, startPoint y: 174, endPoint x: 0, endPoint y: 202, distance: 48.9
click at [0, 202] on div "Typography Text Styles Custom Custom Setup Global Style Custom Setup Global Sty…" at bounding box center [87, 184] width 174 height 399
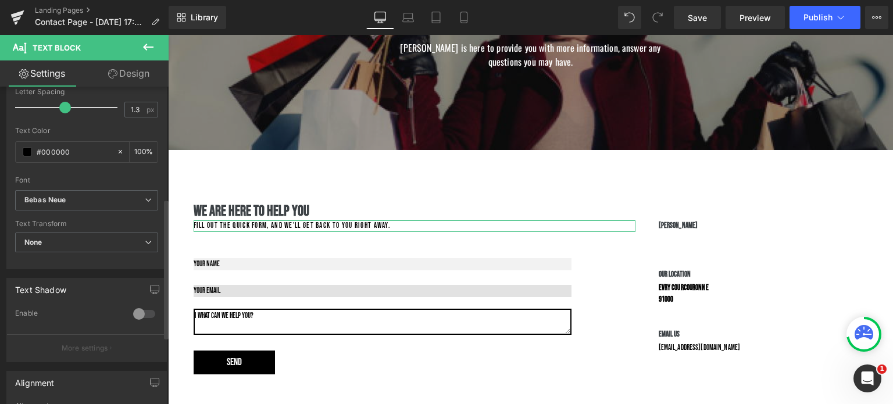
scroll to position [257, 0]
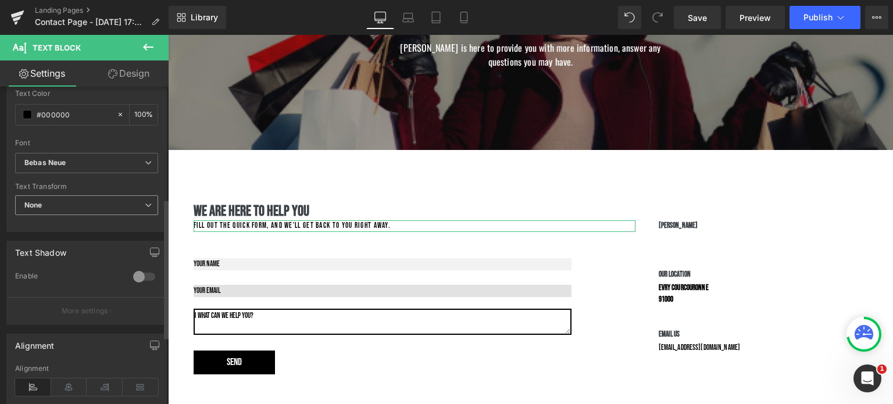
click at [81, 201] on span "None" at bounding box center [86, 205] width 143 height 20
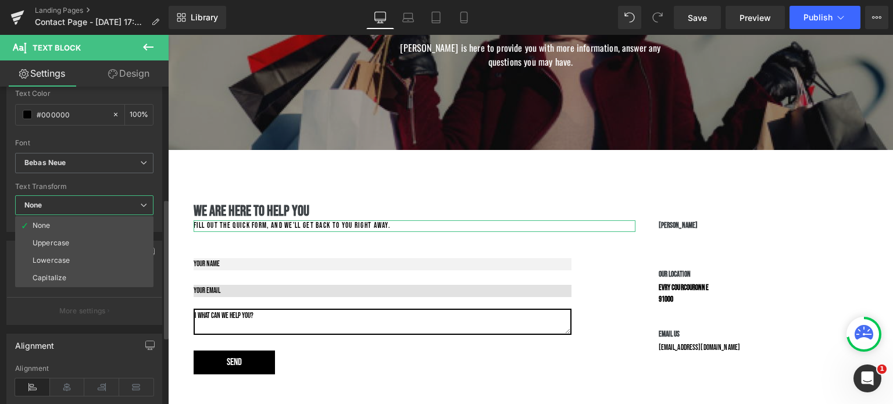
click at [81, 201] on span "None" at bounding box center [84, 205] width 138 height 20
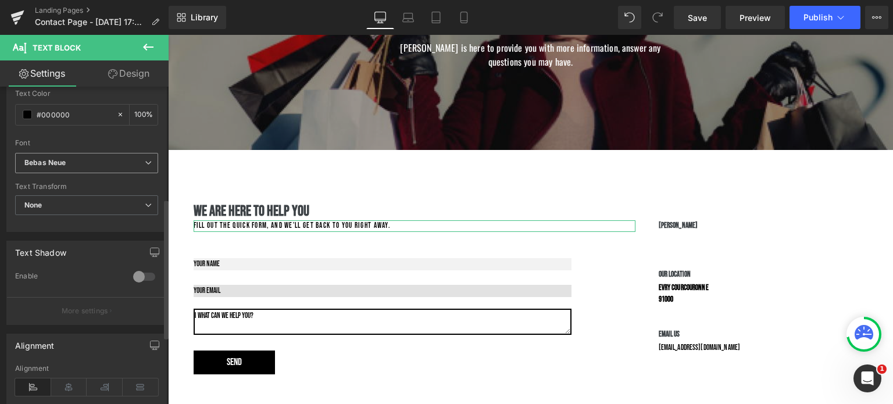
click at [115, 161] on b "Bebas Neue" at bounding box center [84, 163] width 120 height 10
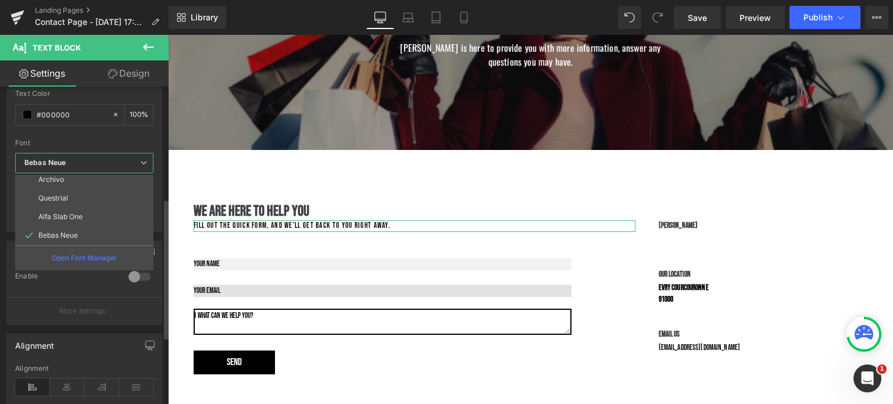
click at [115, 161] on b "Bebas Neue" at bounding box center [82, 163] width 116 height 10
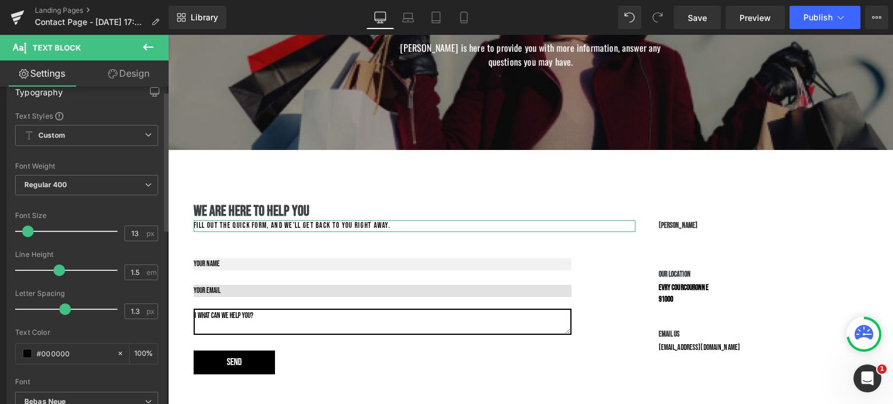
scroll to position [9, 0]
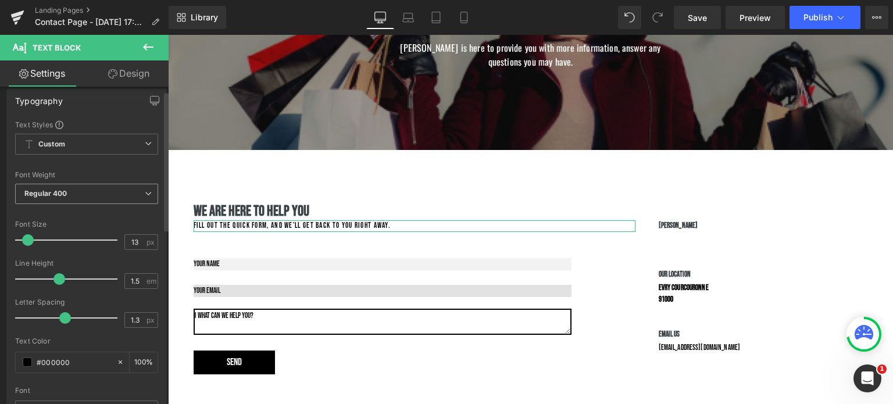
click at [92, 192] on span "Regular 400" at bounding box center [86, 194] width 143 height 20
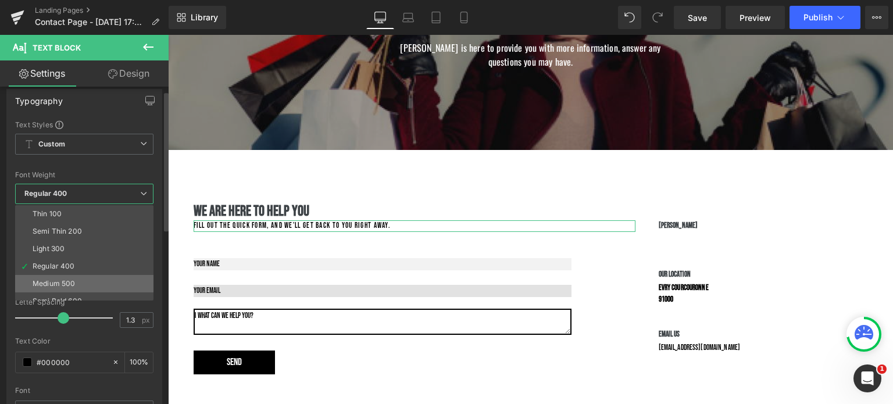
click at [66, 285] on div "Medium 500" at bounding box center [54, 284] width 42 height 8
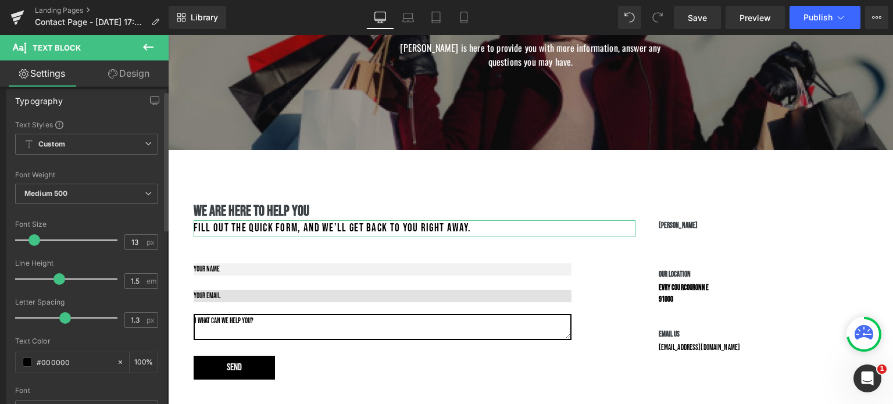
click at [33, 237] on div at bounding box center [69, 239] width 97 height 23
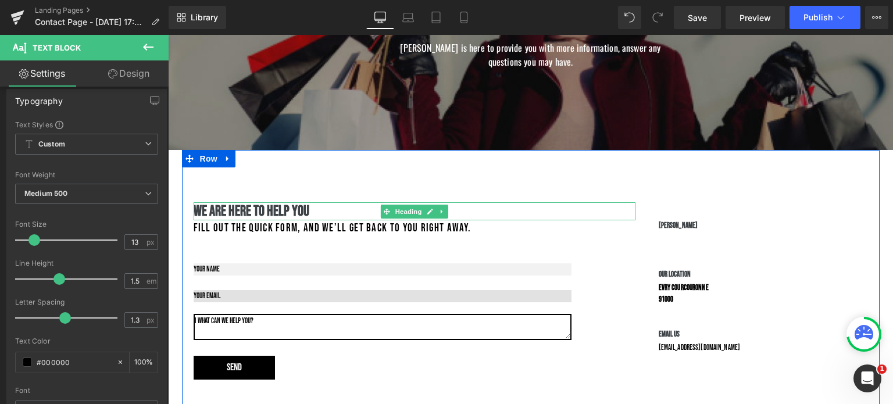
click at [248, 212] on b "we are here to help you" at bounding box center [252, 211] width 116 height 18
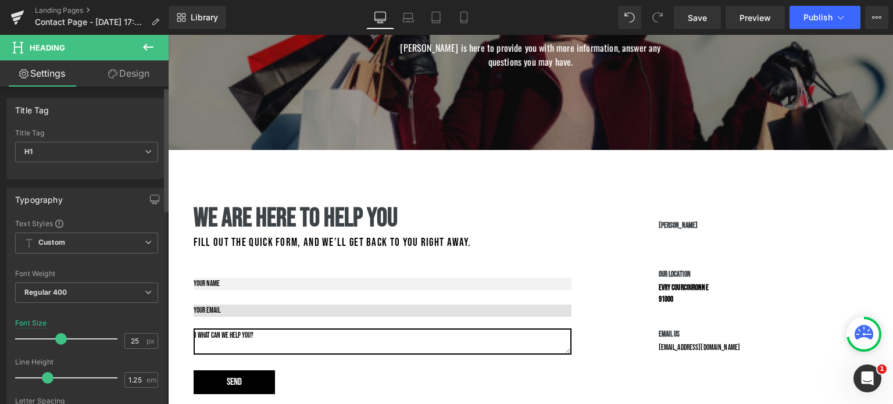
drag, startPoint x: 39, startPoint y: 333, endPoint x: 58, endPoint y: 330, distance: 19.4
click at [58, 330] on div at bounding box center [69, 338] width 97 height 23
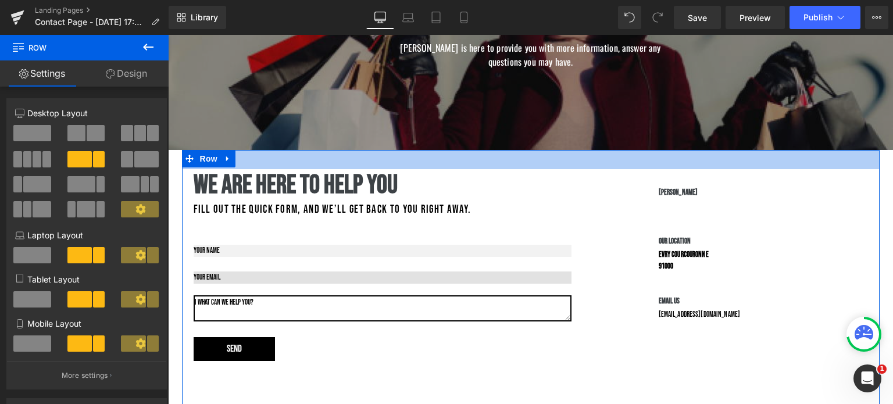
drag, startPoint x: 431, startPoint y: 191, endPoint x: 249, endPoint y: 243, distance: 189.9
click at [428, 161] on div "33px" at bounding box center [531, 159] width 698 height 19
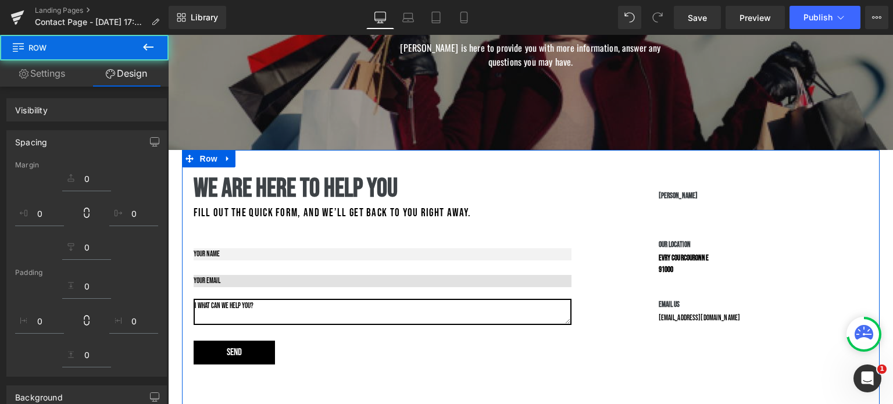
click at [235, 257] on div "Text Field" at bounding box center [383, 252] width 378 height 15
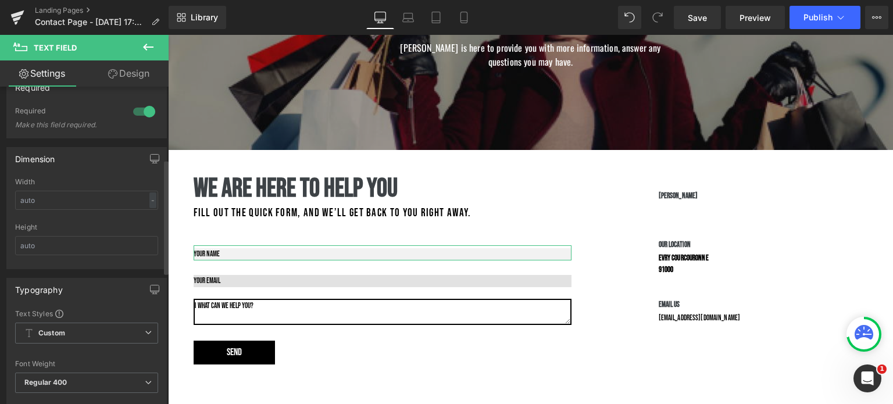
scroll to position [215, 0]
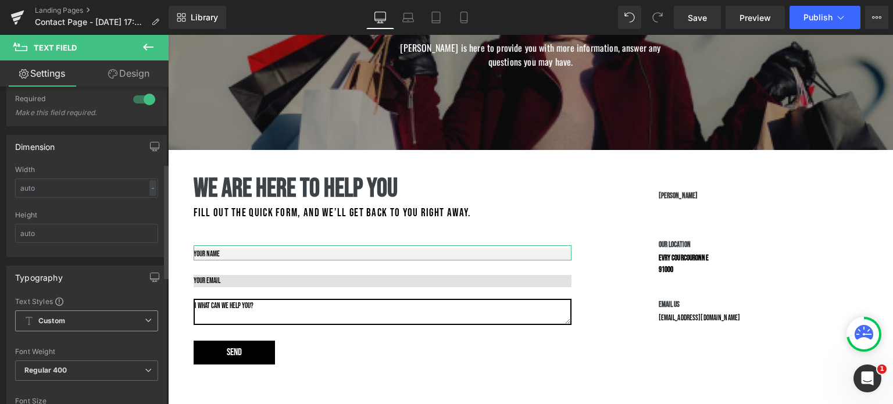
click at [145, 318] on icon at bounding box center [148, 320] width 7 height 7
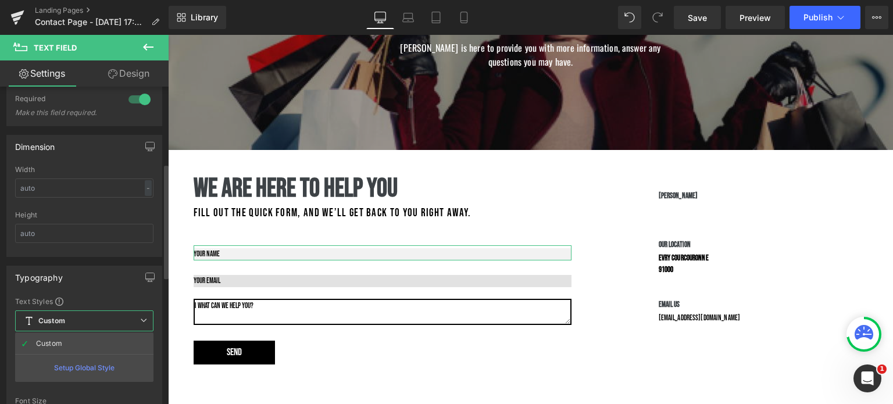
click at [140, 318] on icon at bounding box center [143, 320] width 7 height 7
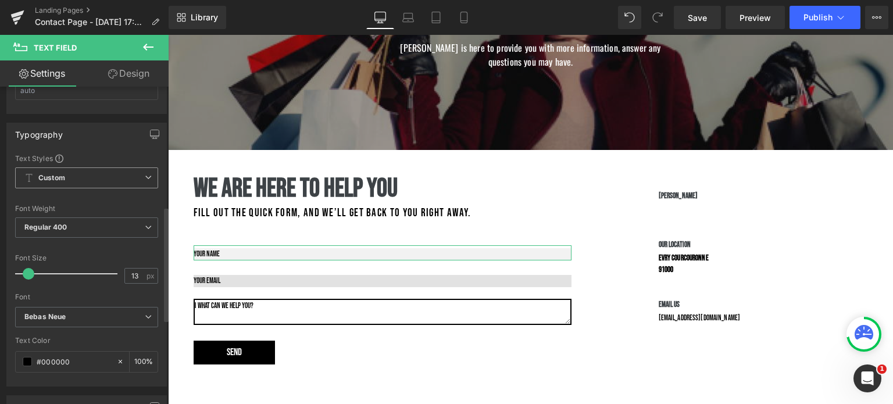
scroll to position [367, 0]
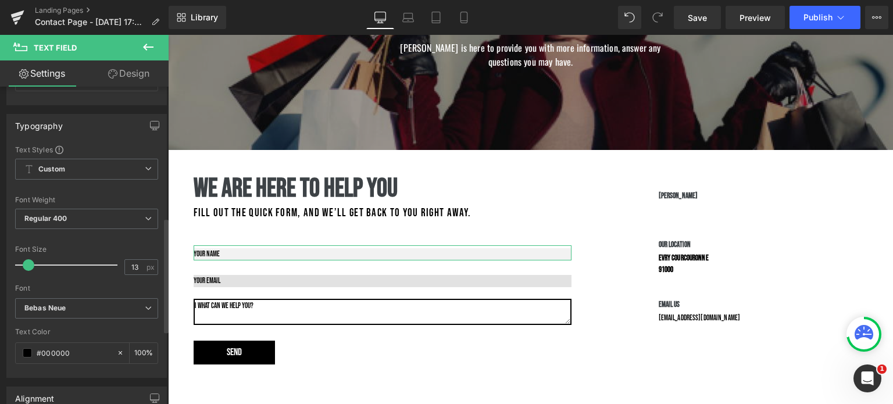
click at [27, 264] on span at bounding box center [29, 265] width 12 height 12
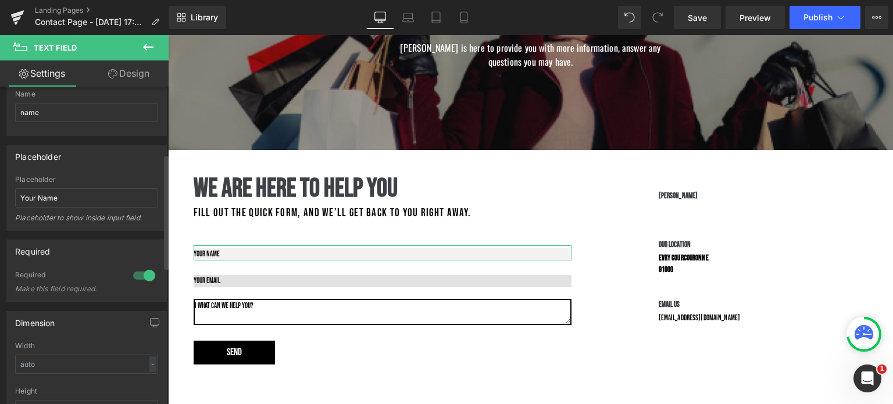
scroll to position [0, 0]
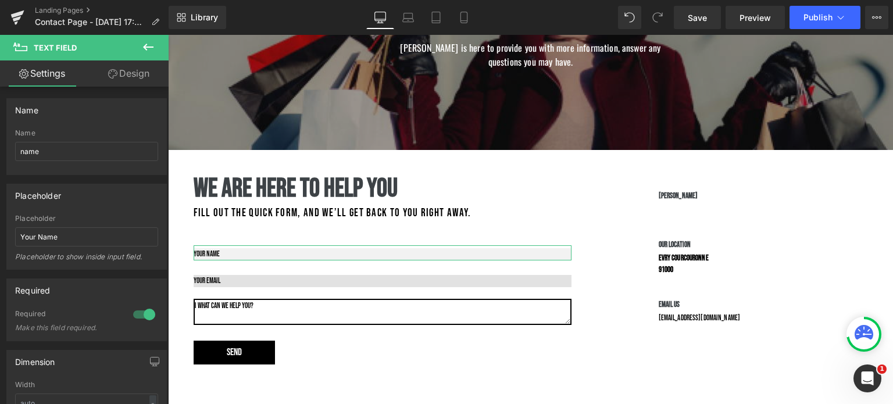
click at [137, 76] on link "Design" at bounding box center [129, 73] width 84 height 26
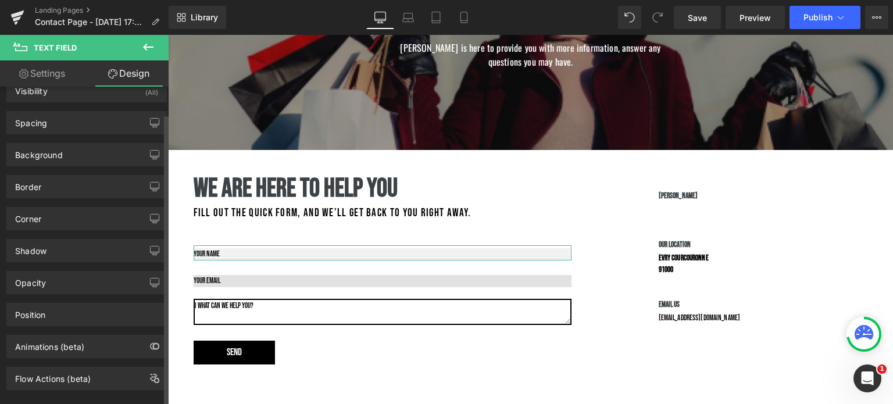
scroll to position [33, 0]
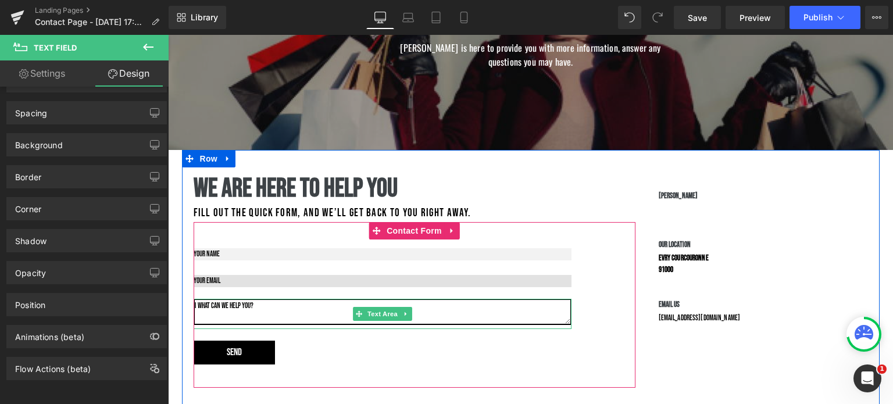
click at [514, 309] on textarea at bounding box center [383, 312] width 378 height 27
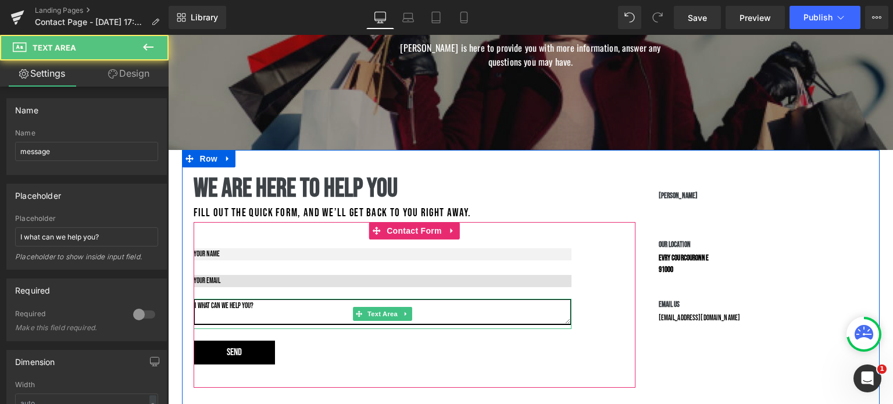
click at [514, 308] on textarea at bounding box center [383, 312] width 378 height 27
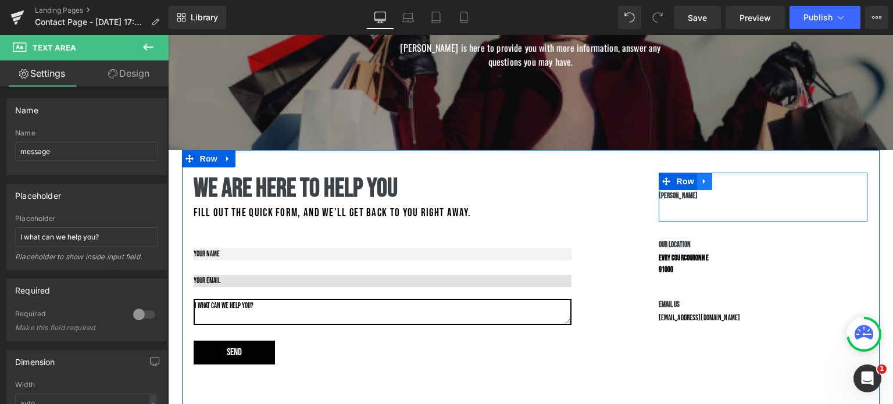
click at [700, 180] on icon at bounding box center [704, 181] width 8 height 9
click at [731, 181] on icon at bounding box center [735, 181] width 8 height 9
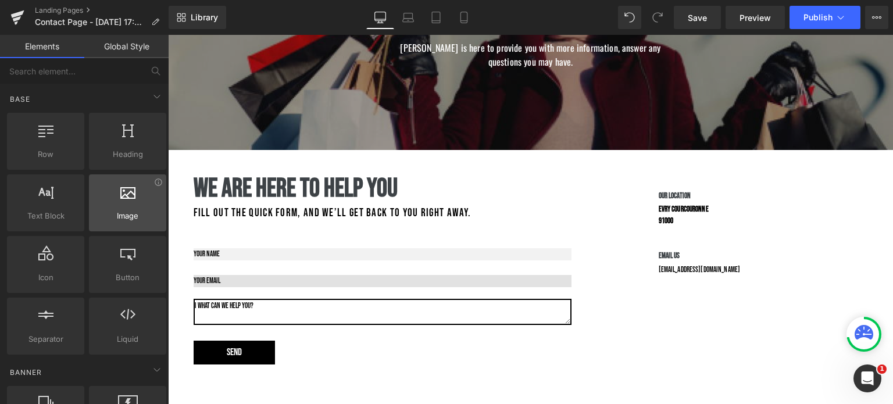
click at [121, 210] on span "Image" at bounding box center [127, 216] width 70 height 12
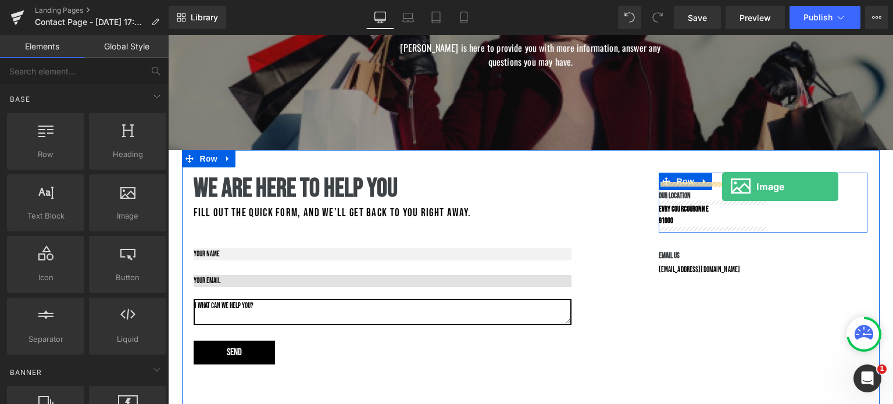
drag, startPoint x: 278, startPoint y: 240, endPoint x: 722, endPoint y: 187, distance: 446.7
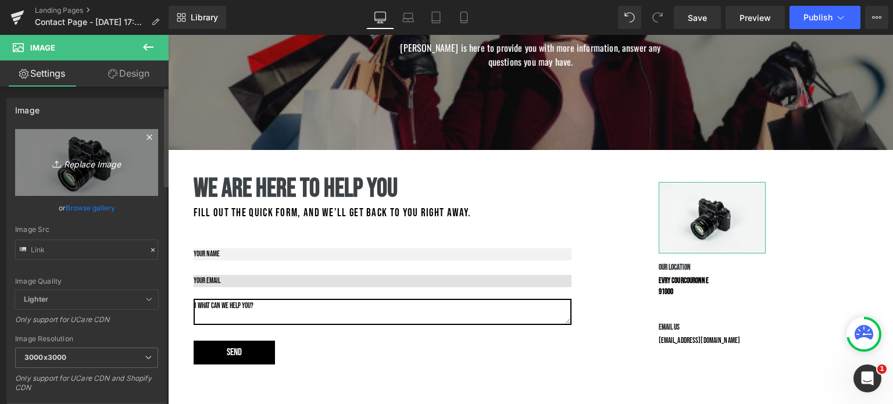
click at [65, 152] on link "Replace Image" at bounding box center [86, 162] width 143 height 67
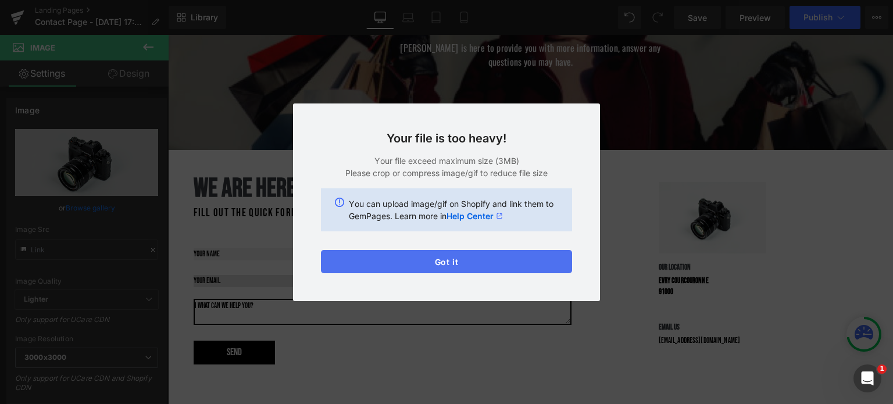
drag, startPoint x: 427, startPoint y: 267, endPoint x: 258, endPoint y: 230, distance: 173.3
click at [427, 267] on button "Got it" at bounding box center [446, 261] width 251 height 23
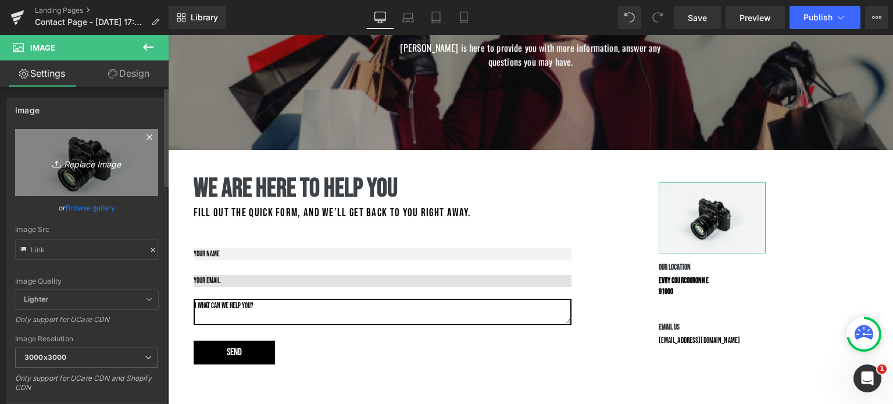
click at [76, 162] on icon "Replace Image" at bounding box center [86, 162] width 93 height 15
type input "C:\fakepath\New Project (38) (3)-Photoroom.png"
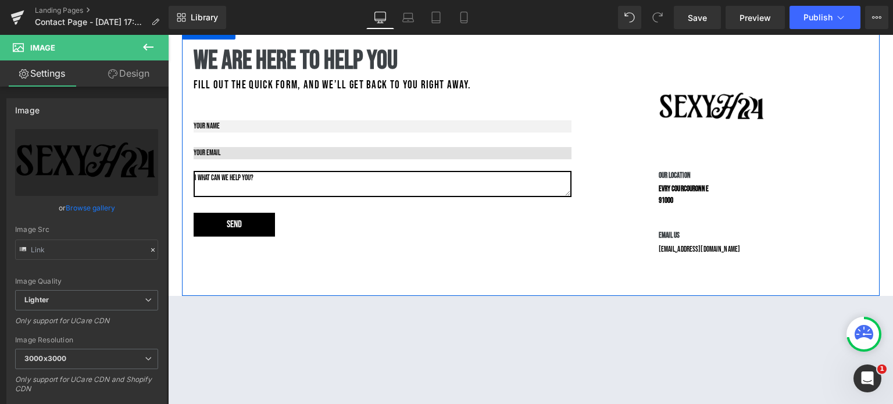
scroll to position [327, 0]
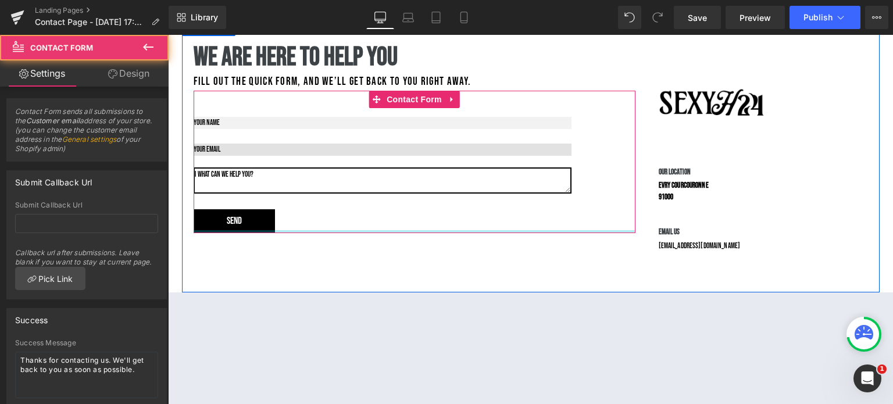
drag, startPoint x: 351, startPoint y: 244, endPoint x: 362, endPoint y: 285, distance: 43.3
click at [364, 203] on div "Text Field Email Field Text Area Send Submit Button Contact Form 40px" at bounding box center [415, 162] width 442 height 142
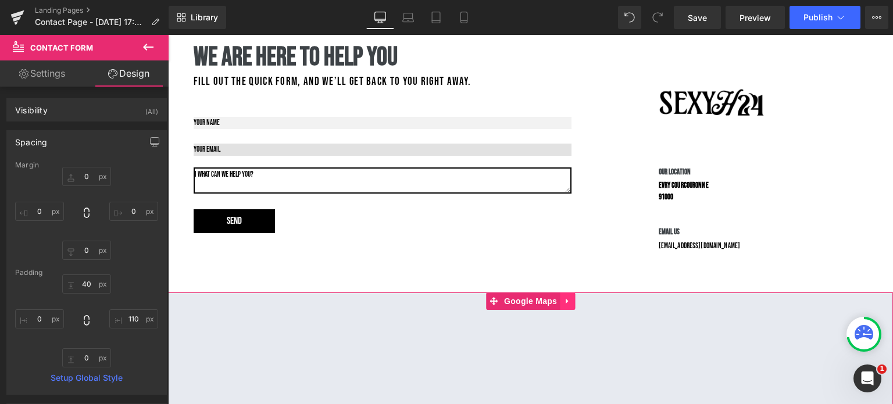
click at [566, 299] on icon at bounding box center [567, 301] width 2 height 5
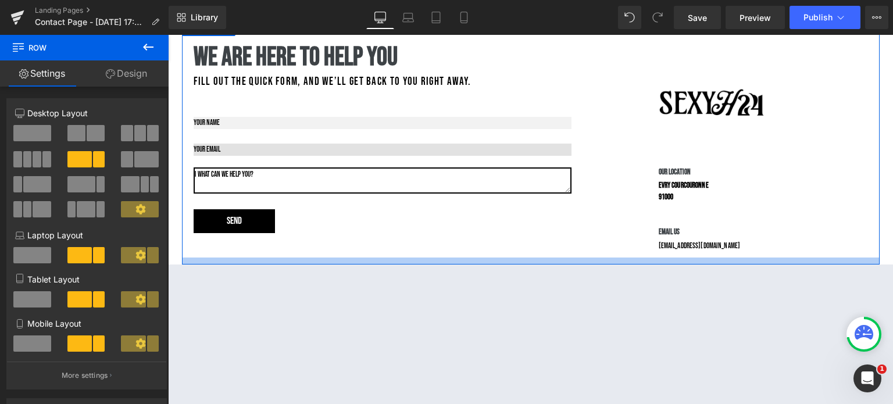
click at [545, 264] on div at bounding box center [531, 261] width 698 height 7
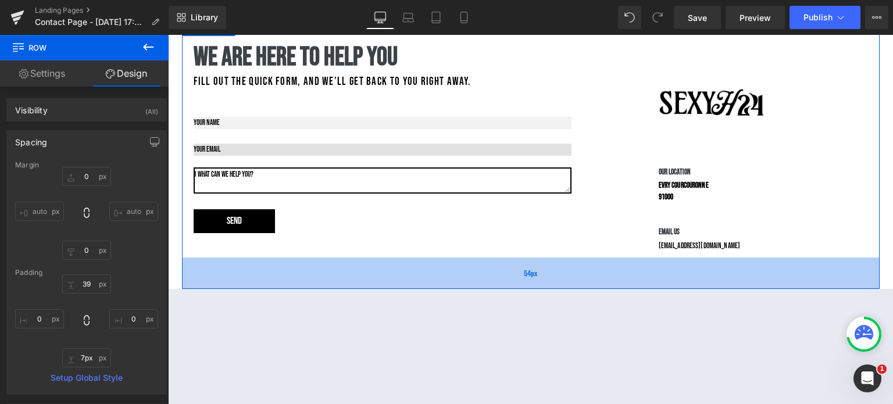
click at [598, 286] on div "54px" at bounding box center [531, 273] width 698 height 31
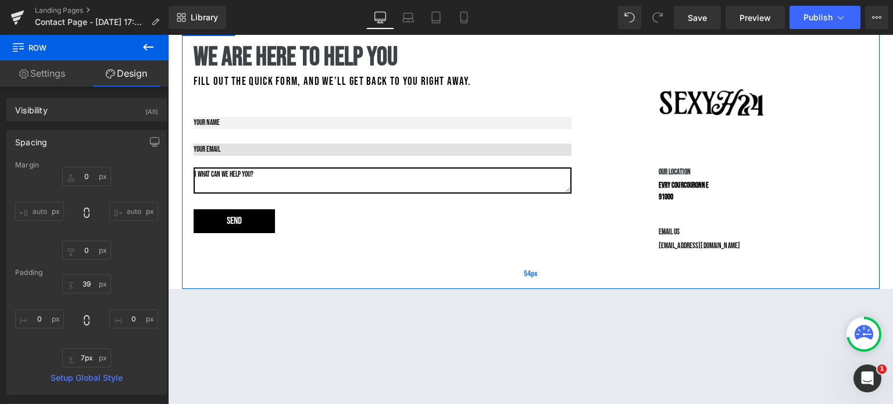
click at [598, 286] on div "54px" at bounding box center [531, 273] width 698 height 31
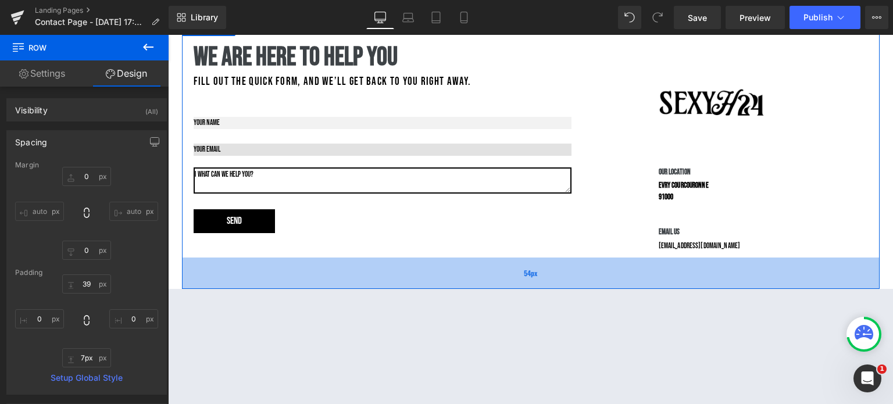
click at [598, 286] on div "54px" at bounding box center [531, 273] width 698 height 31
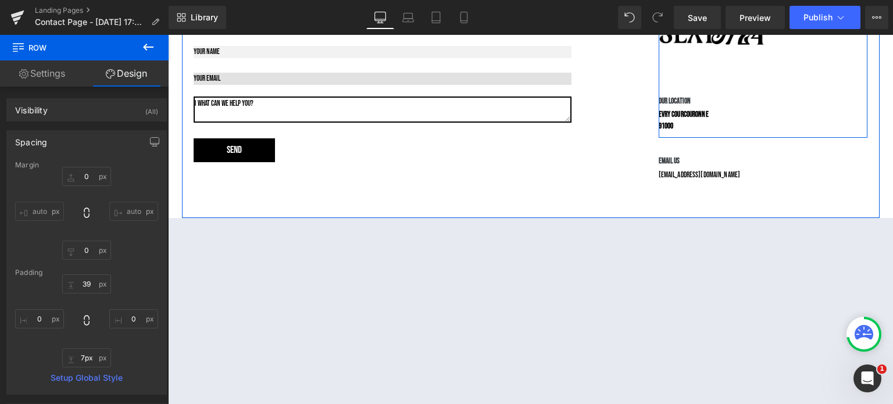
scroll to position [403, 0]
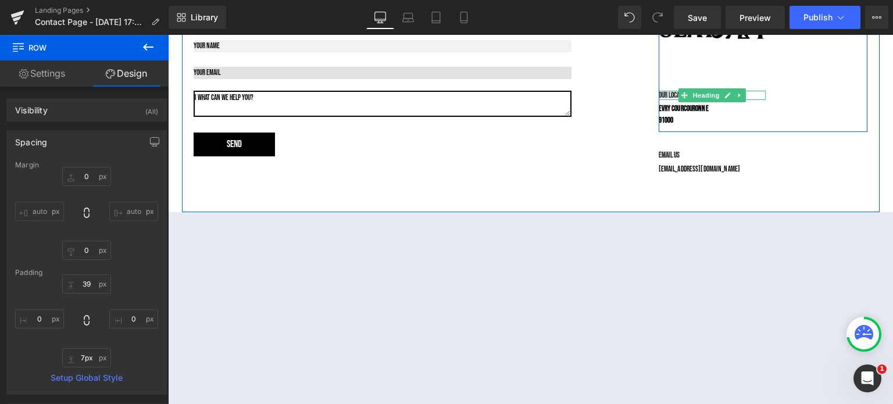
click at [666, 99] on div at bounding box center [713, 98] width 108 height 3
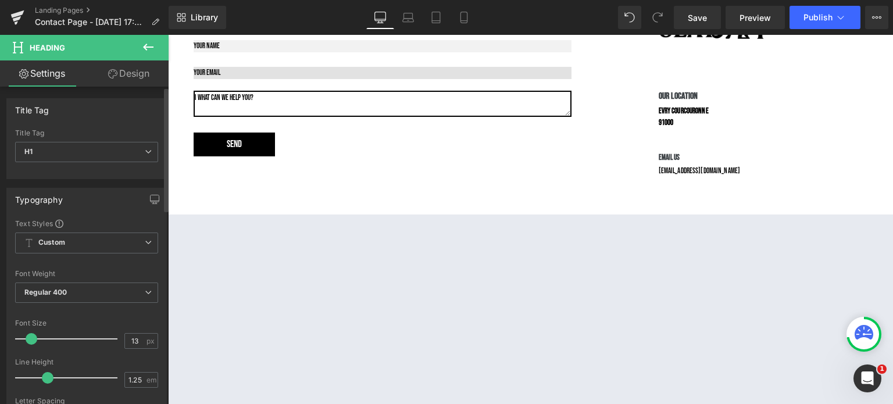
click at [30, 339] on span at bounding box center [32, 339] width 12 height 12
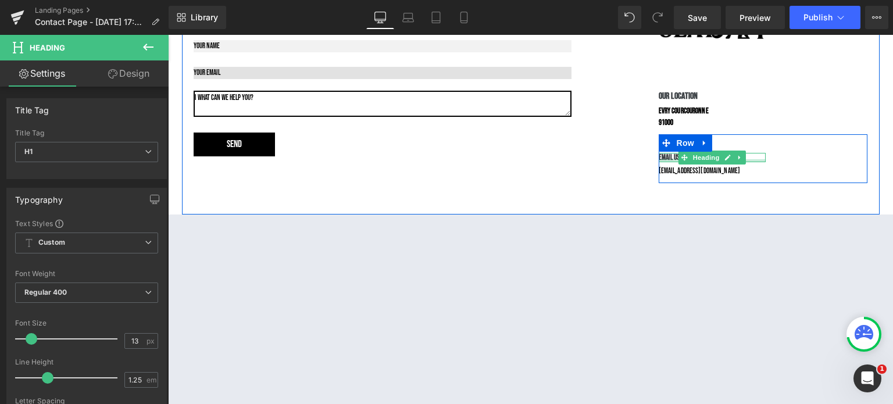
click at [666, 162] on div at bounding box center [713, 160] width 108 height 3
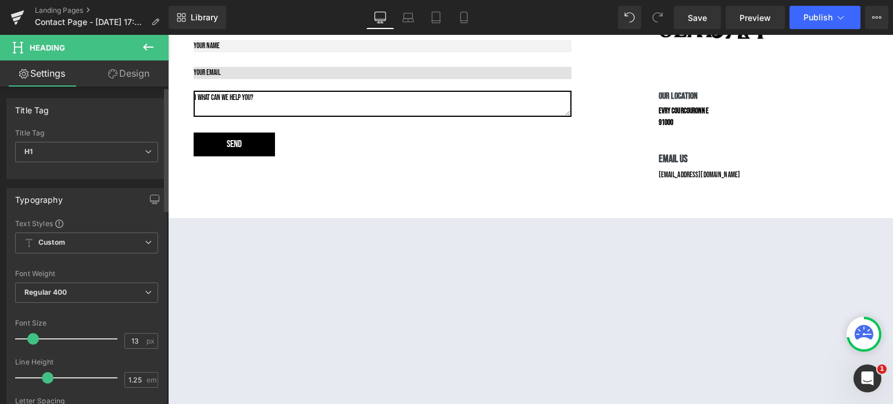
click at [31, 339] on span at bounding box center [33, 339] width 12 height 12
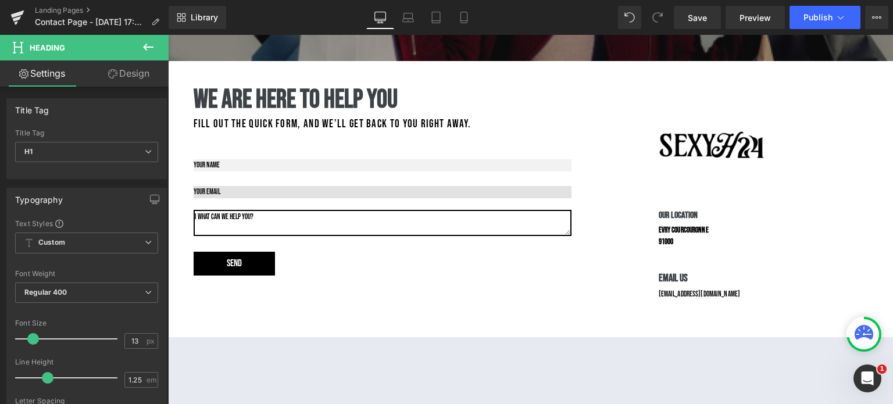
scroll to position [283, 0]
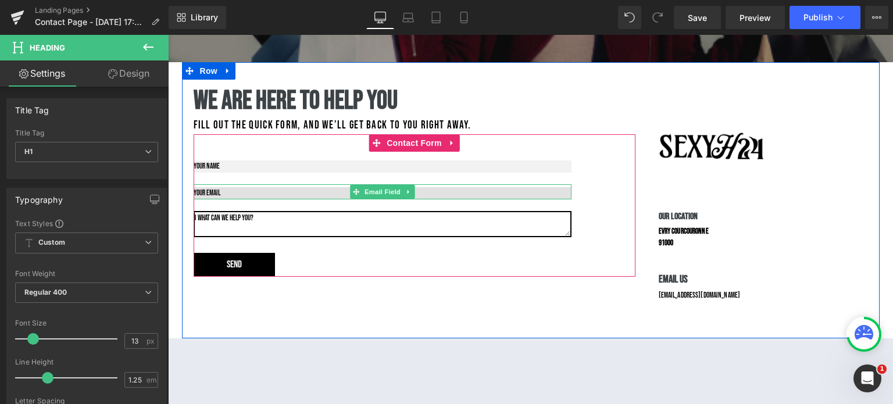
click at [260, 194] on input "email" at bounding box center [383, 193] width 378 height 12
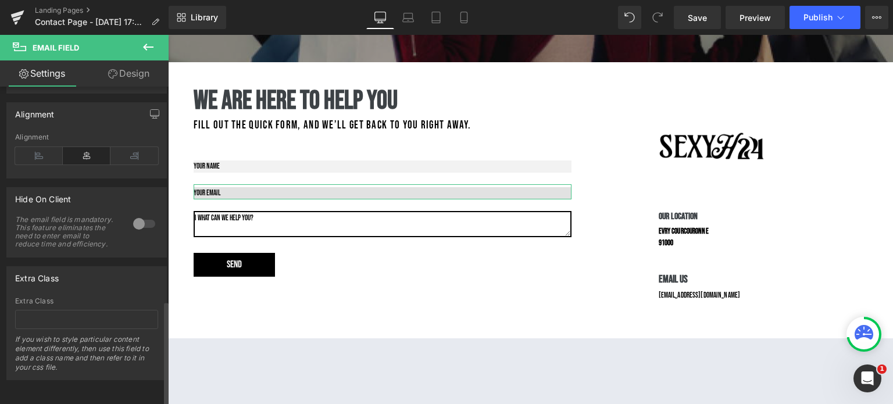
scroll to position [666, 0]
click at [137, 77] on link "Design" at bounding box center [129, 73] width 84 height 26
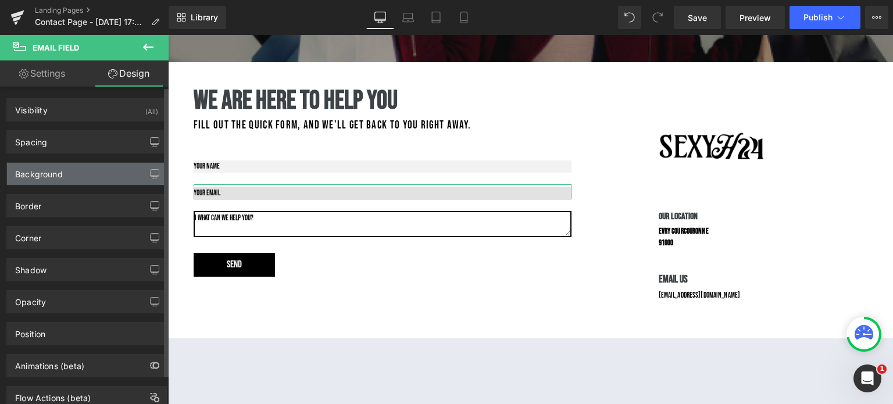
click at [112, 178] on div "Background" at bounding box center [86, 174] width 159 height 22
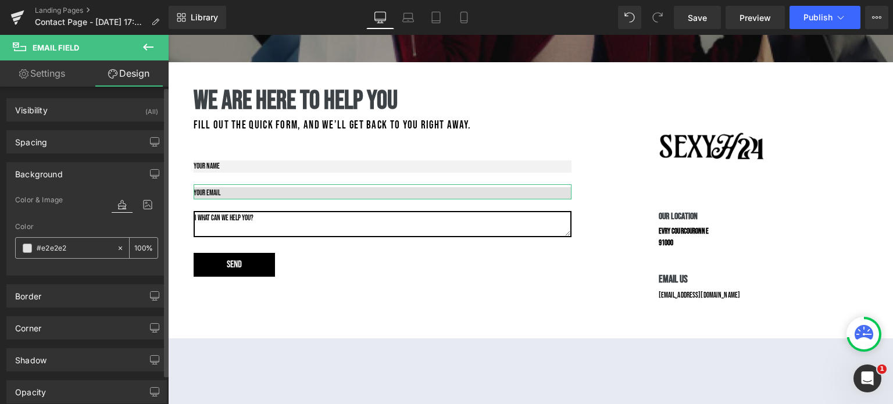
click at [37, 243] on input "text" at bounding box center [74, 248] width 74 height 13
type input "#e2e2e2"
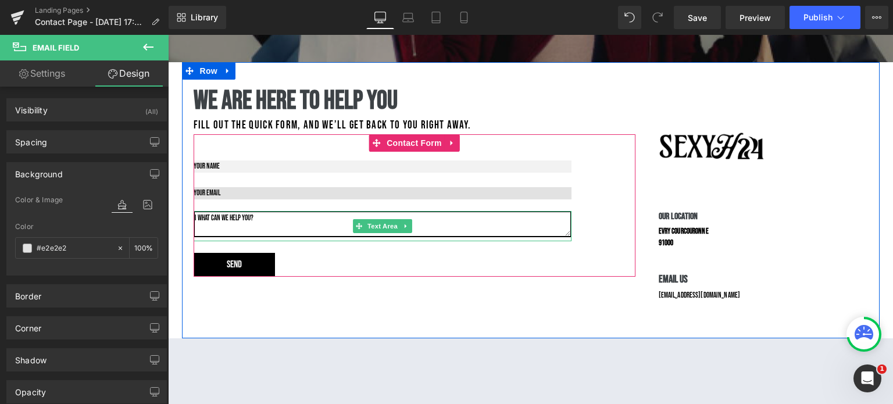
click at [232, 223] on textarea at bounding box center [383, 224] width 378 height 27
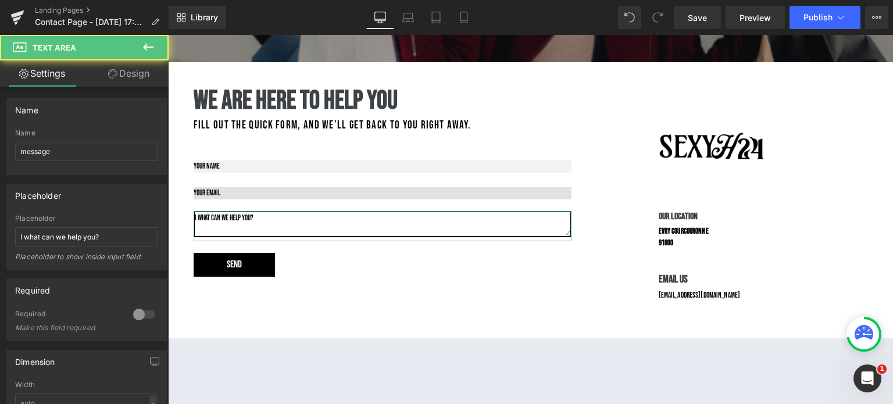
click at [135, 76] on link "Design" at bounding box center [129, 73] width 84 height 26
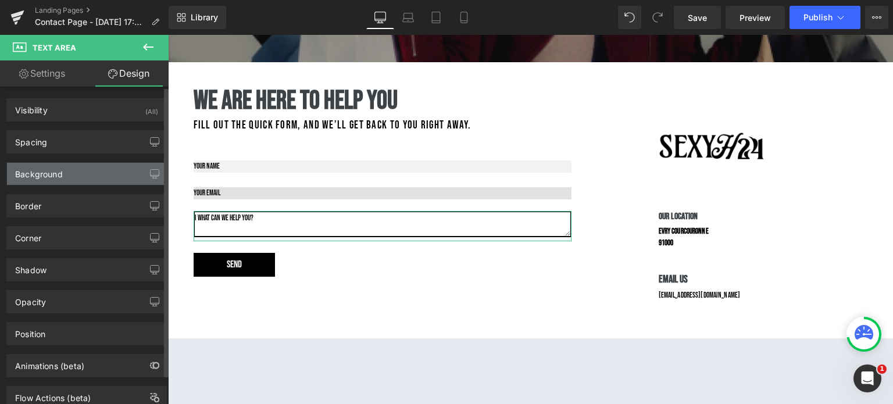
click at [94, 174] on div "Background" at bounding box center [86, 174] width 159 height 22
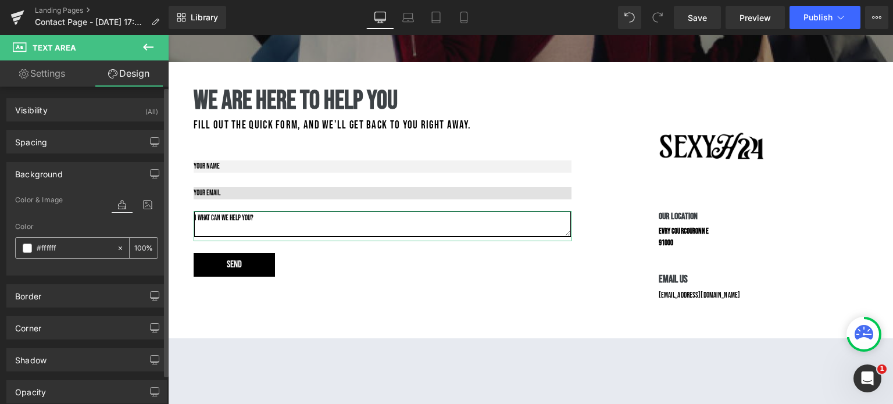
click at [117, 244] on icon at bounding box center [120, 248] width 8 height 8
click at [86, 251] on input "text" at bounding box center [74, 248] width 74 height 13
paste input "#e2e2e2"
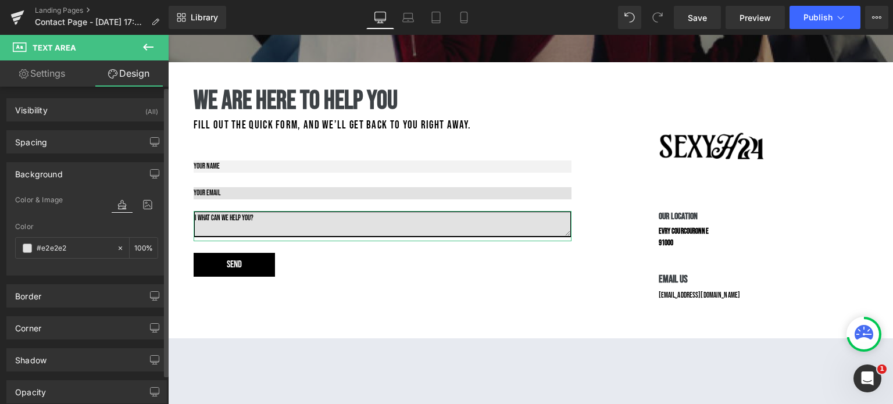
type input "#e2e2e2"
click at [71, 303] on div "Border" at bounding box center [86, 296] width 159 height 22
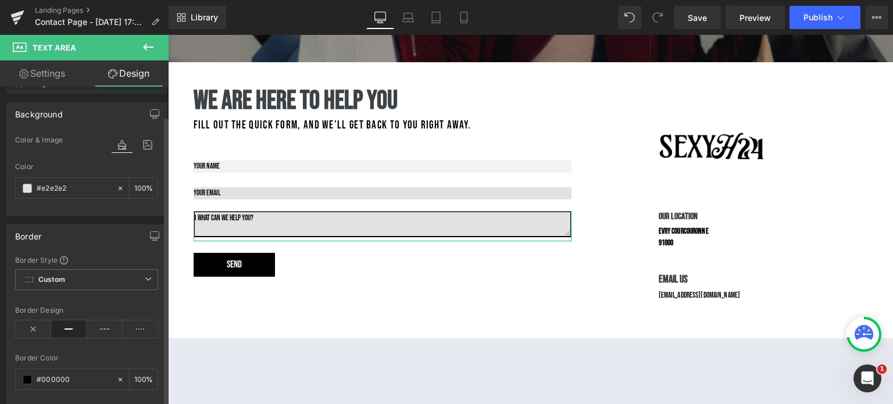
scroll to position [65, 0]
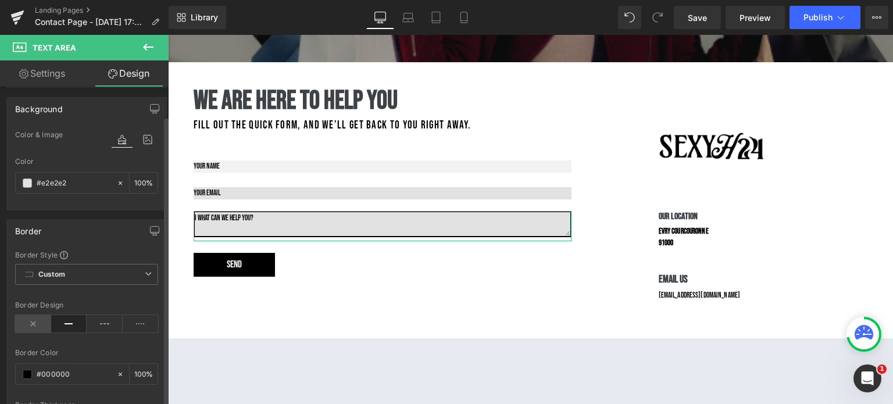
click at [33, 321] on icon at bounding box center [33, 323] width 36 height 17
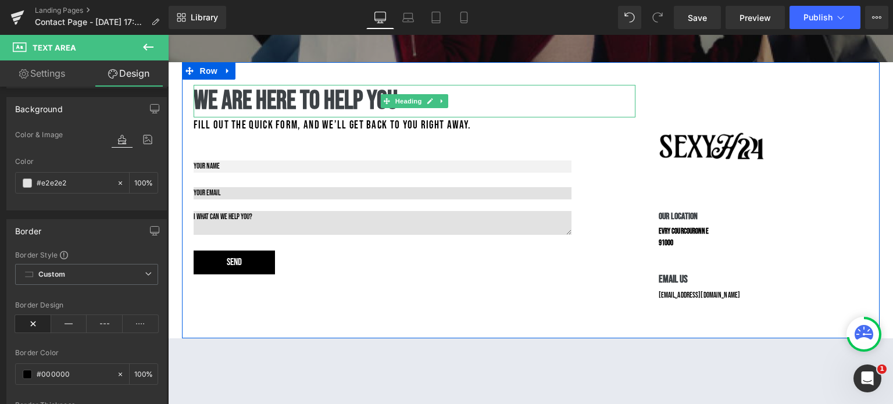
click at [591, 112] on h1 "we are here to help you" at bounding box center [415, 101] width 442 height 33
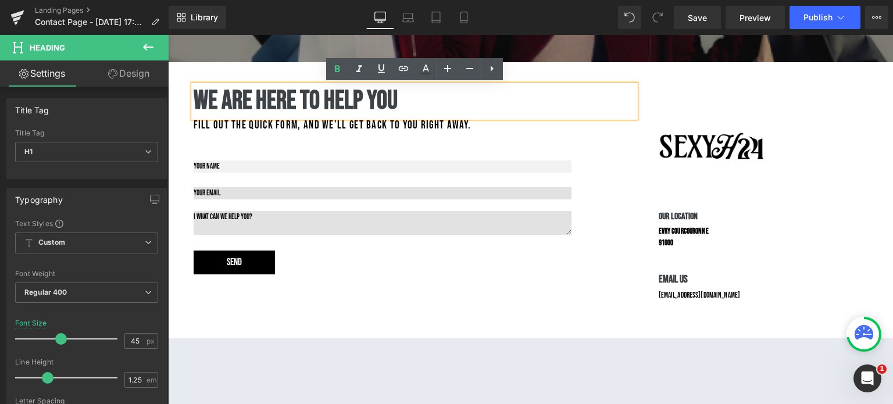
drag, startPoint x: 806, startPoint y: 84, endPoint x: 796, endPoint y: 93, distance: 13.2
click at [807, 84] on div "we are here to help you Heading Fill out the quick form, and we’ll get back to …" at bounding box center [531, 200] width 698 height 276
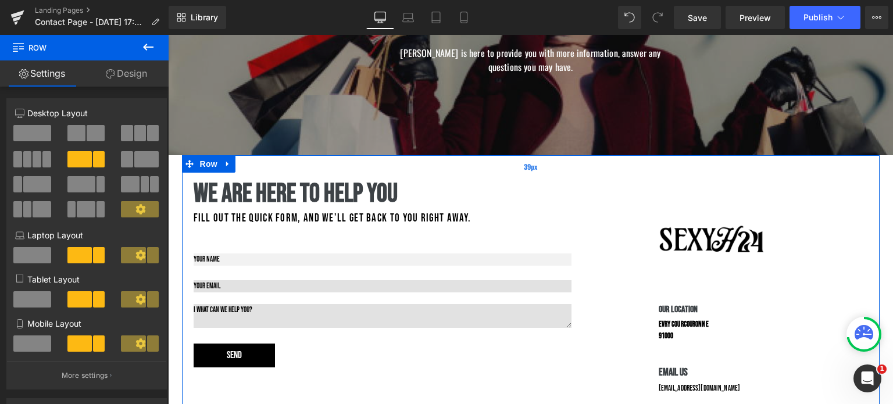
scroll to position [186, 0]
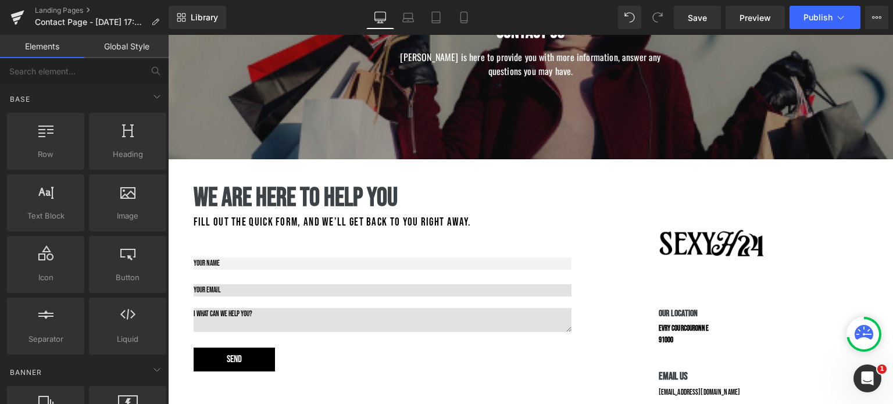
click at [177, 261] on div "Contact Us Heading [PERSON_NAME] is here to provide you with more information, …" at bounding box center [530, 379] width 725 height 885
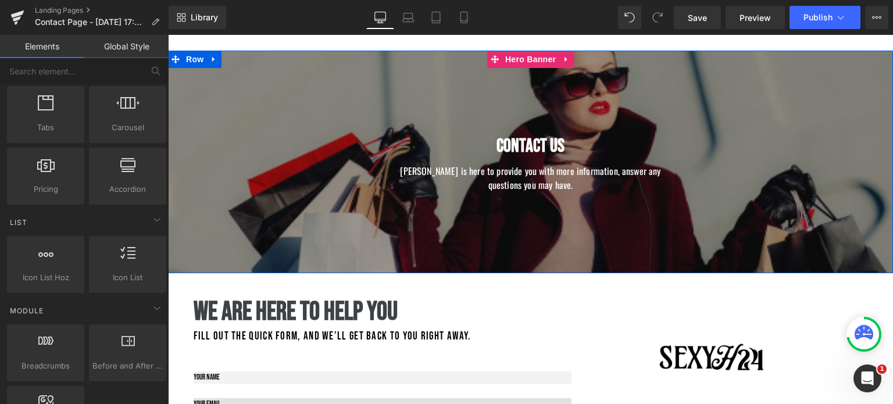
scroll to position [0, 0]
